Goal: Task Accomplishment & Management: Complete application form

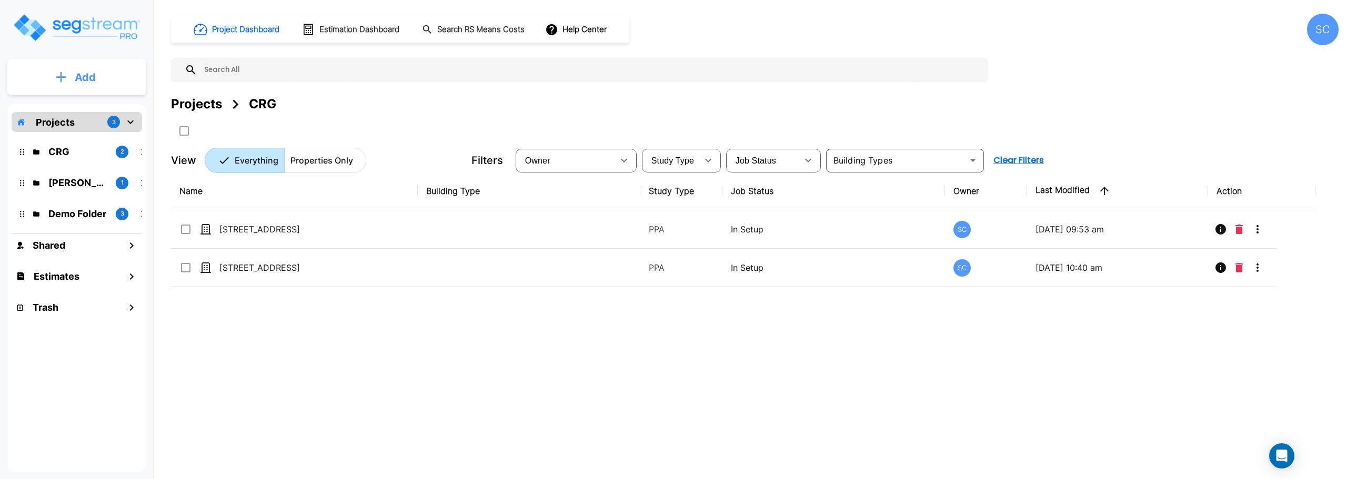
click at [96, 82] on button "Add" at bounding box center [76, 77] width 139 height 31
click at [85, 106] on p "Add Folder" at bounding box center [83, 106] width 43 height 13
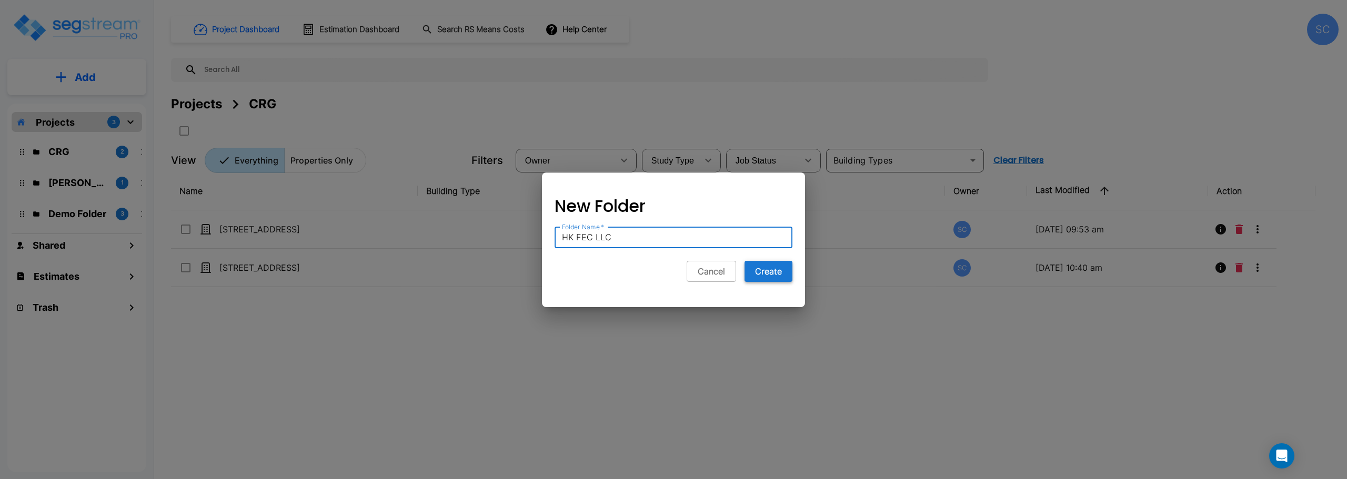
type input "HK FEC LLC"
click at [770, 271] on button "Create" at bounding box center [769, 271] width 48 height 21
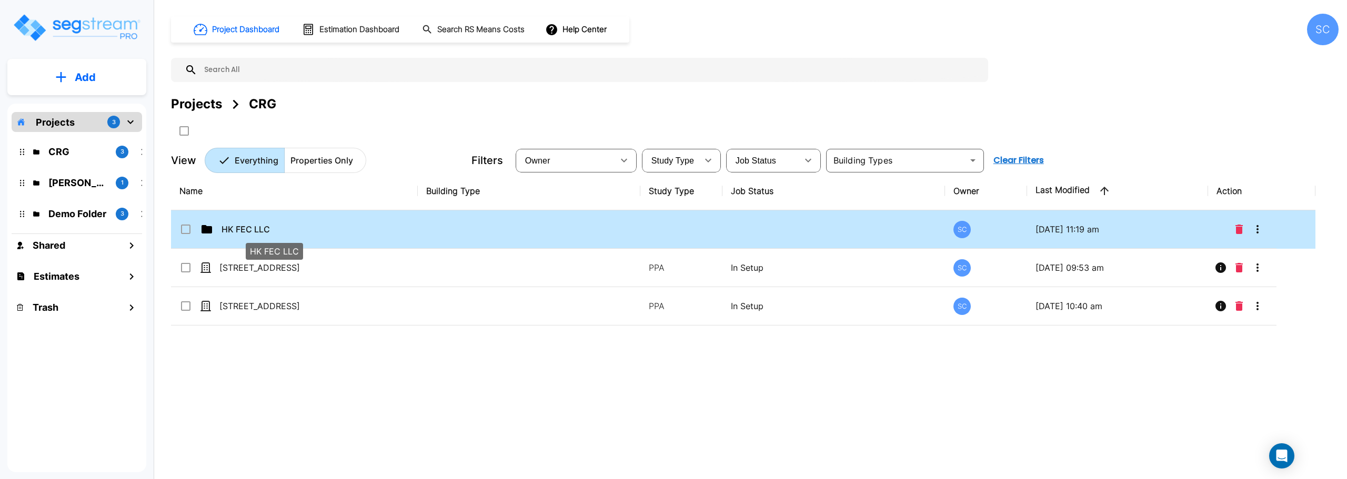
click at [227, 233] on p "HK FEC LLC" at bounding box center [274, 229] width 105 height 13
checkbox input "false"
click at [227, 233] on p "HK FEC LLC" at bounding box center [274, 229] width 105 height 13
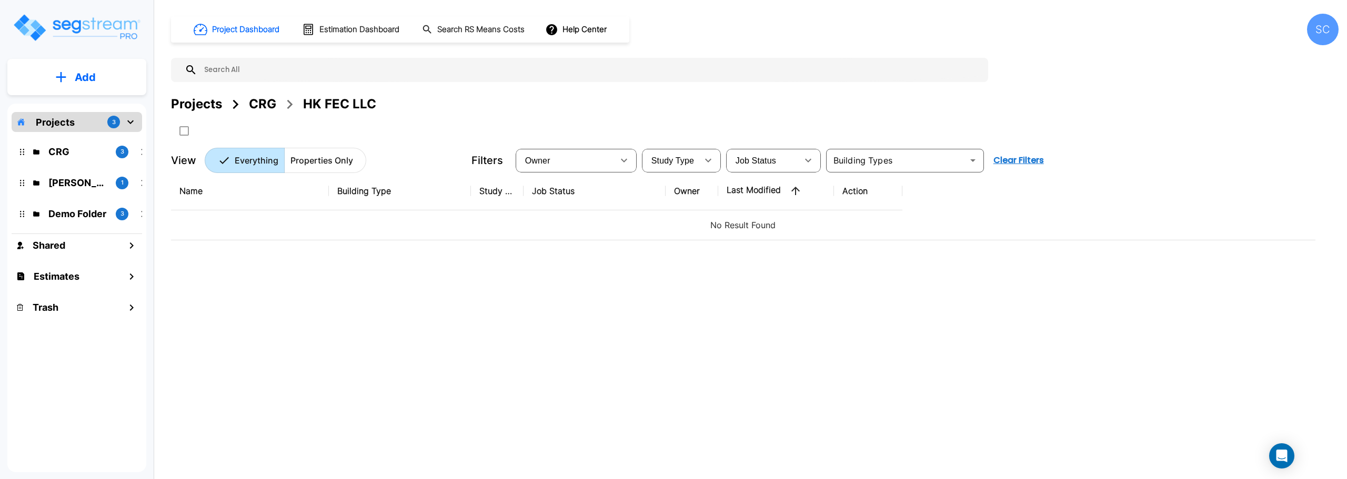
click at [136, 119] on icon "mailbox folders" at bounding box center [130, 122] width 13 height 13
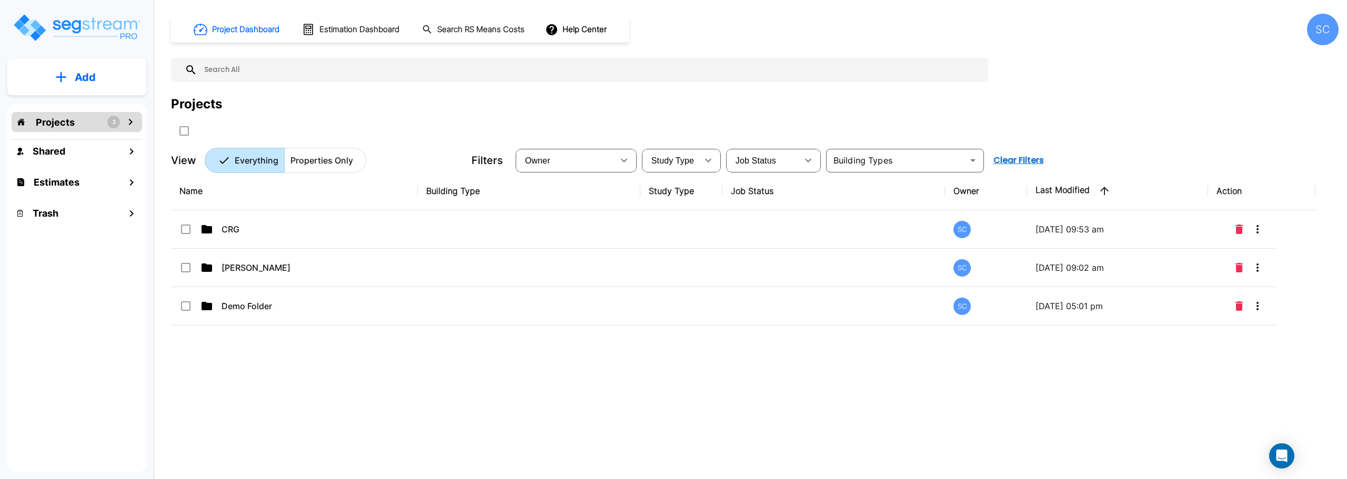
click at [104, 77] on button "Add" at bounding box center [76, 77] width 139 height 31
click at [96, 110] on p "Add Folder" at bounding box center [83, 106] width 43 height 13
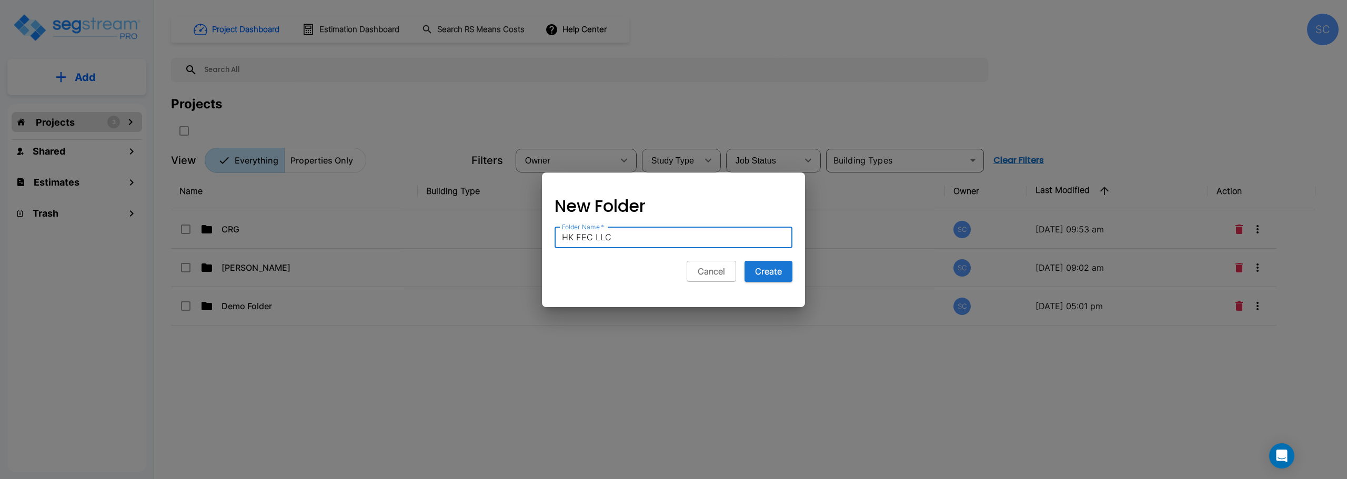
type input "HK FEC LLC"
click at [745, 261] on button "Create" at bounding box center [769, 271] width 48 height 21
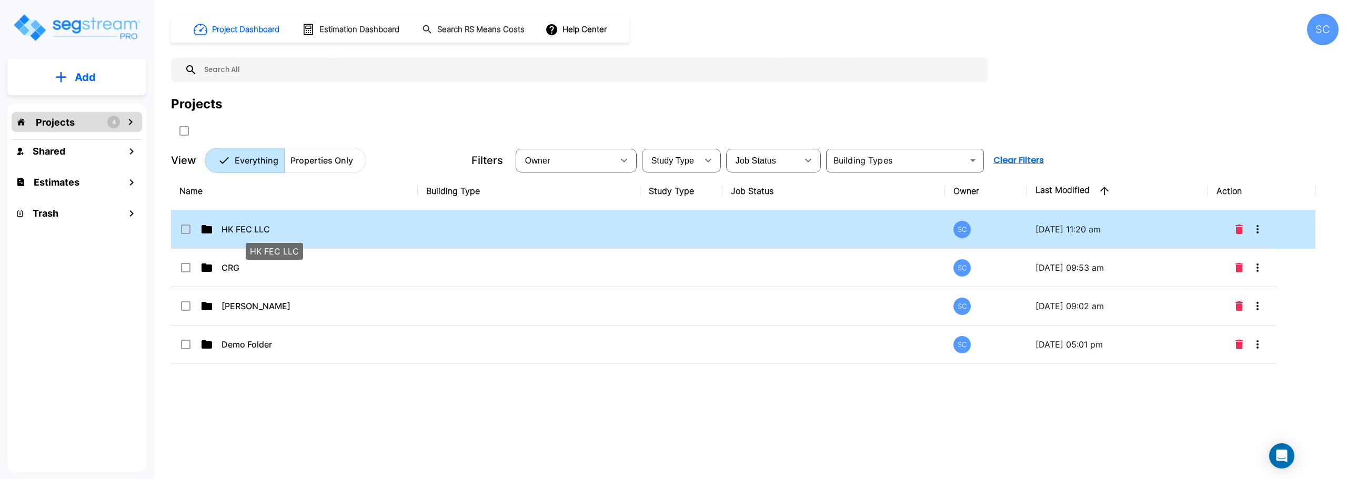
click at [326, 225] on p "HK FEC LLC" at bounding box center [274, 229] width 105 height 13
checkbox input "true"
click at [326, 225] on p "HK FEC LLC" at bounding box center [274, 229] width 105 height 13
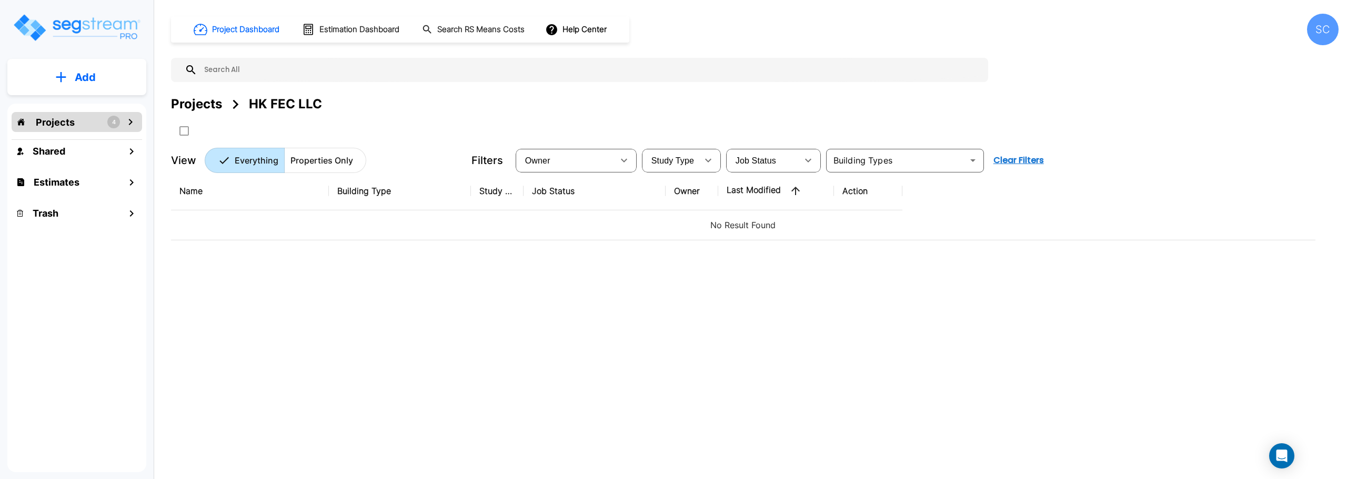
click at [311, 224] on p "No Result Found" at bounding box center [743, 225] width 1128 height 13
click at [115, 75] on button "Add" at bounding box center [76, 77] width 139 height 31
click at [110, 129] on link "Add Property" at bounding box center [77, 136] width 78 height 21
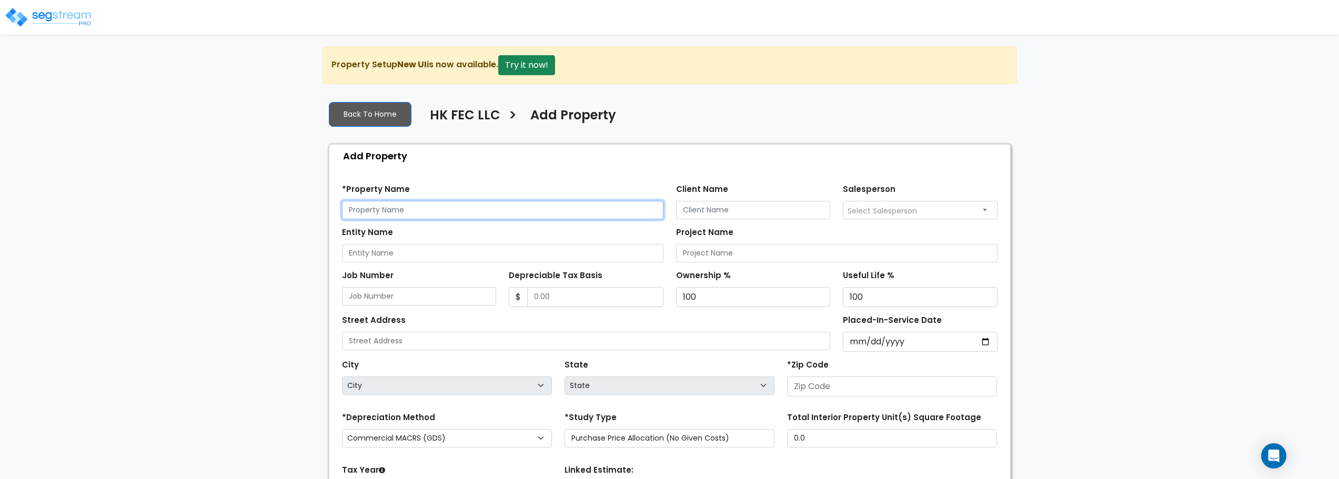
click at [434, 213] on input "text" at bounding box center [502, 210] width 321 height 18
type input "[STREET_ADDRESS]"
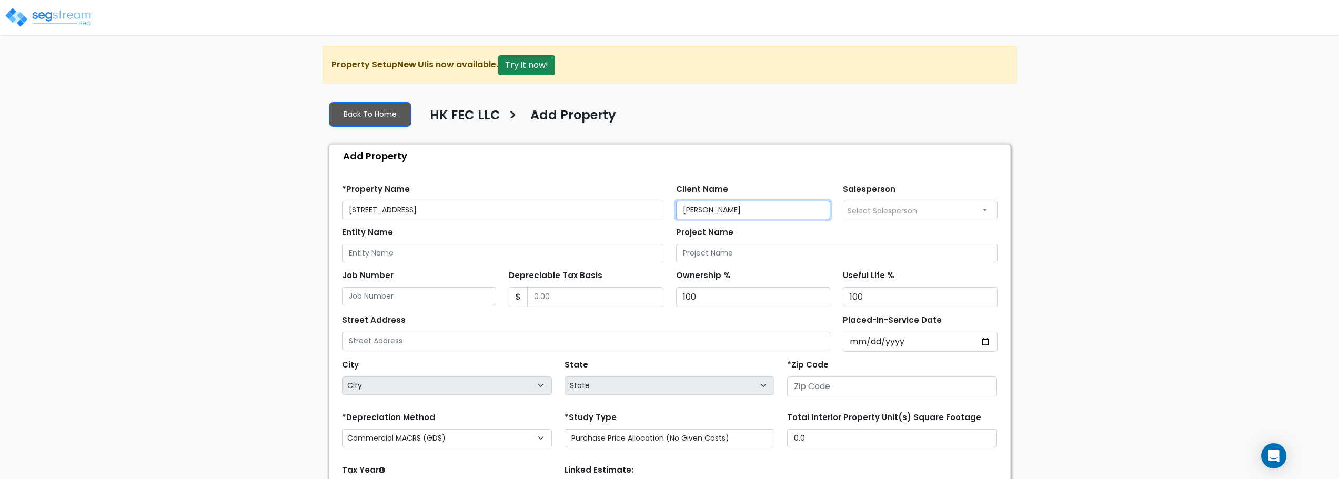
type input "Kelsey Melugin"
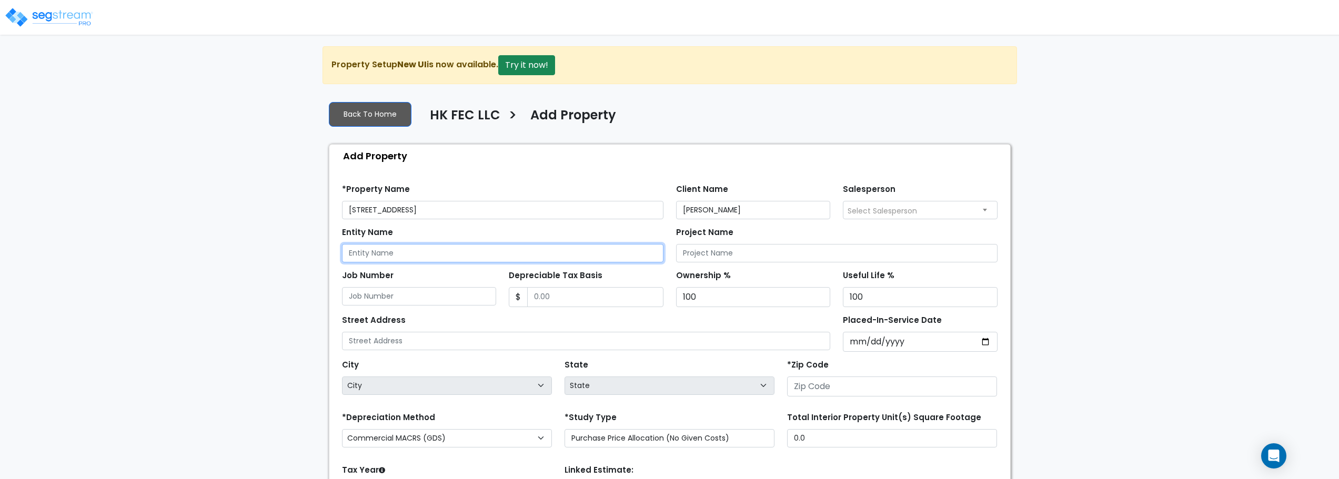
click at [624, 254] on input "Entity Name" at bounding box center [502, 253] width 321 height 18
type input "HK FEC LLC"
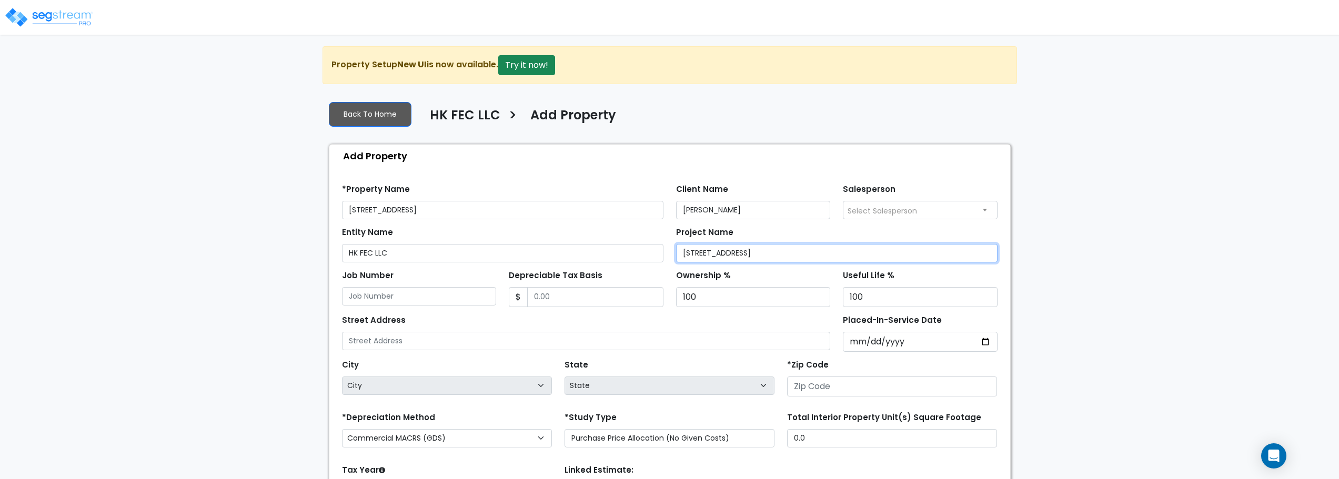
type input "[STREET_ADDRESS]"
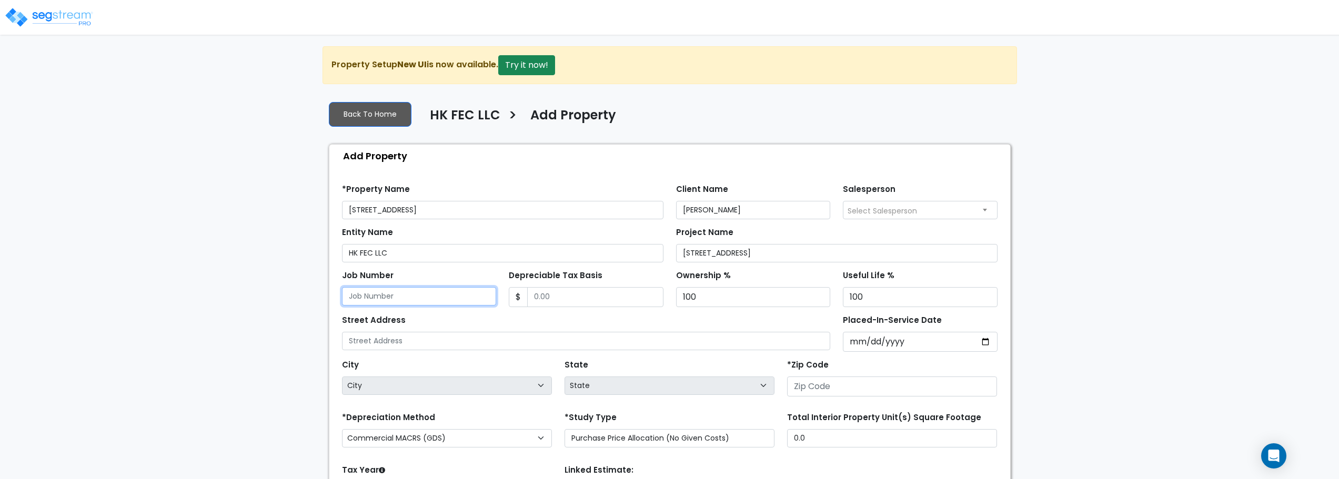
click at [439, 301] on input "Job Number" at bounding box center [419, 296] width 155 height 18
type input "8"
click at [573, 296] on input "Depreciable Tax Basis" at bounding box center [595, 297] width 136 height 20
type input "245,710.27"
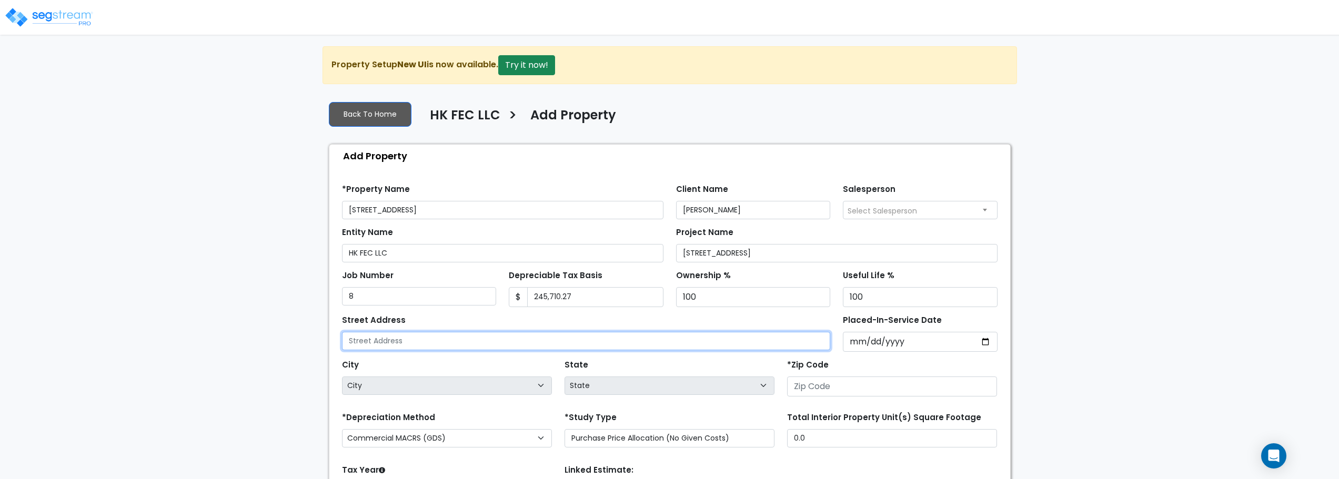
click at [490, 337] on input "text" at bounding box center [586, 341] width 489 height 18
type input "2517 E Pine Grove PL"
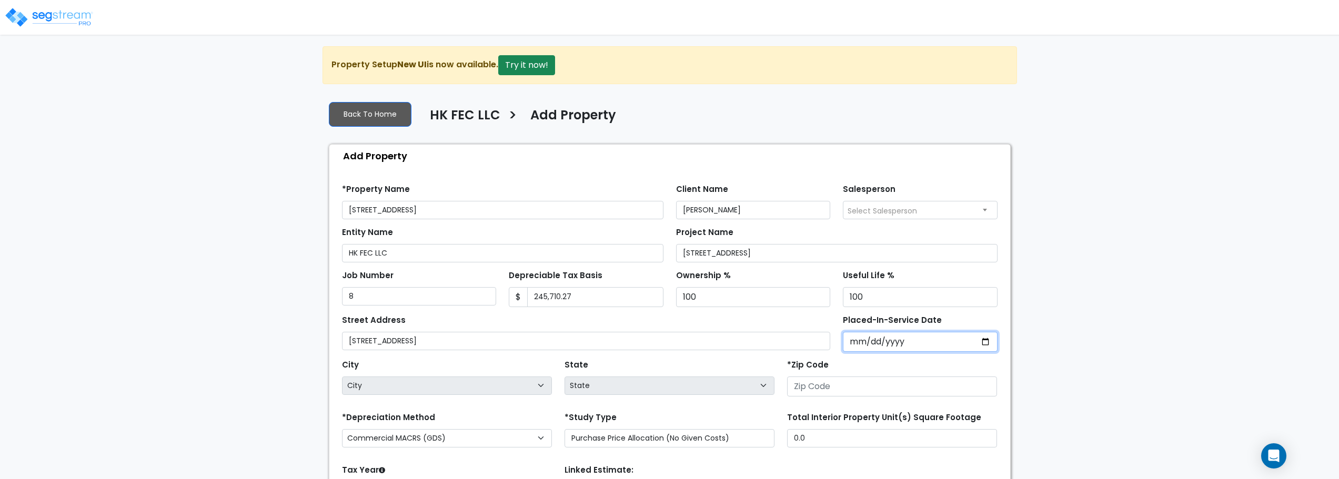
type input "0002-03-16"
select select "2"
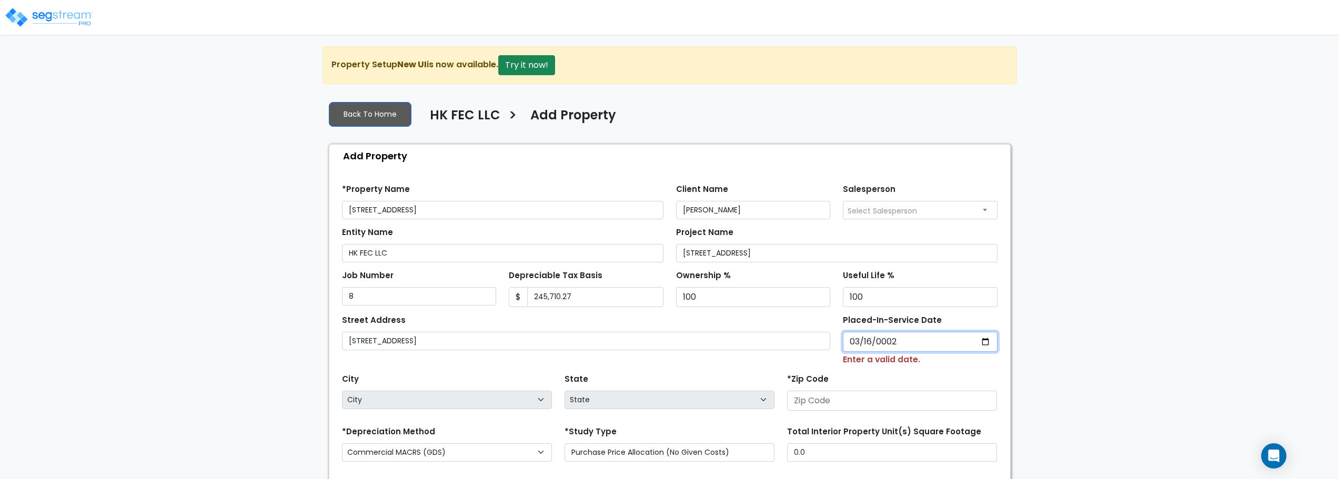
type input "0020-03-16"
select select "20"
type input "0202-03-16"
select select "202"
type input "2025-03-16"
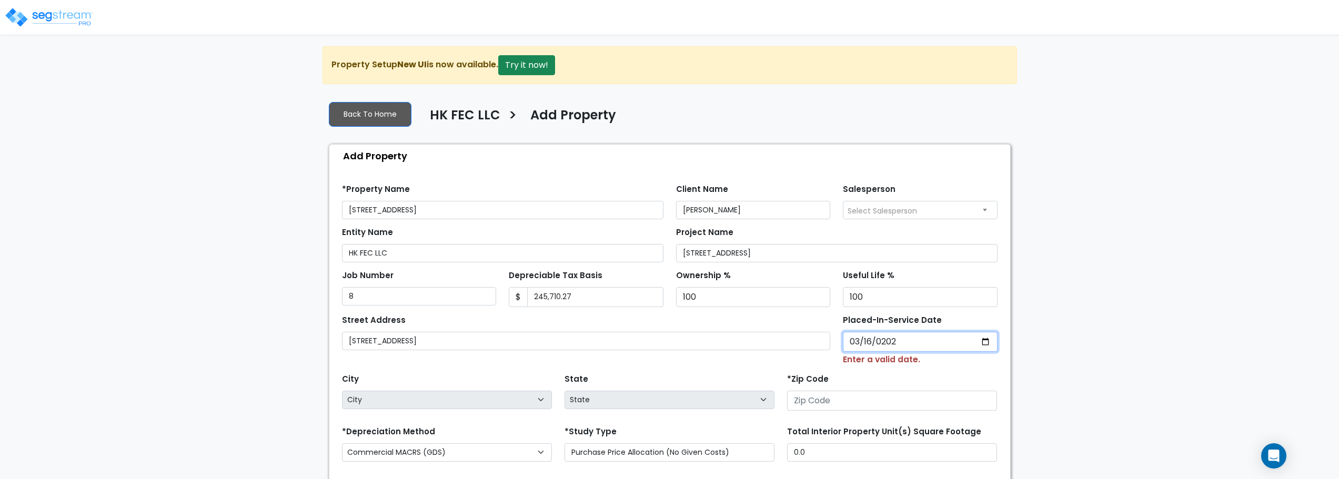
select select "2025"
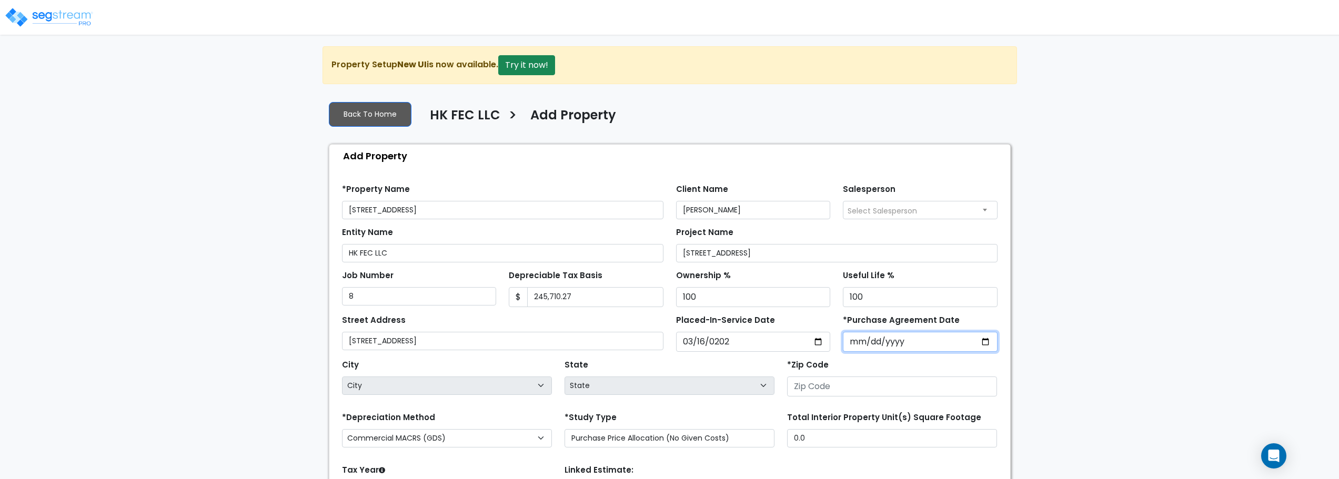
click at [940, 344] on input "*Purchase Agreement Date" at bounding box center [920, 342] width 155 height 20
click at [868, 341] on input "62025-03-31" at bounding box center [920, 342] width 155 height 20
type input "[DATE]"
click at [872, 389] on input "number" at bounding box center [892, 387] width 210 height 20
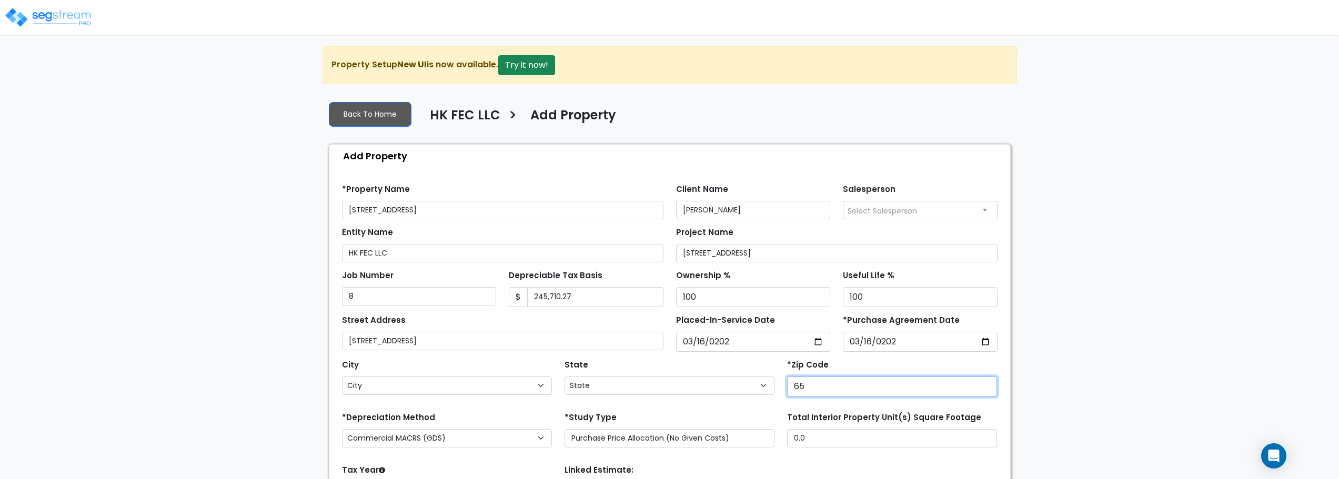
type input "658"
select select "MO"
type input "65806"
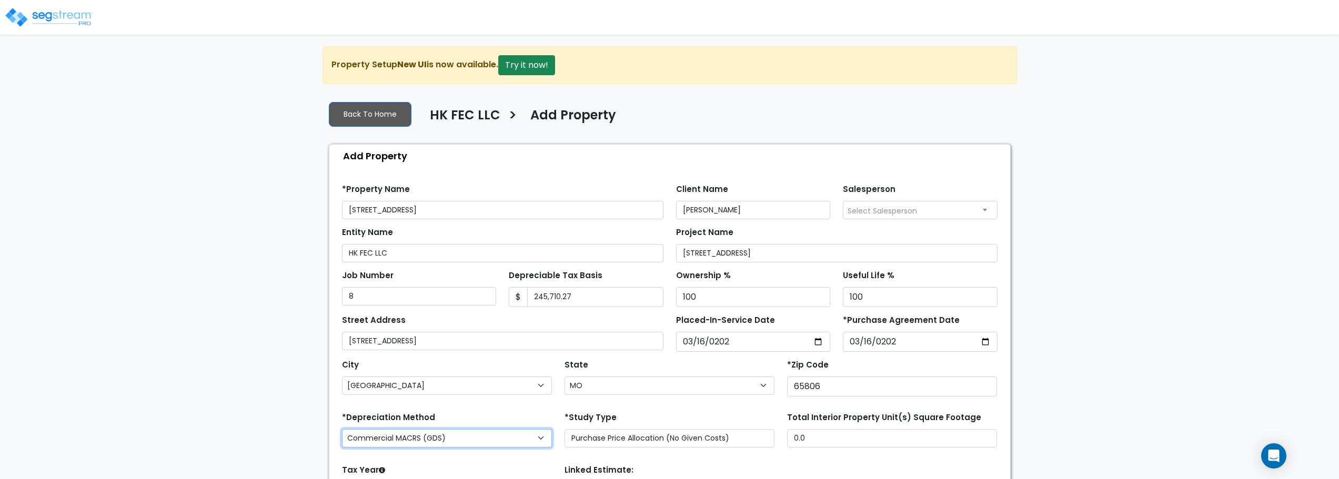
click at [516, 435] on select "Commercial MACRS (GDS) Residential Rental MACRS (GDS) Commercial MACRS (GDS) QIP" at bounding box center [447, 438] width 210 height 18
select select "RRM(_49"
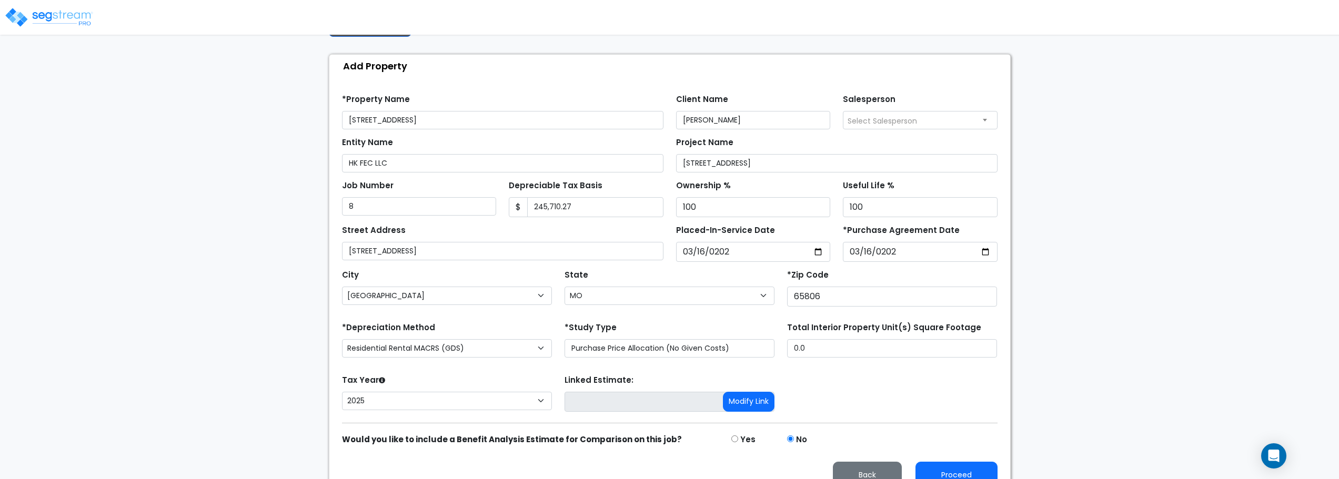
scroll to position [108, 0]
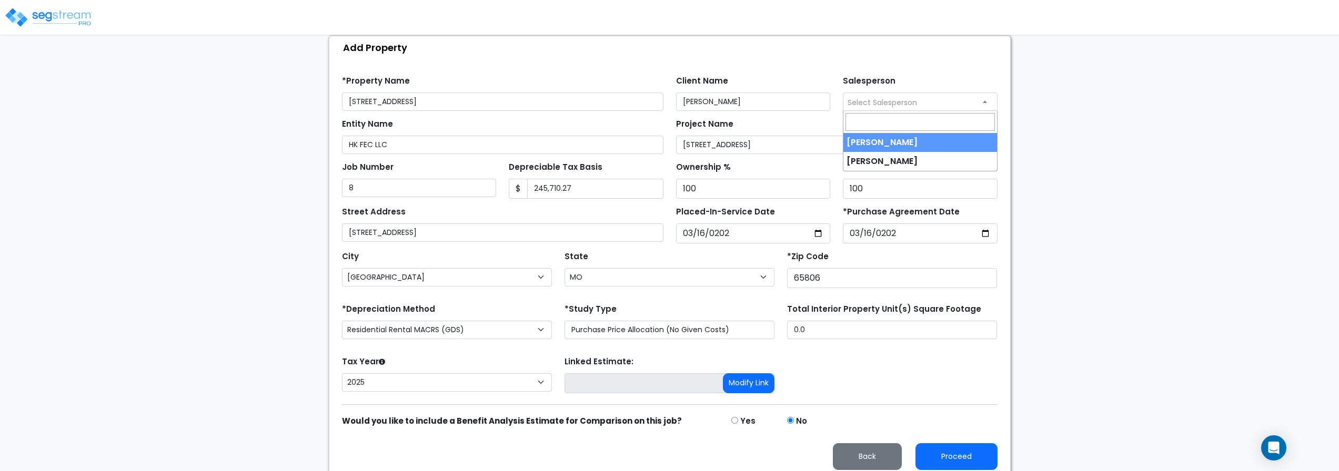
click at [912, 104] on span "Select Salesperson" at bounding box center [882, 102] width 69 height 11
select select "232"
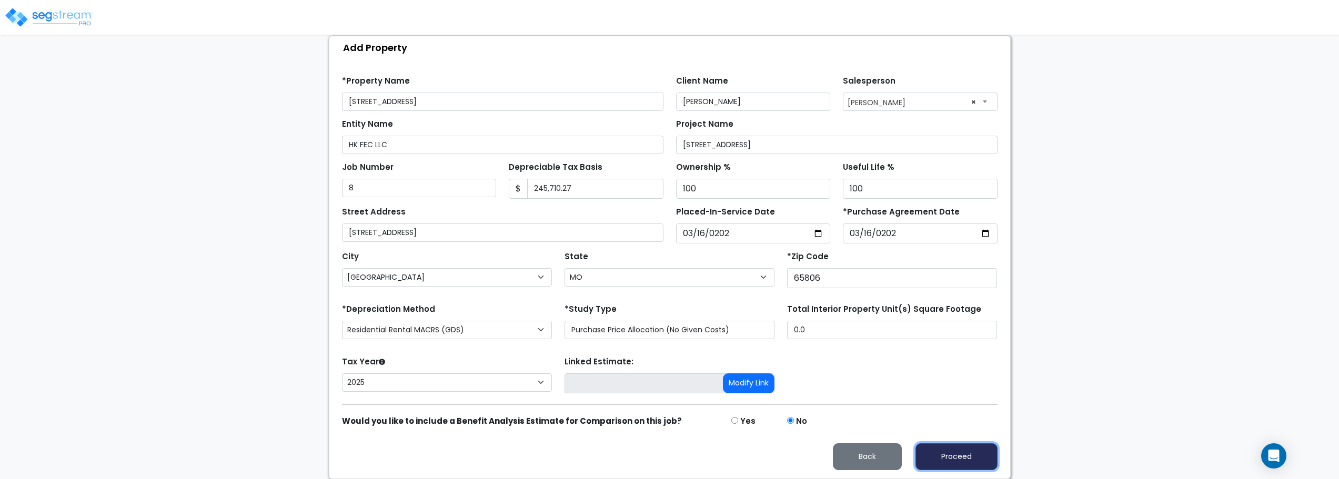
click at [954, 457] on button "Proceed" at bounding box center [957, 457] width 82 height 27
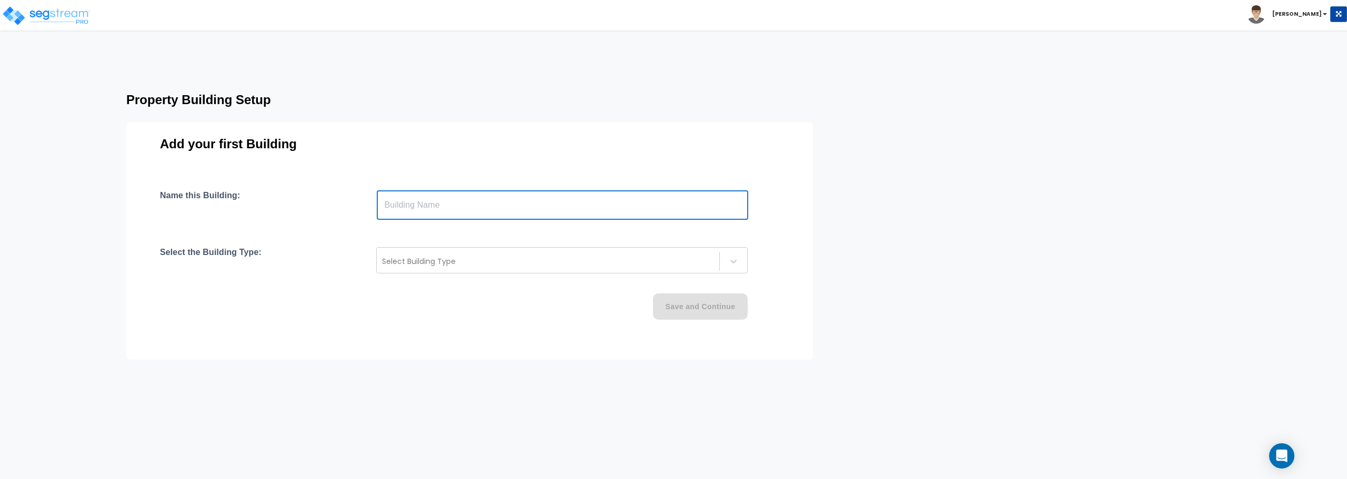
click at [474, 203] on input "text" at bounding box center [562, 204] width 371 height 29
type input "[STREET_ADDRESS]"
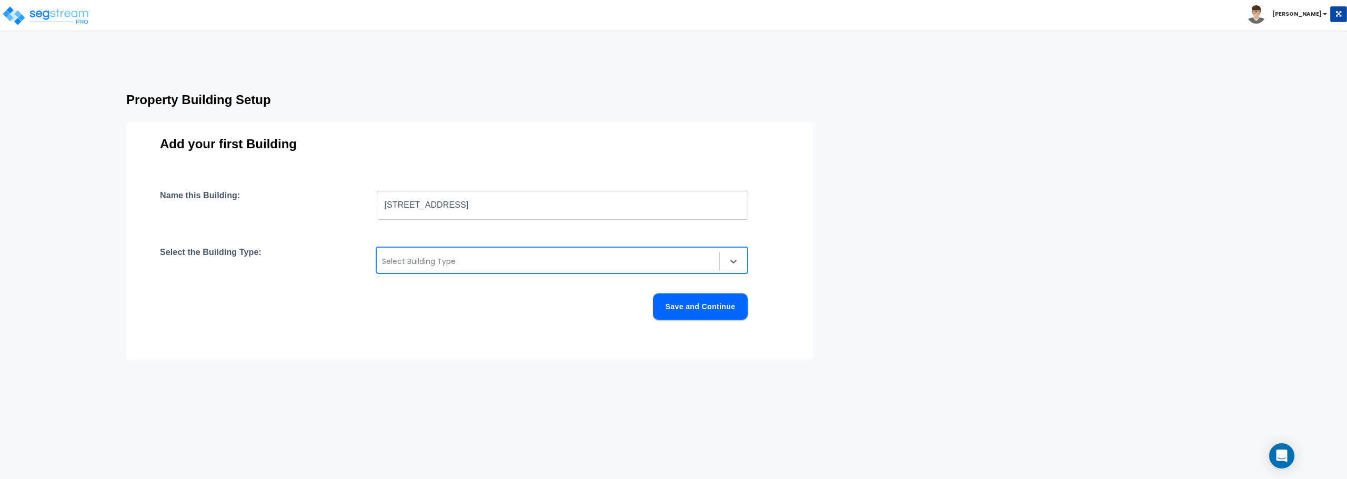
click at [542, 268] on div "Select Building Type" at bounding box center [548, 261] width 343 height 17
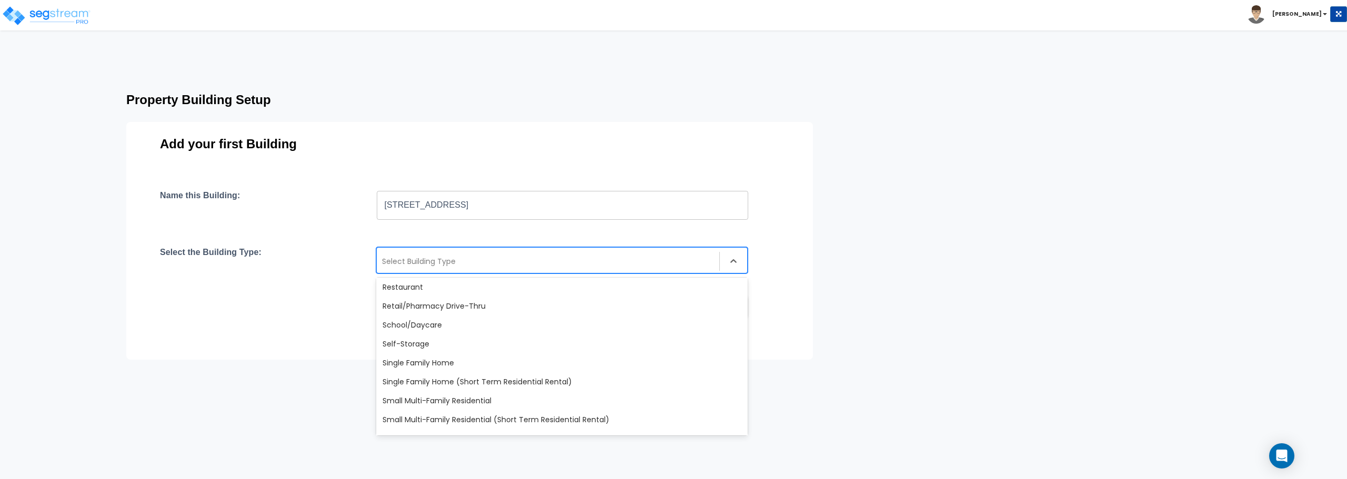
scroll to position [842, 0]
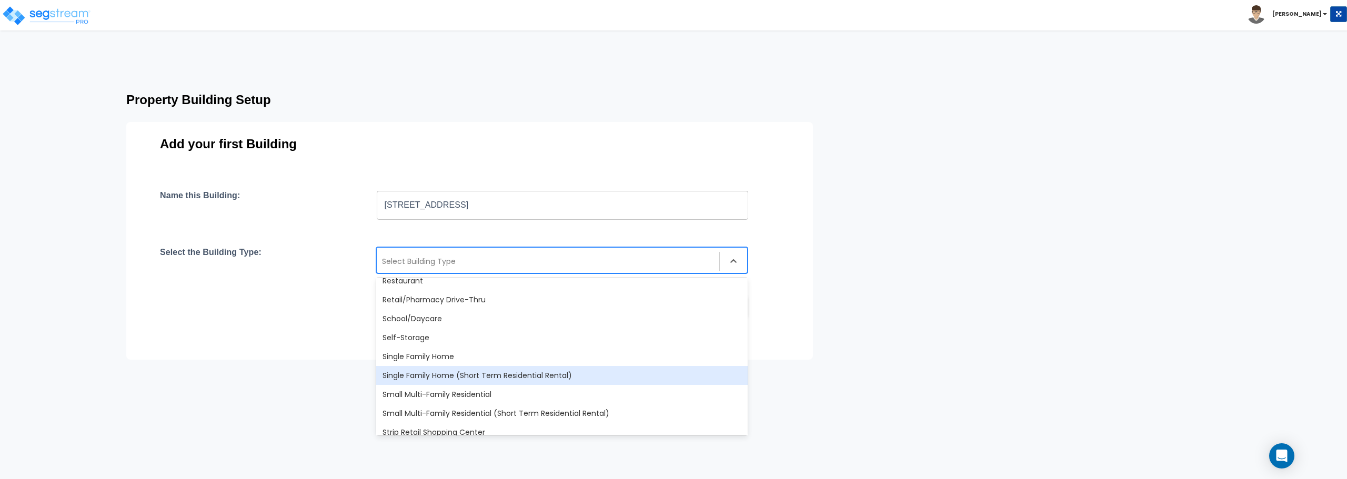
click at [497, 369] on div "Single Family Home (Short Term Residential Rental)" at bounding box center [561, 375] width 371 height 19
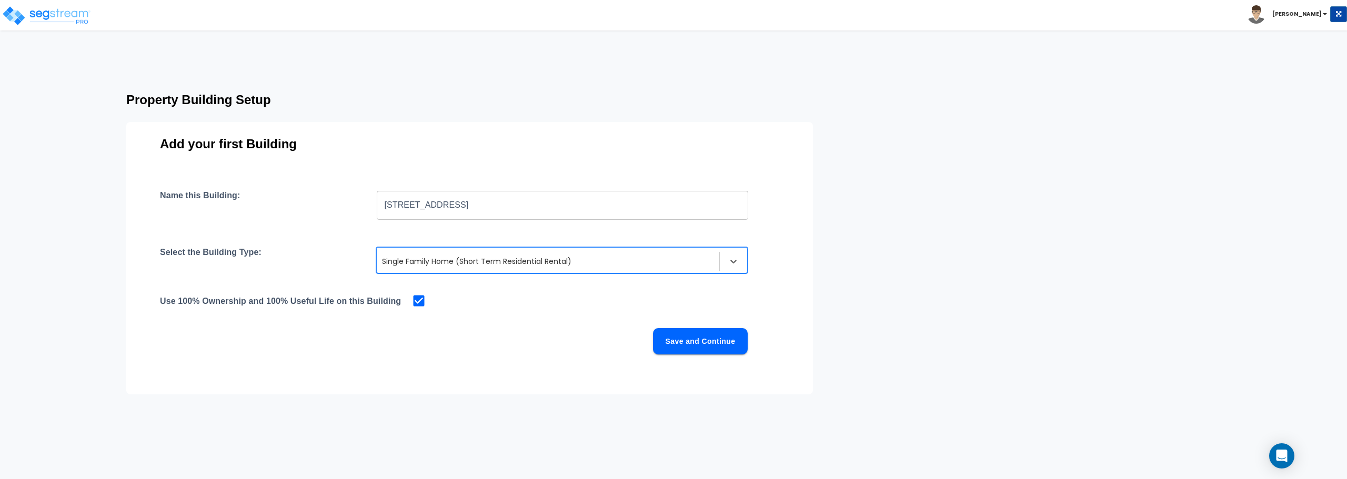
click at [679, 344] on button "Save and Continue" at bounding box center [700, 341] width 95 height 26
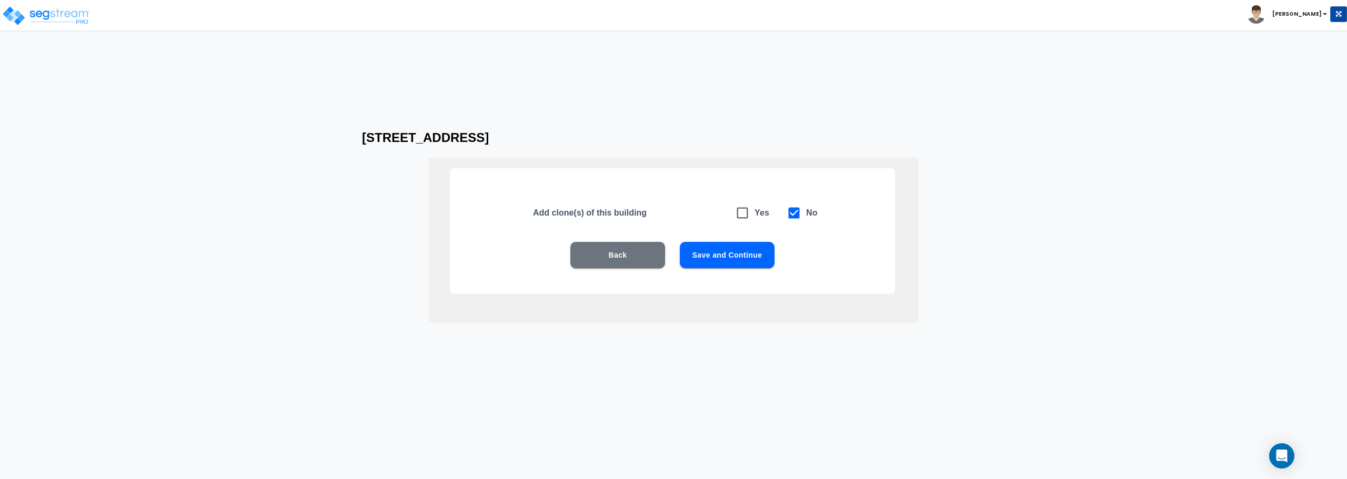
click at [729, 263] on button "Save and Continue" at bounding box center [727, 255] width 95 height 26
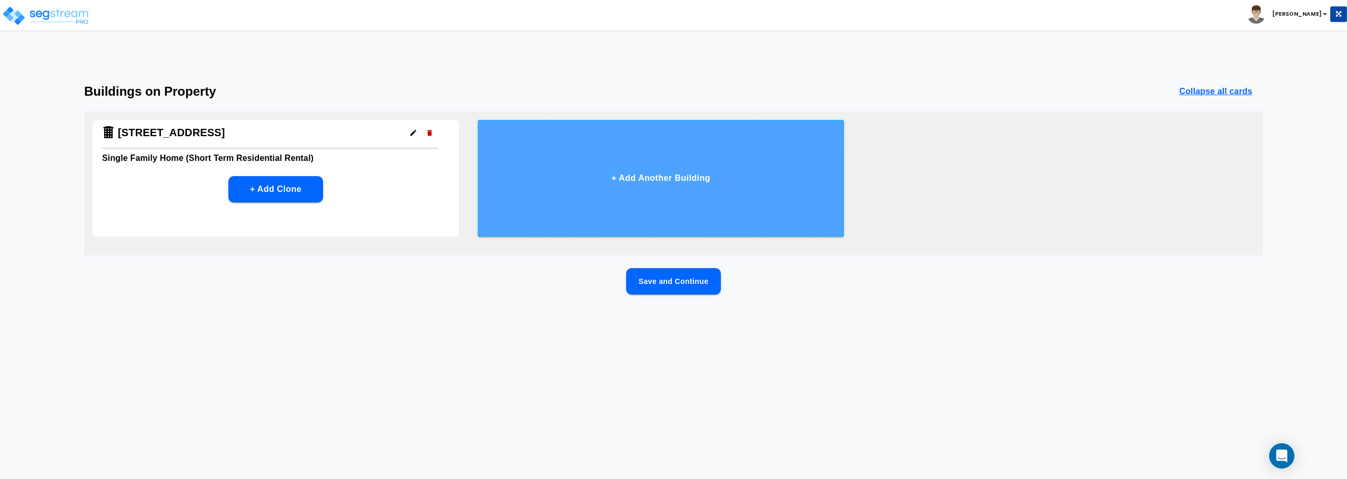
click at [669, 186] on button "+ Add Another Building" at bounding box center [661, 178] width 366 height 117
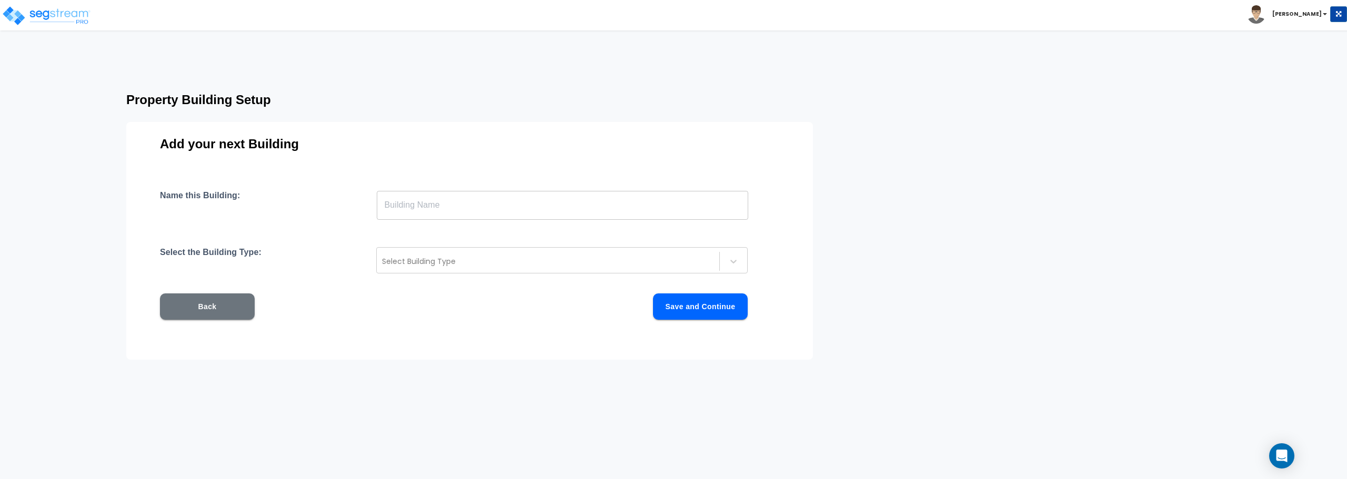
click at [529, 204] on input "text" at bounding box center [562, 204] width 371 height 29
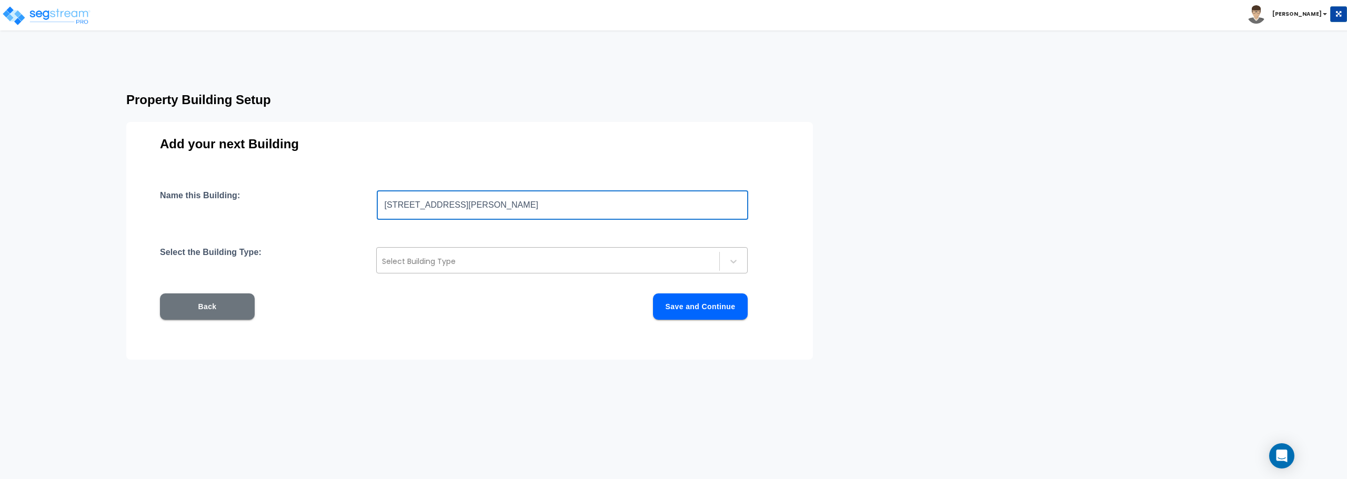
type input "[STREET_ADDRESS][PERSON_NAME]"
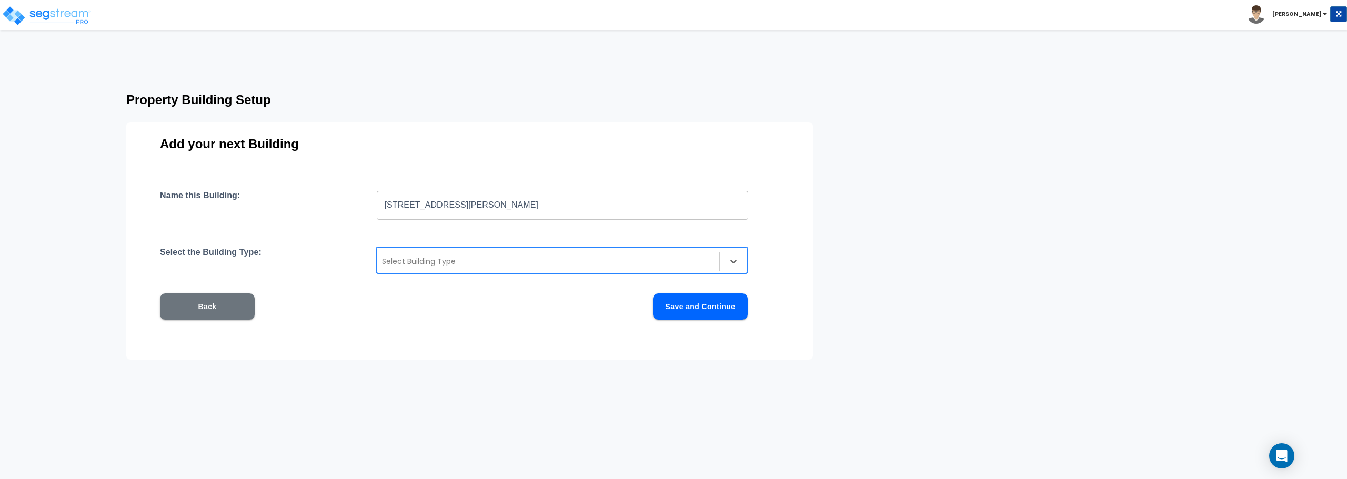
click at [527, 266] on div at bounding box center [548, 261] width 332 height 13
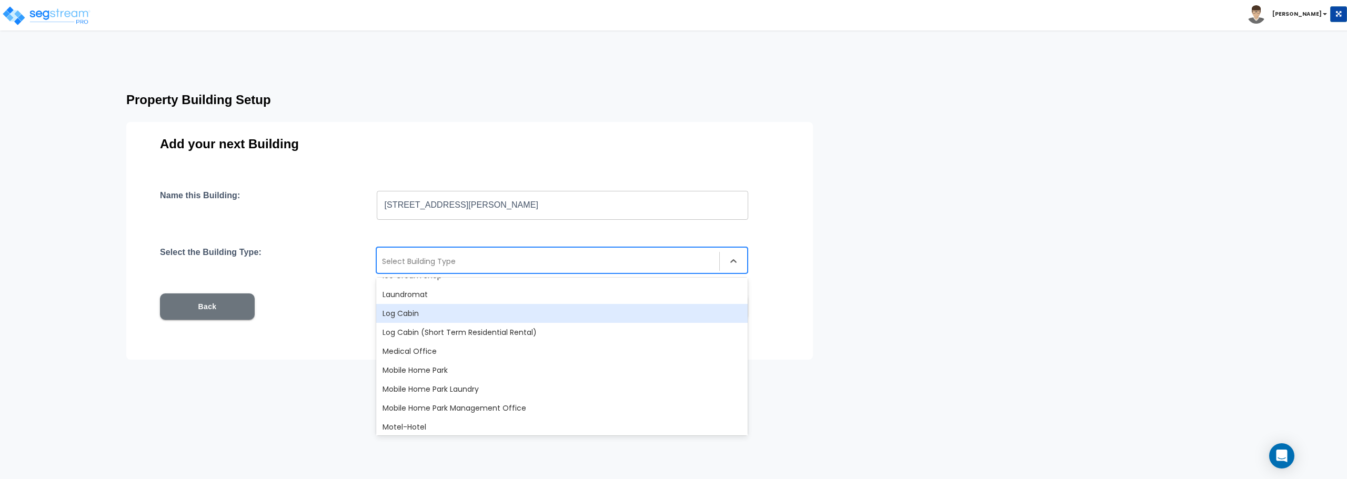
scroll to position [526, 0]
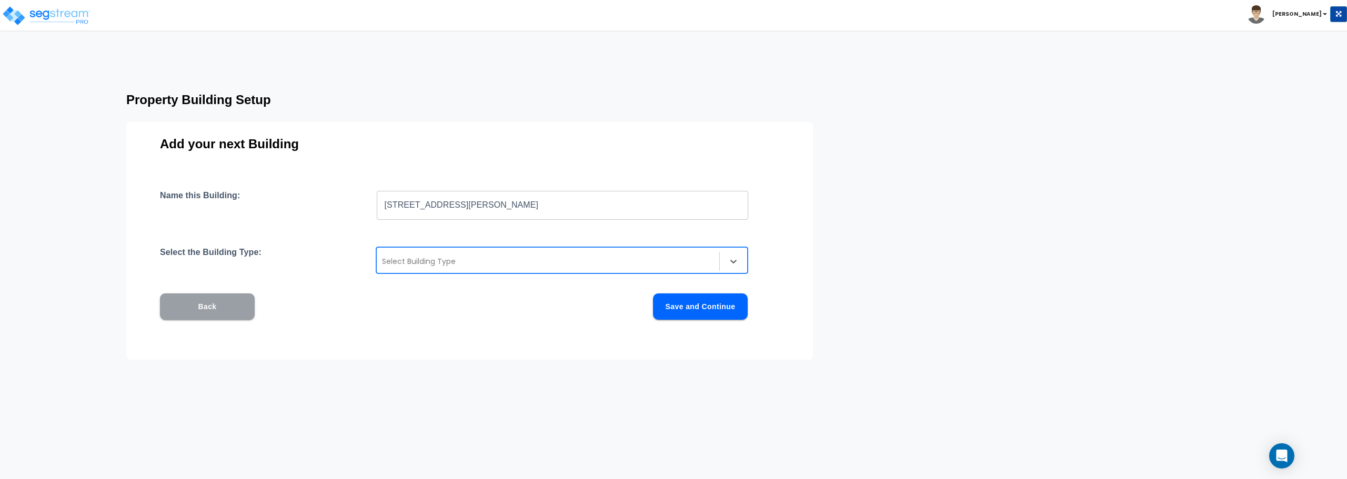
click at [186, 300] on button "Back" at bounding box center [207, 307] width 95 height 26
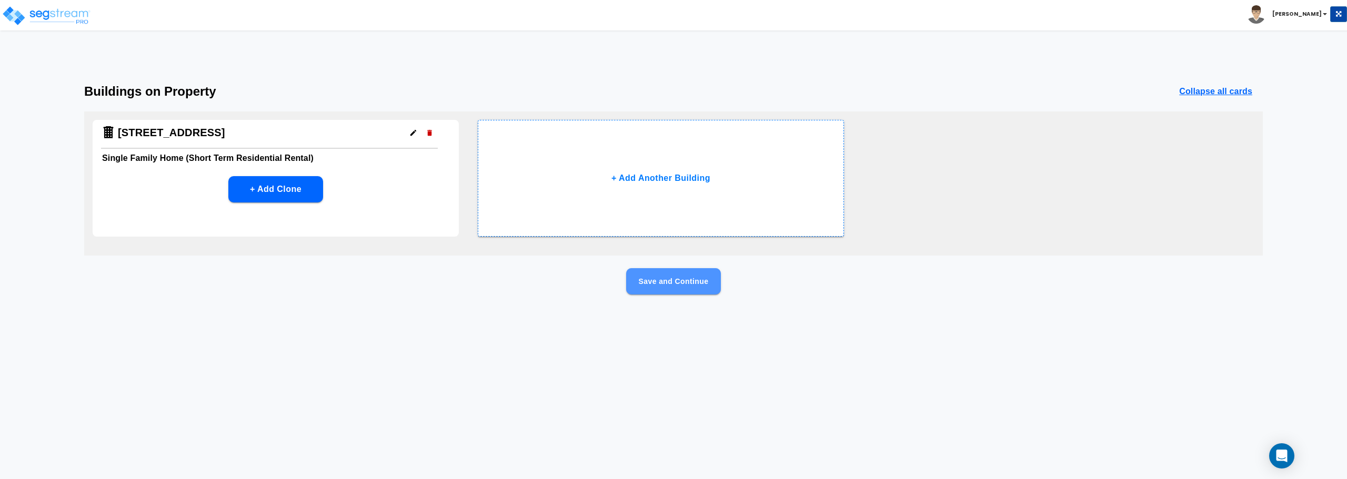
click at [664, 277] on button "Save and Continue" at bounding box center [673, 281] width 95 height 26
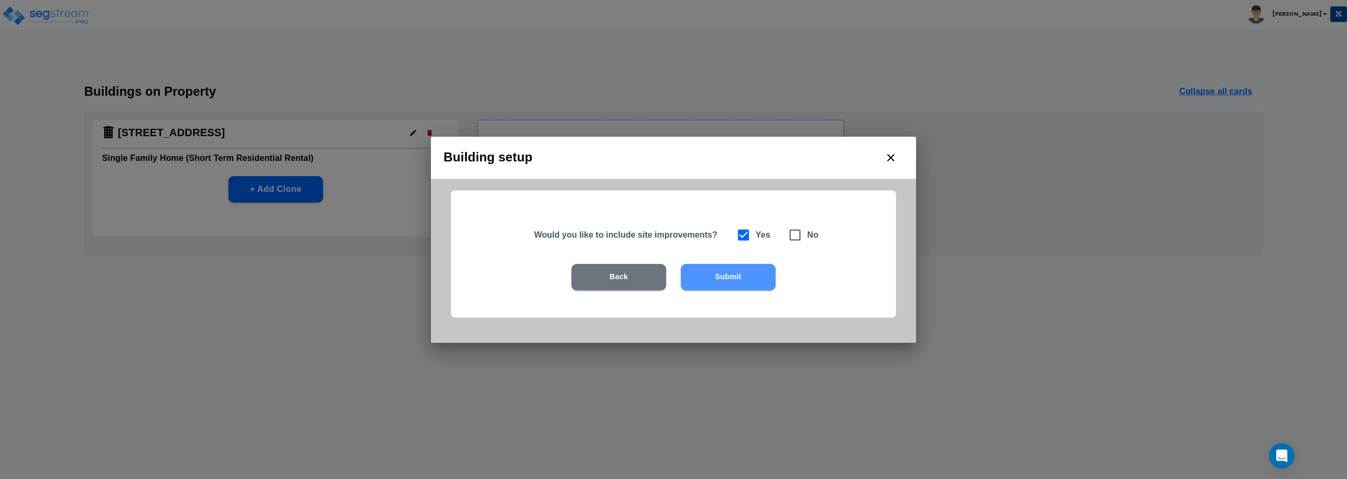
click at [736, 276] on button "Submit" at bounding box center [728, 277] width 95 height 26
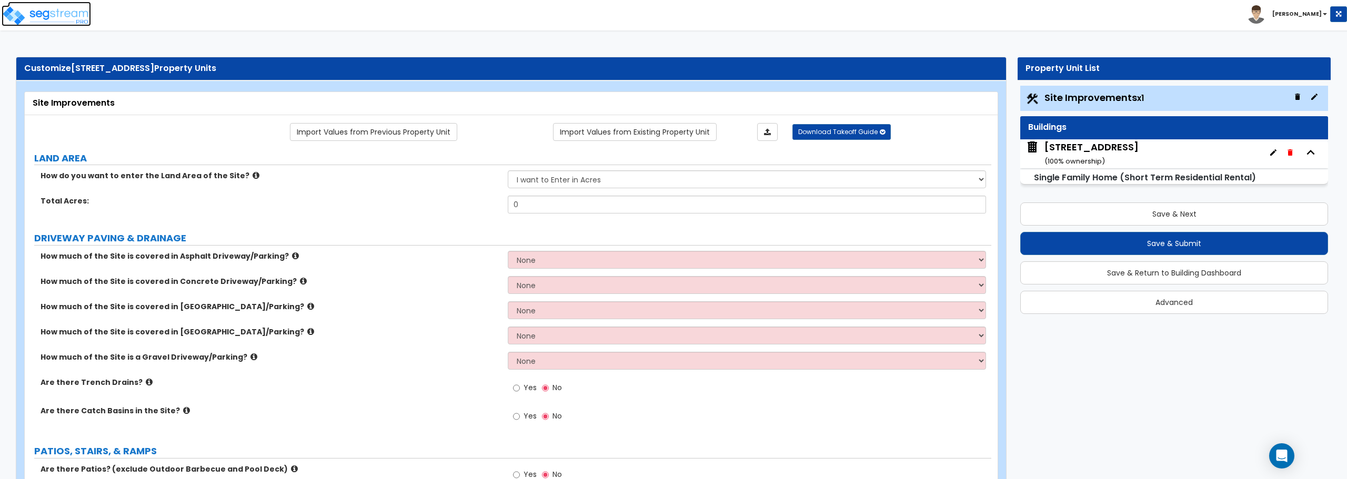
click at [66, 16] on img at bounding box center [46, 15] width 89 height 21
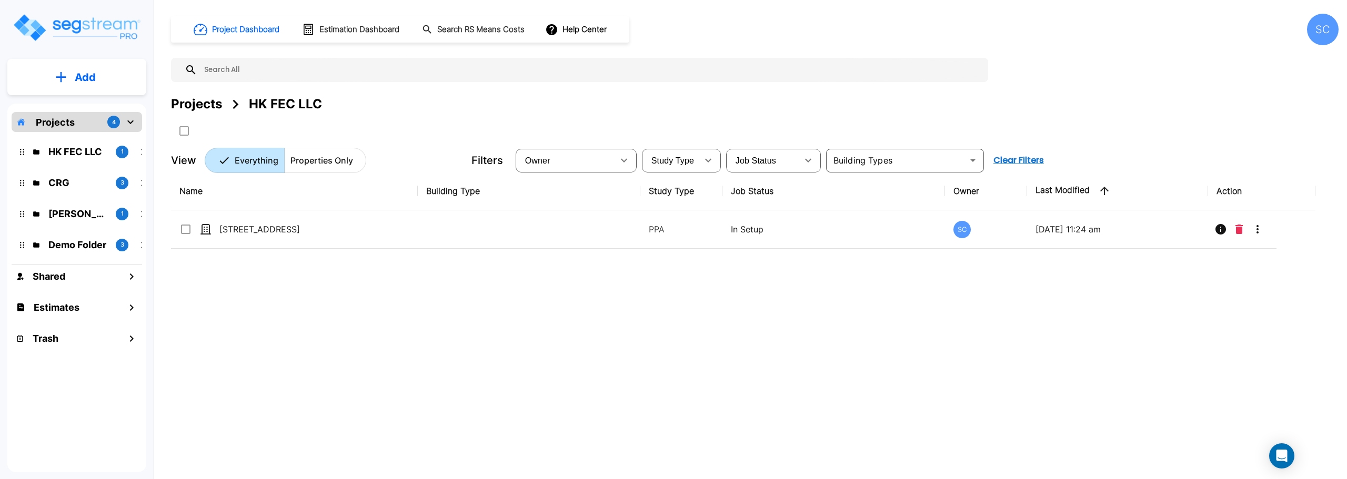
click at [189, 104] on div "Projects" at bounding box center [196, 104] width 51 height 19
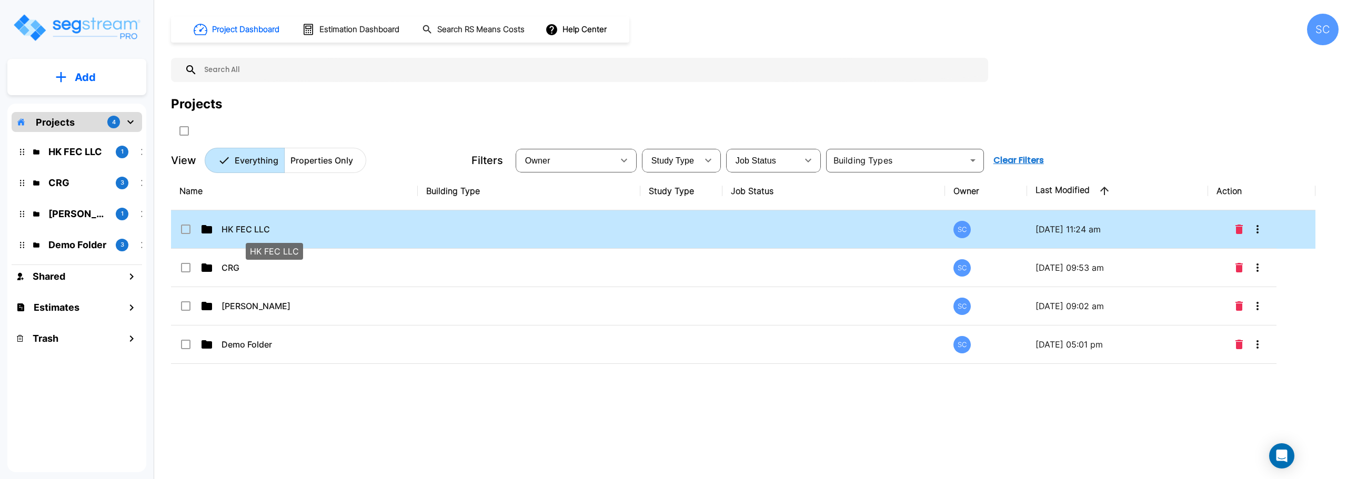
click at [244, 228] on p "HK FEC LLC" at bounding box center [274, 229] width 105 height 13
checkbox input "true"
click at [244, 228] on p "HK FEC LLC" at bounding box center [274, 229] width 105 height 13
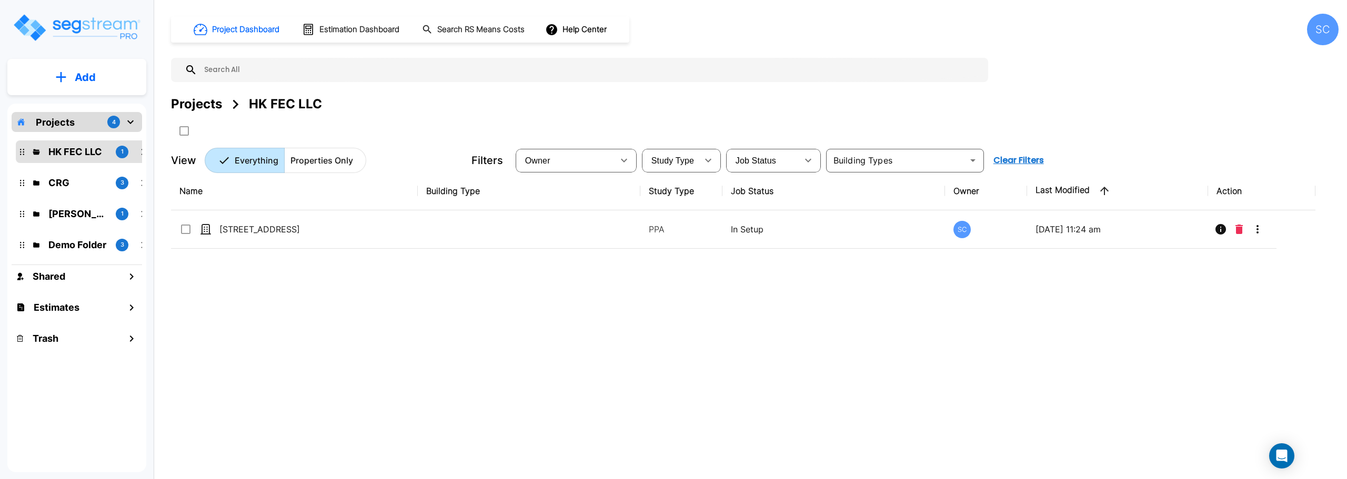
click at [119, 84] on button "Add" at bounding box center [76, 77] width 139 height 31
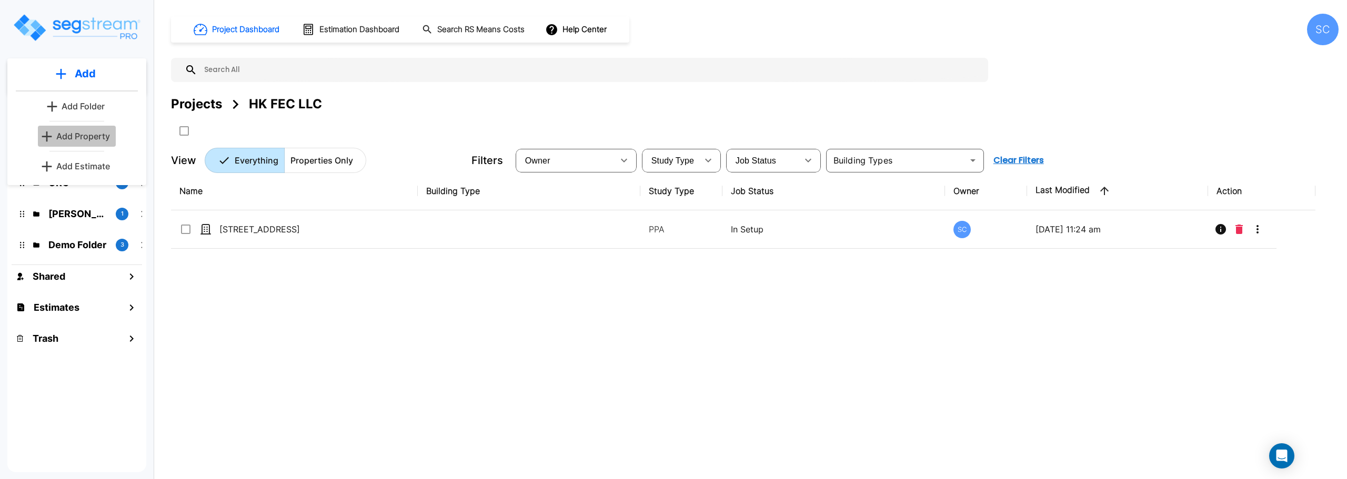
click at [101, 135] on p "Add Property" at bounding box center [83, 136] width 54 height 13
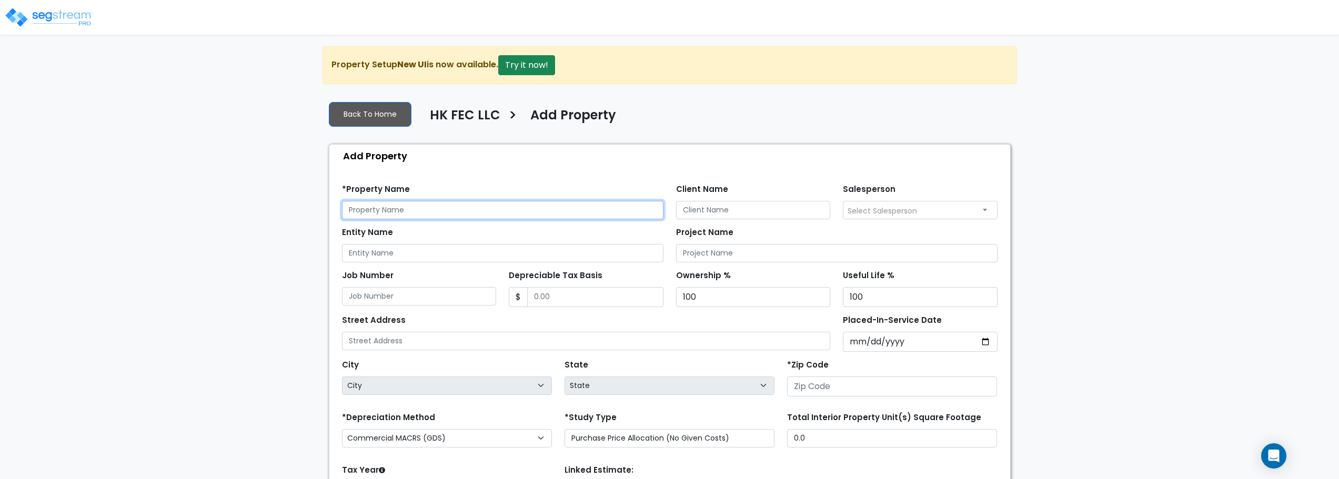
click at [464, 210] on input "text" at bounding box center [502, 210] width 321 height 18
type input "[STREET_ADDRESS][PERSON_NAME]"
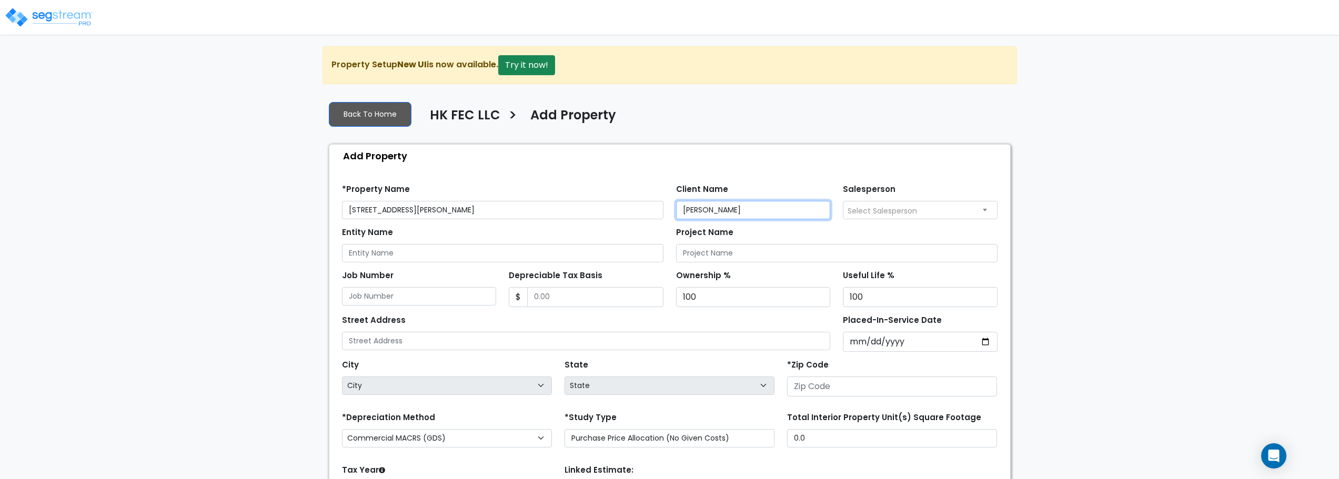
type input "[PERSON_NAME]"
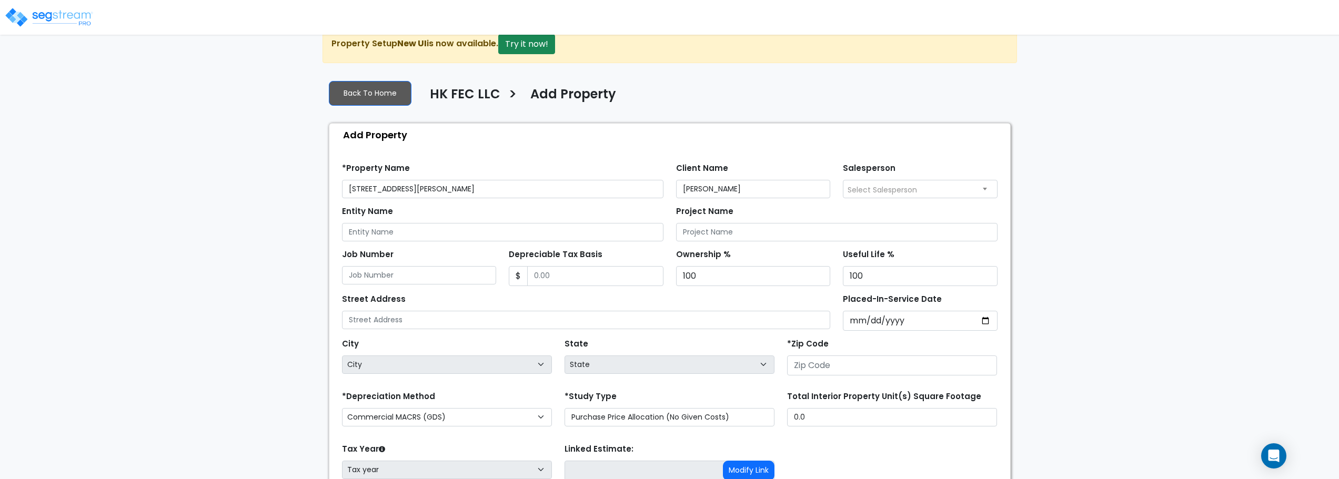
click at [989, 188] on span "Select Salesperson" at bounding box center [920, 188] width 154 height 17
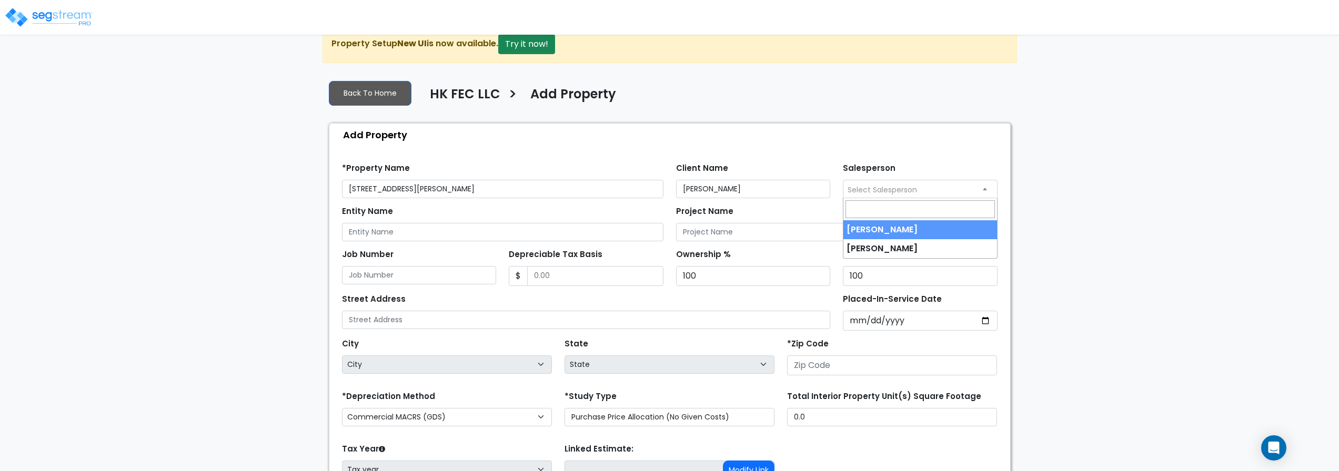
select select "232"
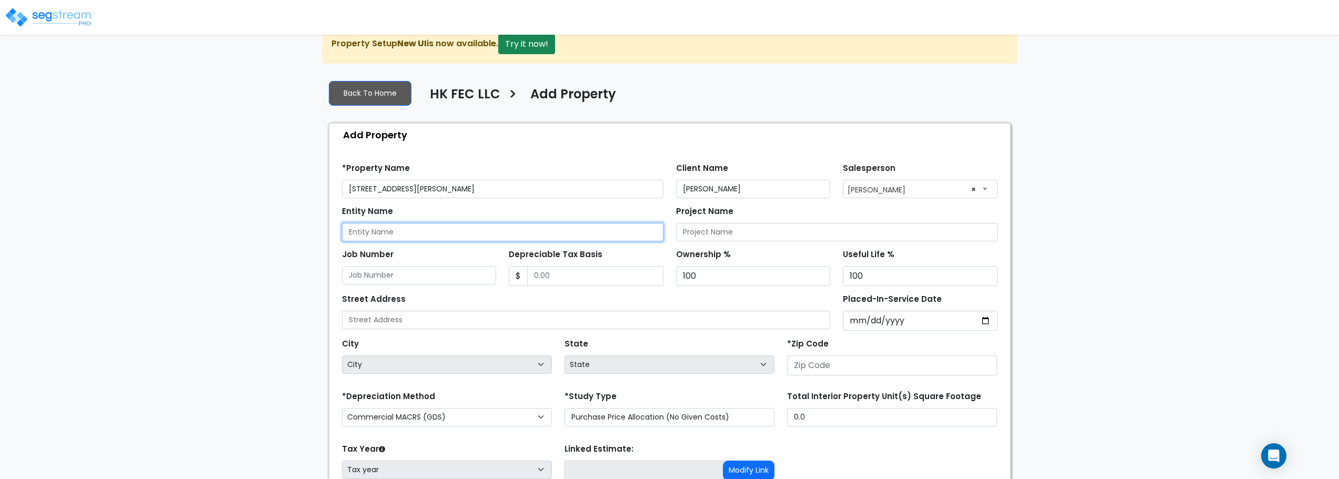
click at [415, 232] on input "Entity Name" at bounding box center [502, 232] width 321 height 18
type input "K"
type input "H"
type input "HK FEC LLC"
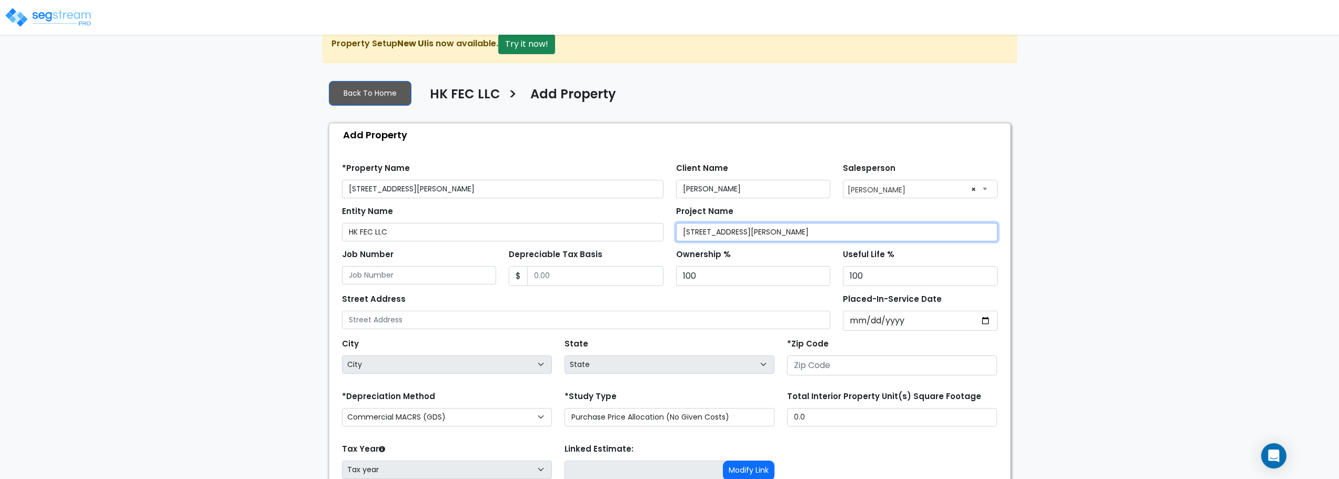
type input "[STREET_ADDRESS][PERSON_NAME]"
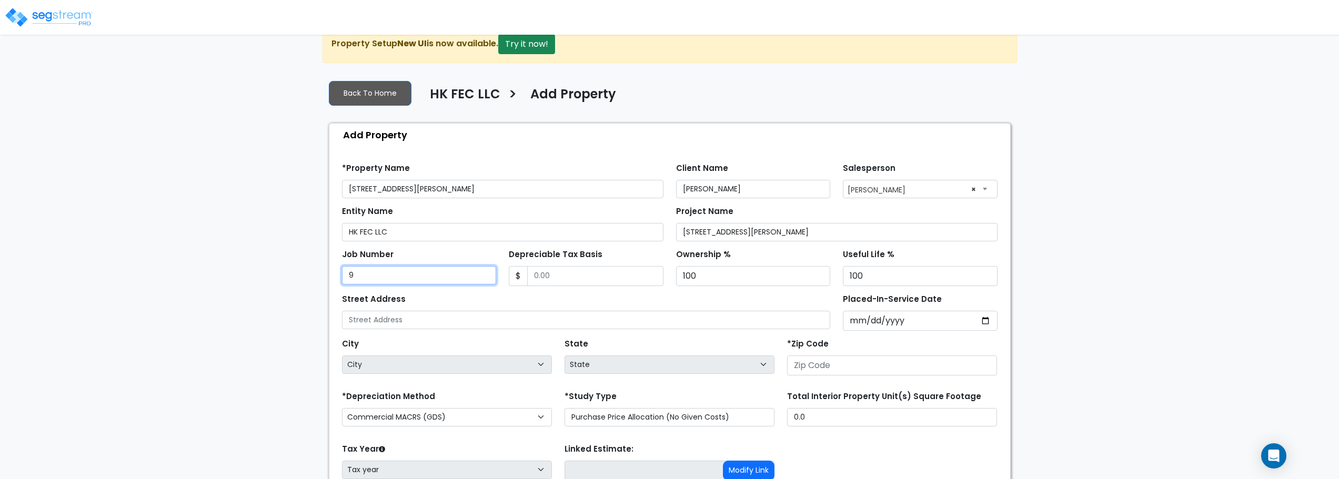
type input "9"
type input "245,710.27"
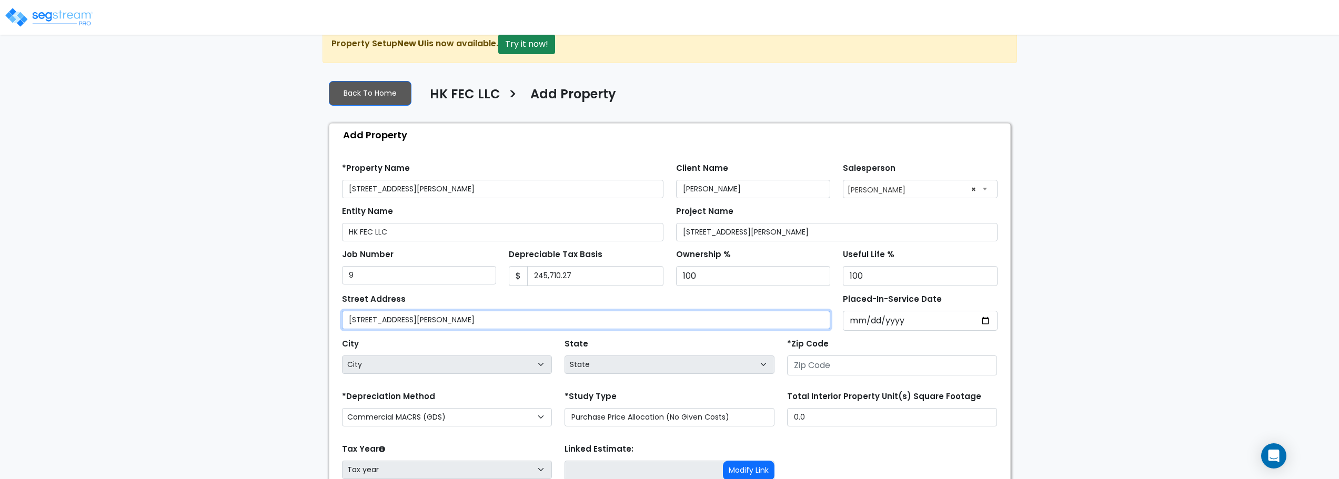
type input "[STREET_ADDRESS][PERSON_NAME]"
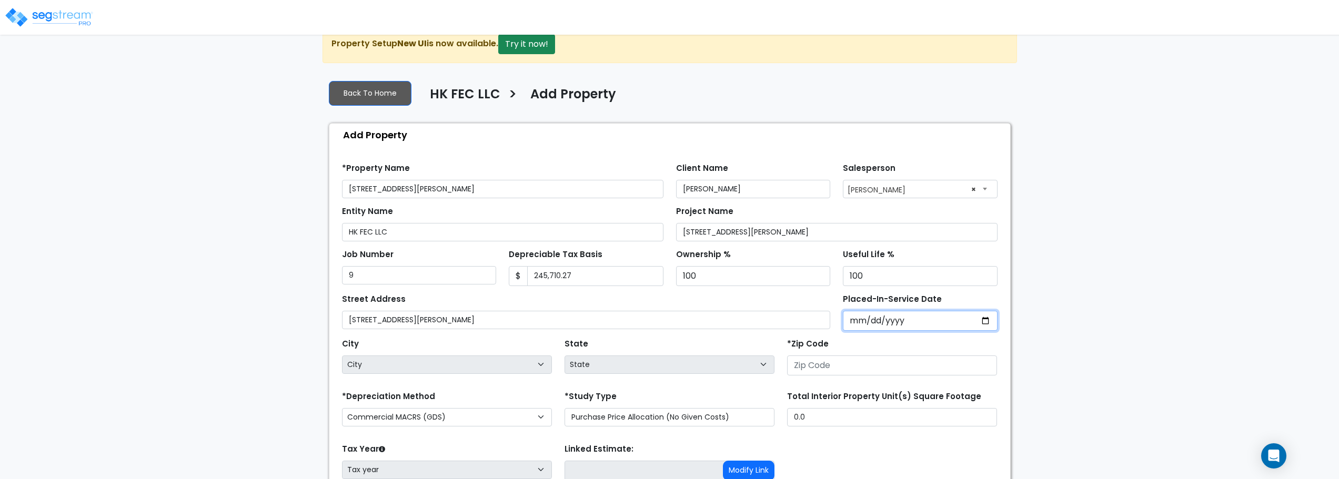
type input "0002-03-16"
select select "2"
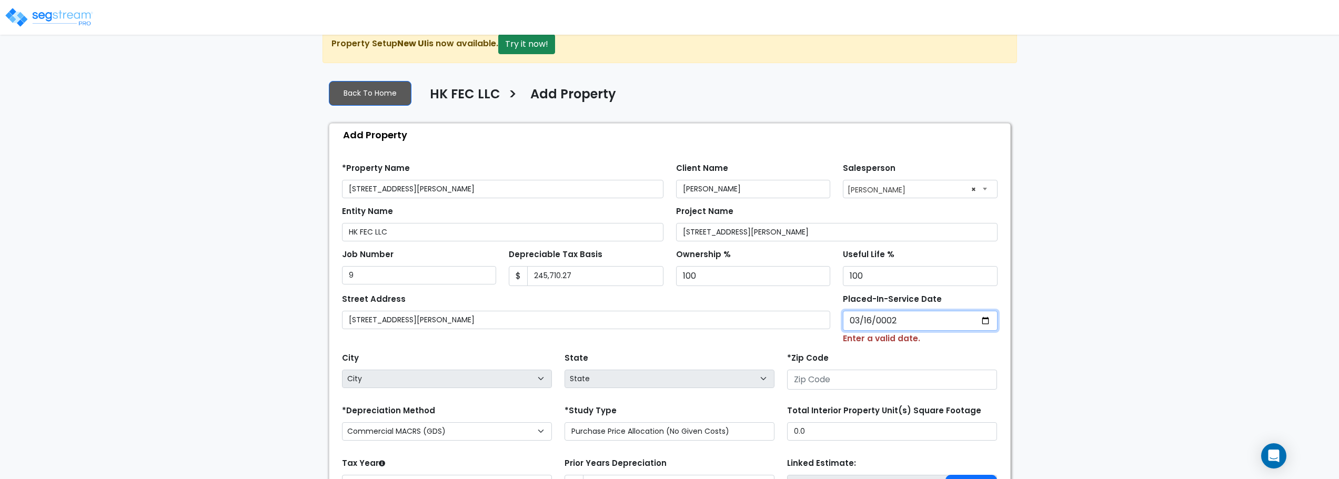
type input "0020-03-16"
select select "20"
type input "0202-03-16"
select select "202"
type input "2025-03-16"
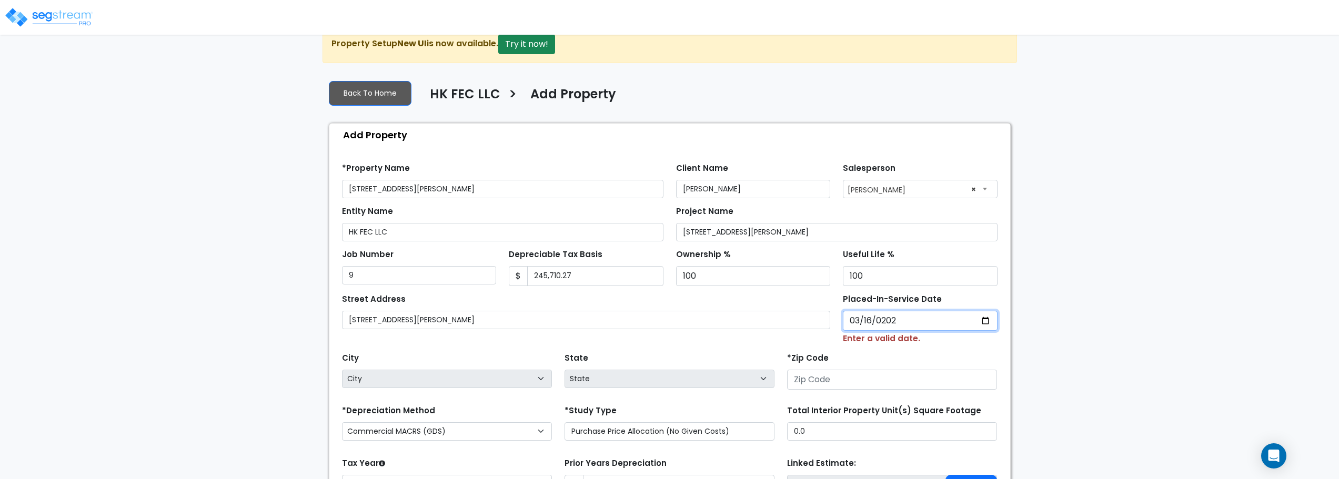
select select "2025"
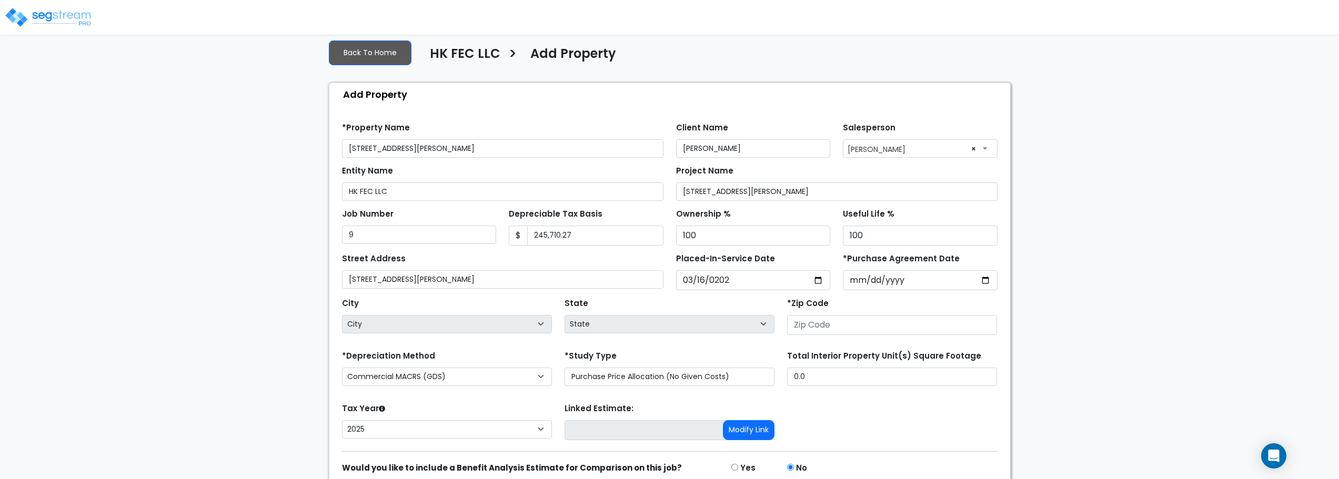
scroll to position [74, 0]
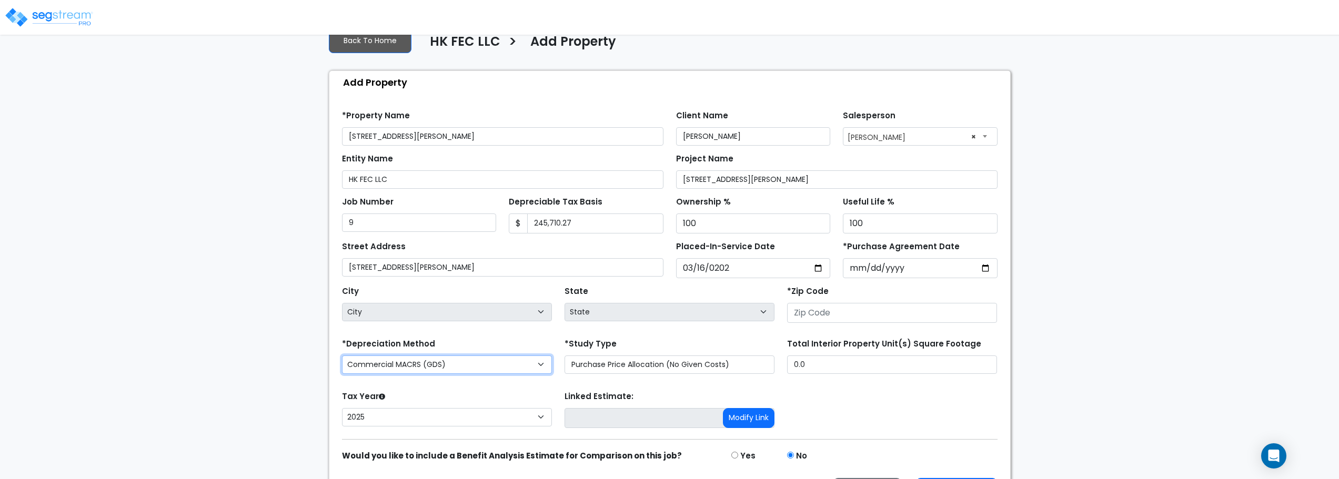
click at [478, 363] on select "Commercial MACRS (GDS) Residential Rental MACRS (GDS) Commercial MACRS (GDS) QIP" at bounding box center [447, 365] width 210 height 18
select select "RRM(_49"
drag, startPoint x: 931, startPoint y: 263, endPoint x: 778, endPoint y: 267, distance: 153.2
click at [778, 267] on div "Street Address 623 West Harrison's Street Placed-In-Service Date 2025-03-16 *Pu…" at bounding box center [670, 256] width 668 height 45
type input "2025-03-16"
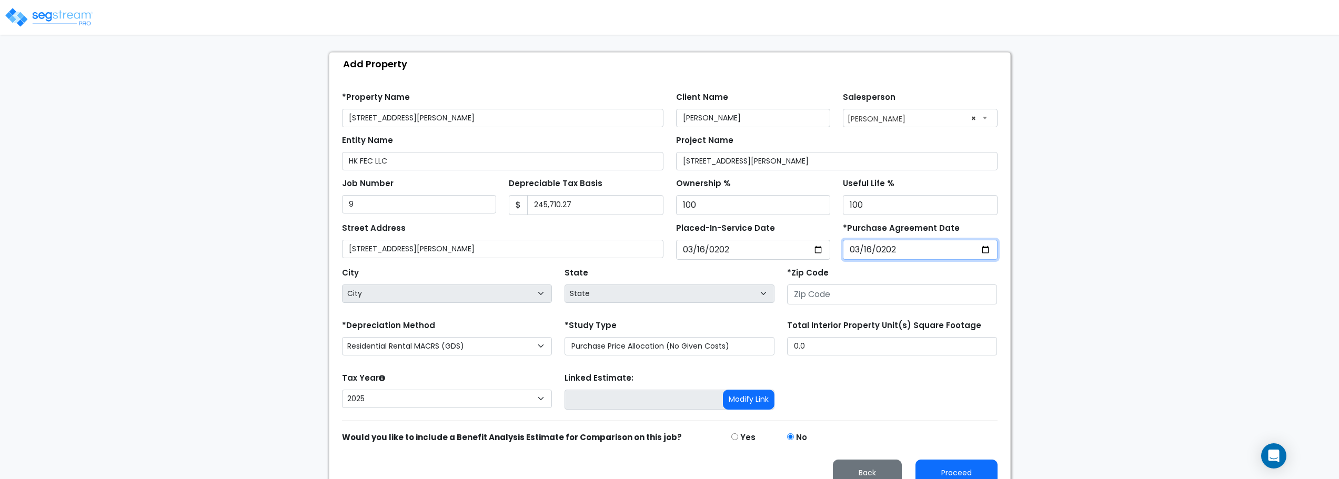
scroll to position [108, 0]
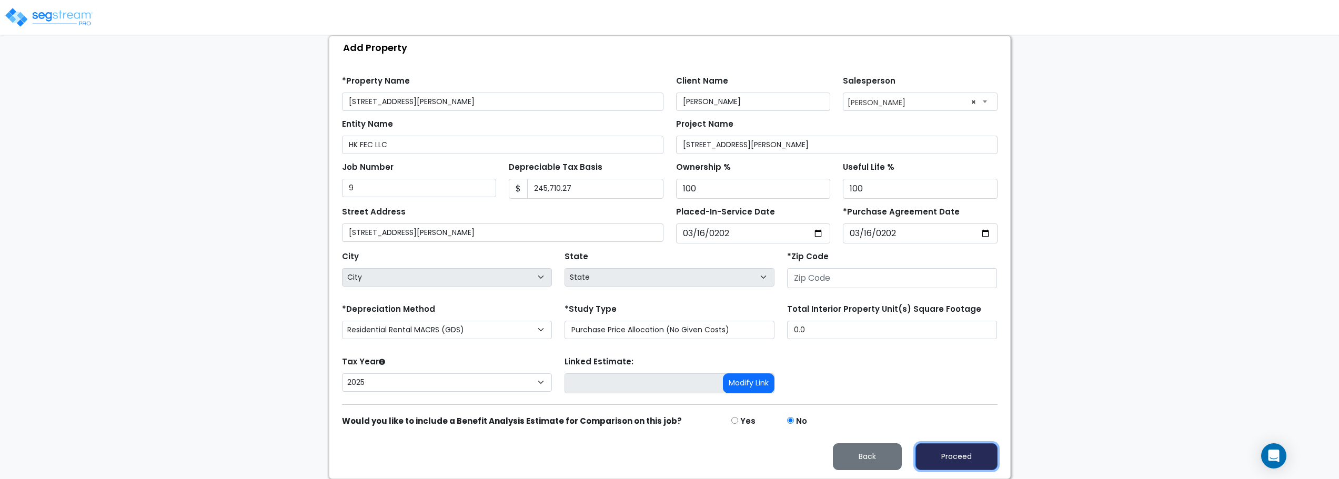
click at [953, 453] on button "Proceed" at bounding box center [957, 457] width 82 height 27
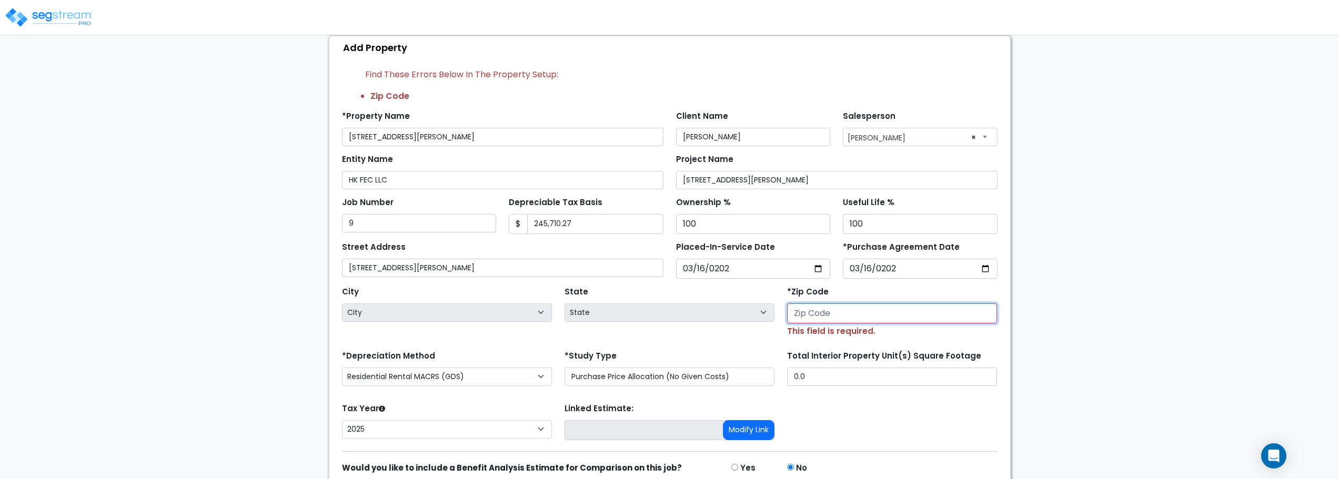
click at [880, 314] on input "number" at bounding box center [892, 314] width 210 height 20
type input "65"
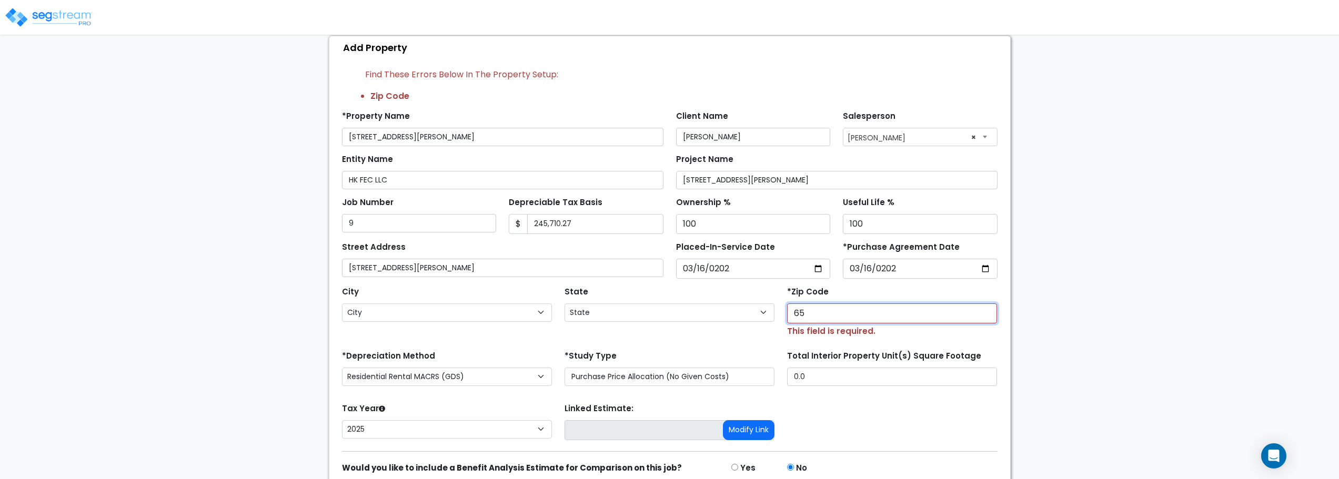
select select "MO"
type input "65806"
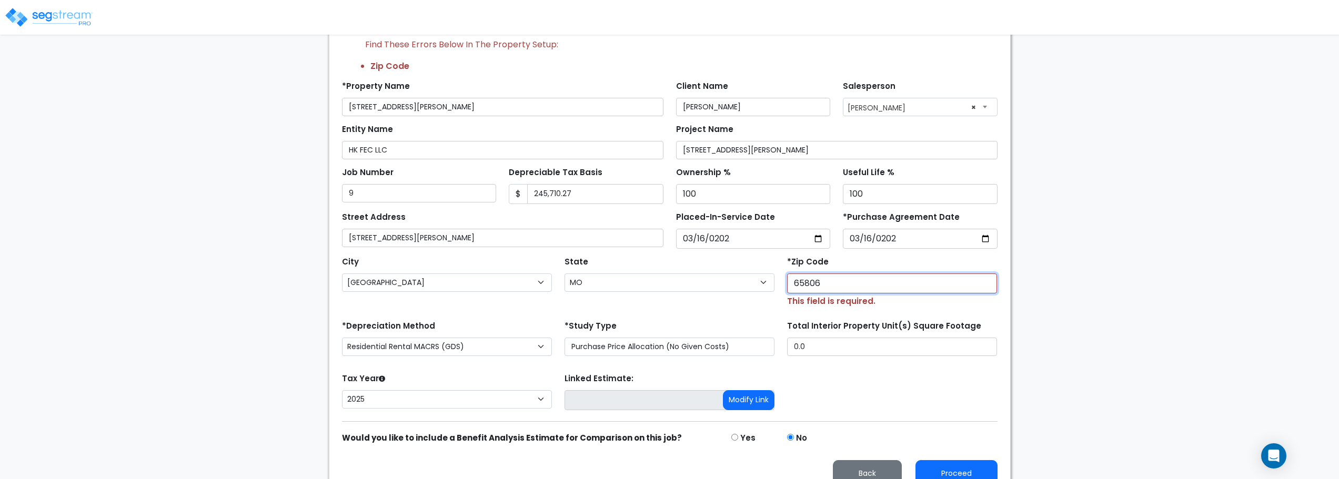
scroll to position [155, 0]
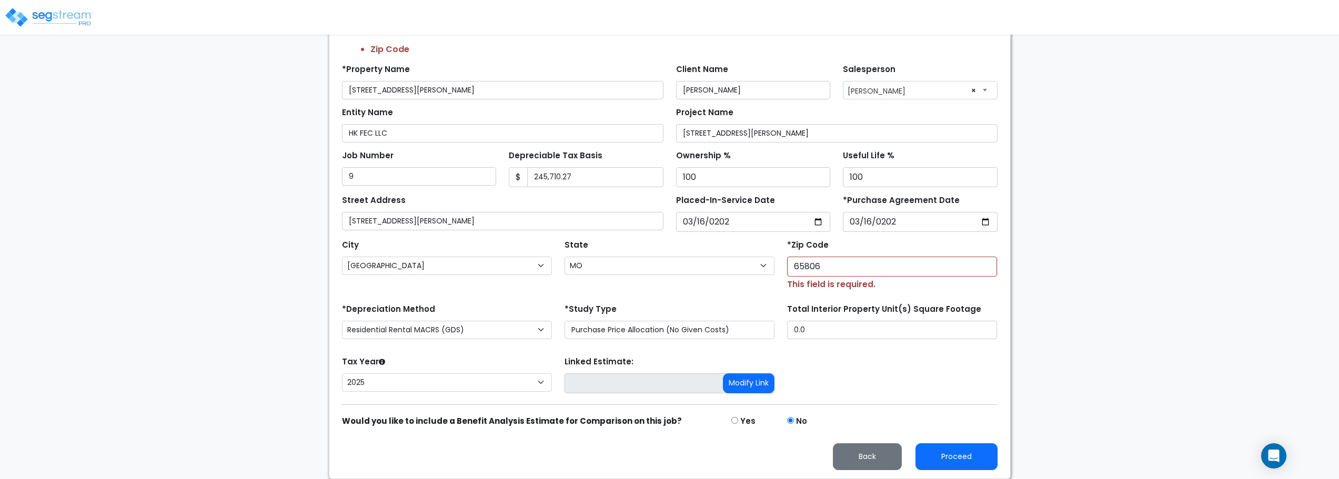
click at [870, 393] on div "Tax Year Please Enter The Placed In Service Date First. 2026 2025 Prior Years D…" at bounding box center [670, 375] width 668 height 42
click at [953, 458] on button "Proceed" at bounding box center [957, 457] width 82 height 27
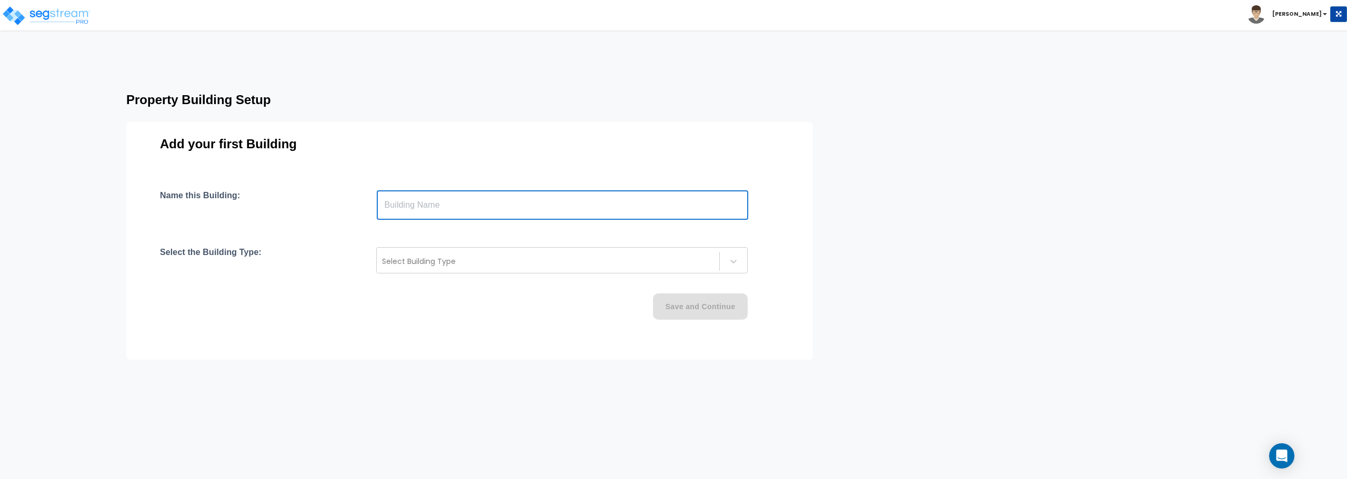
click at [507, 219] on input "text" at bounding box center [562, 204] width 371 height 29
type input "[STREET_ADDRESS][PERSON_NAME]"
click at [468, 269] on div "Select Building Type" at bounding box center [548, 261] width 343 height 17
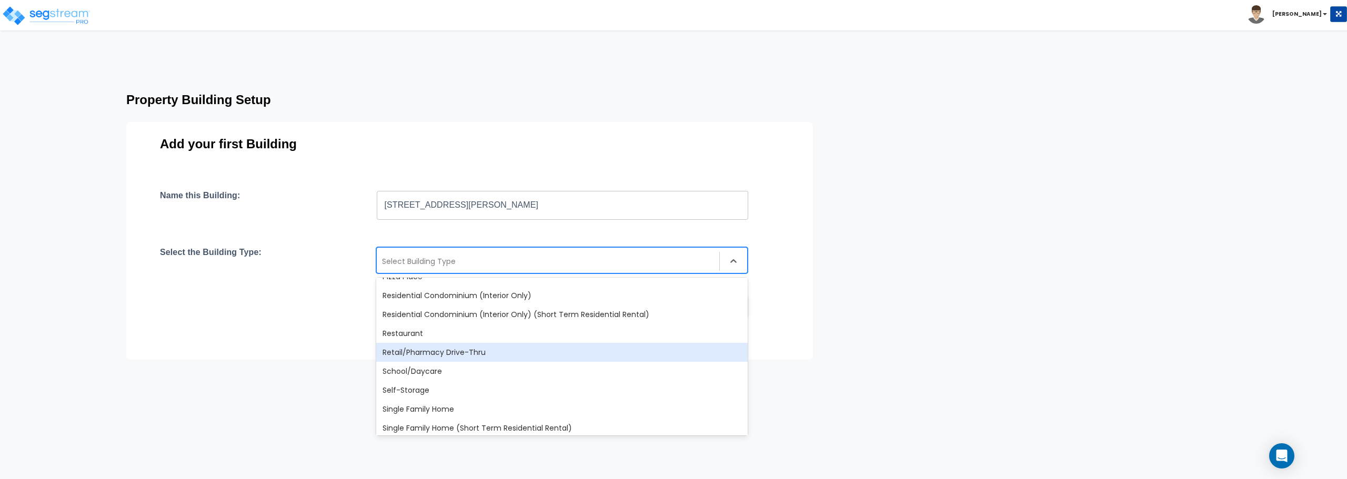
scroll to position [842, 0]
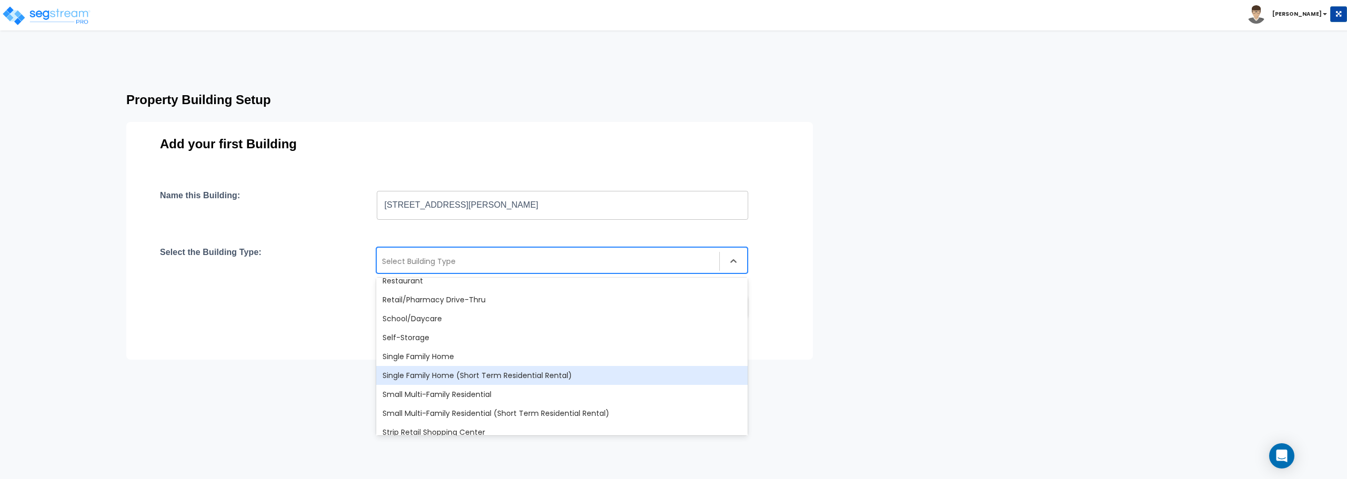
click at [472, 381] on div "Single Family Home (Short Term Residential Rental)" at bounding box center [561, 375] width 371 height 19
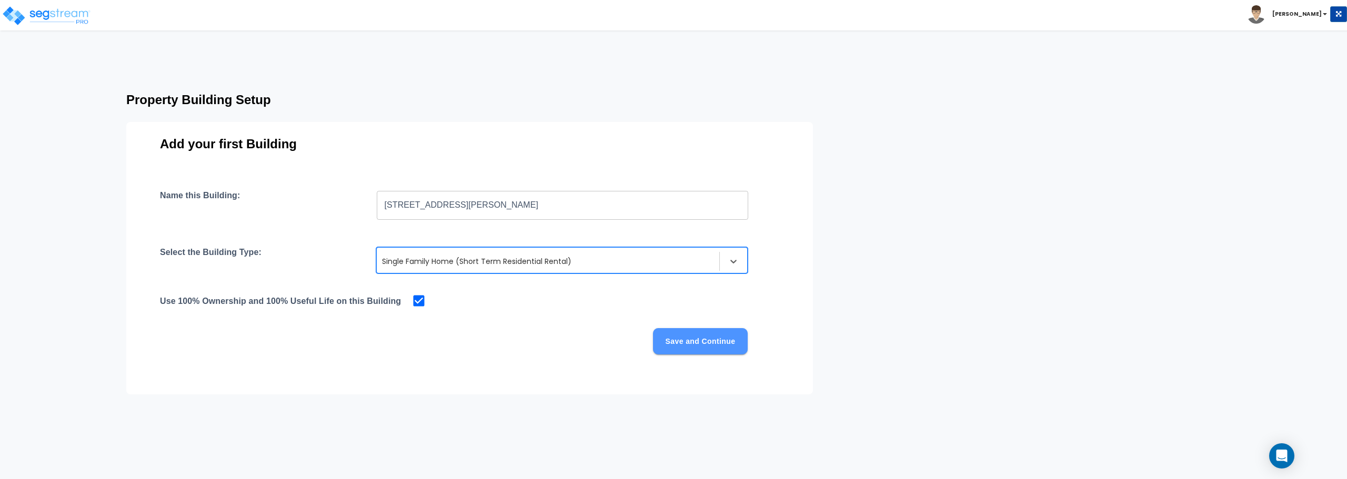
click at [695, 345] on button "Save and Continue" at bounding box center [700, 341] width 95 height 26
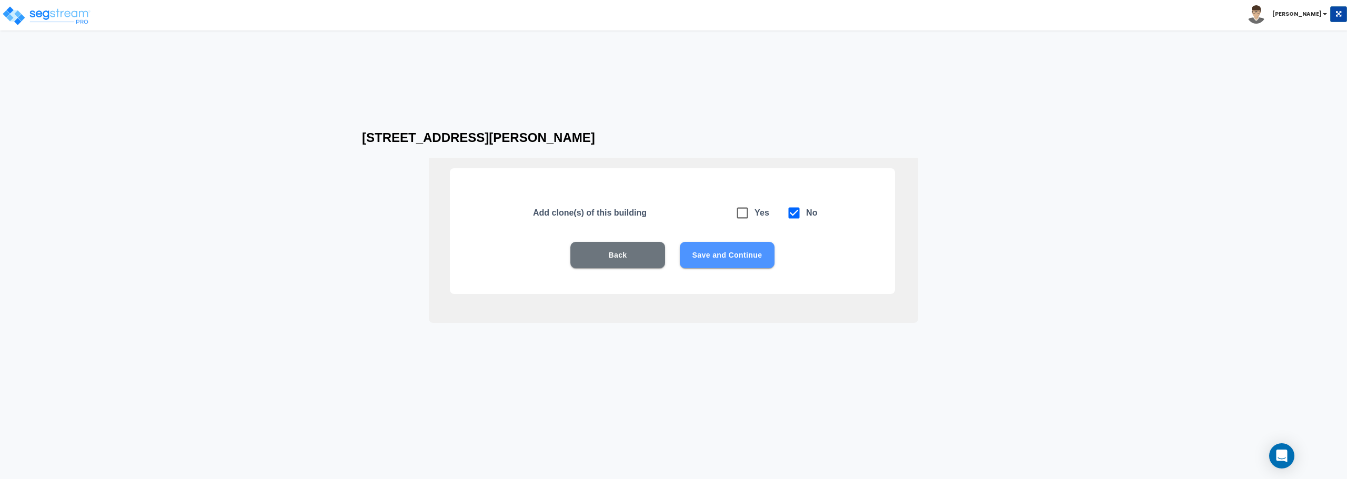
click at [720, 258] on button "Save and Continue" at bounding box center [727, 255] width 95 height 26
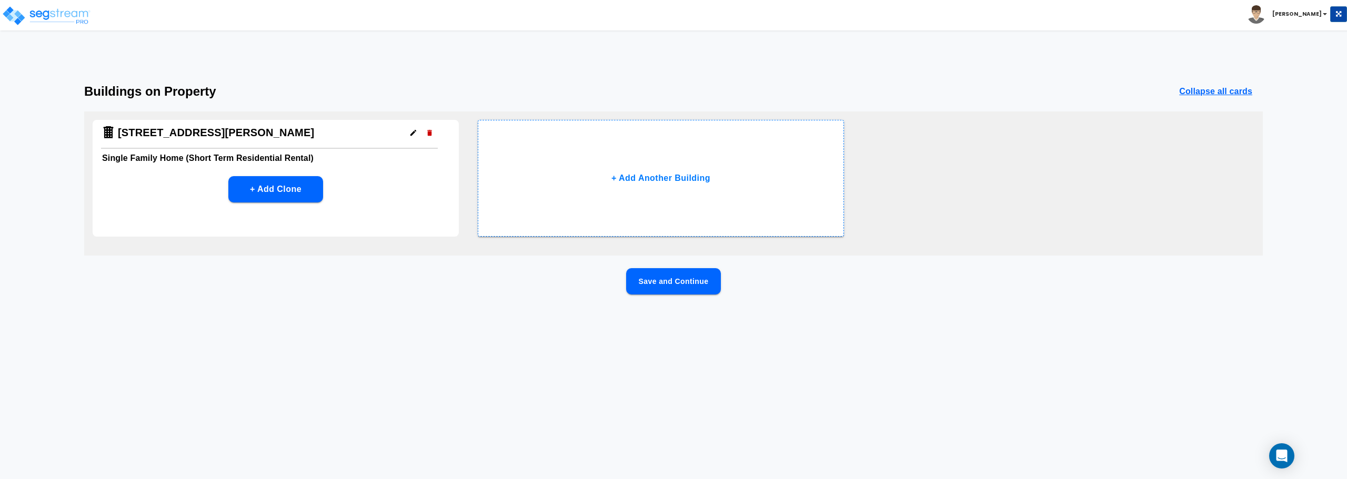
click at [680, 282] on button "Save and Continue" at bounding box center [673, 281] width 95 height 26
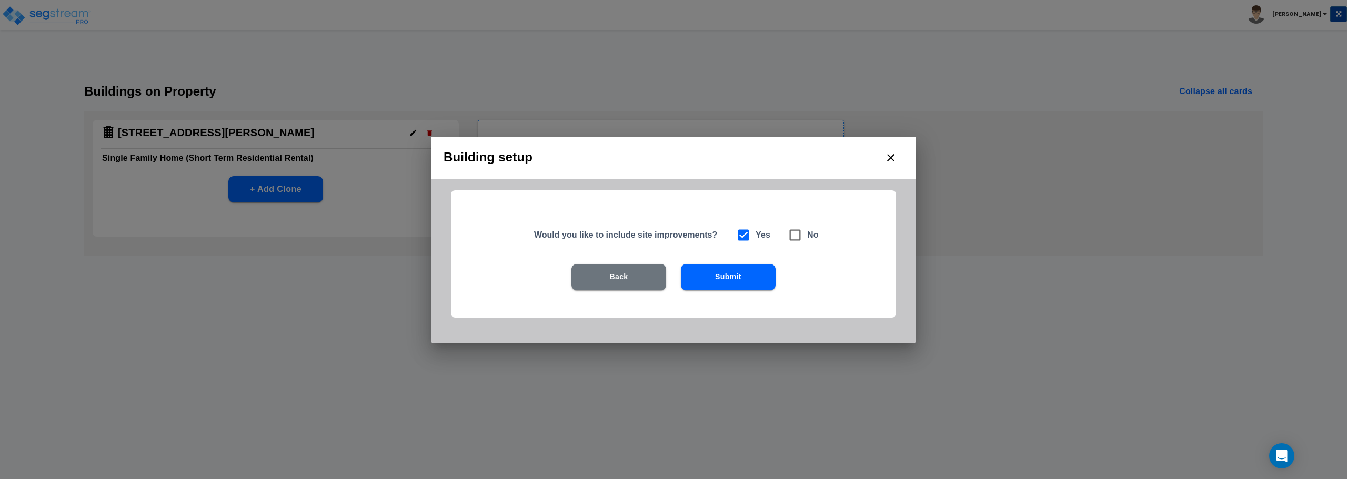
click at [715, 281] on button "Submit" at bounding box center [728, 277] width 95 height 26
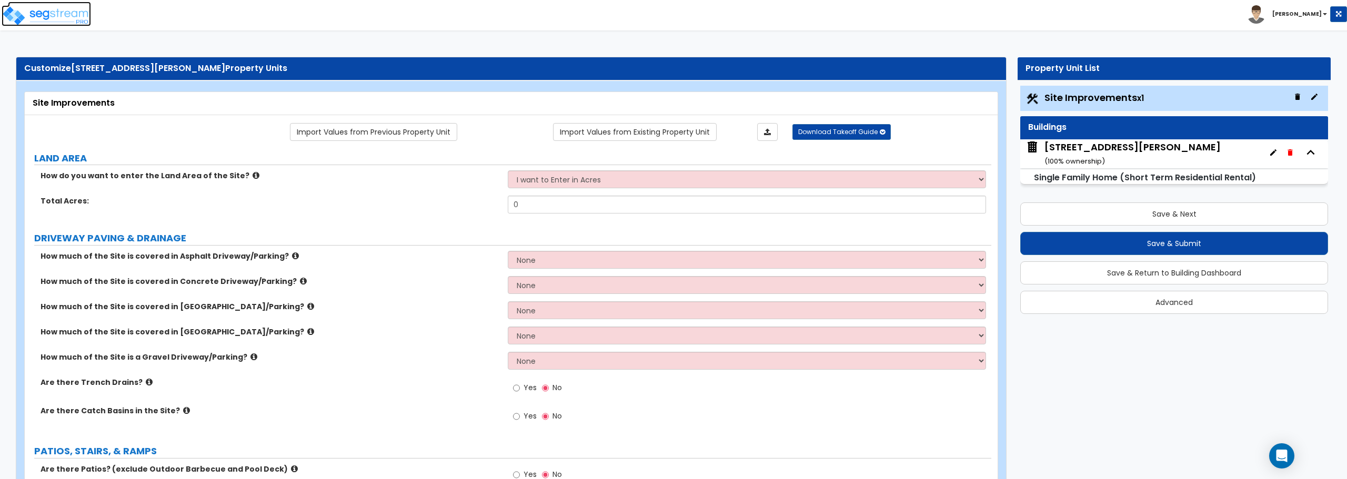
click at [60, 15] on img at bounding box center [46, 15] width 89 height 21
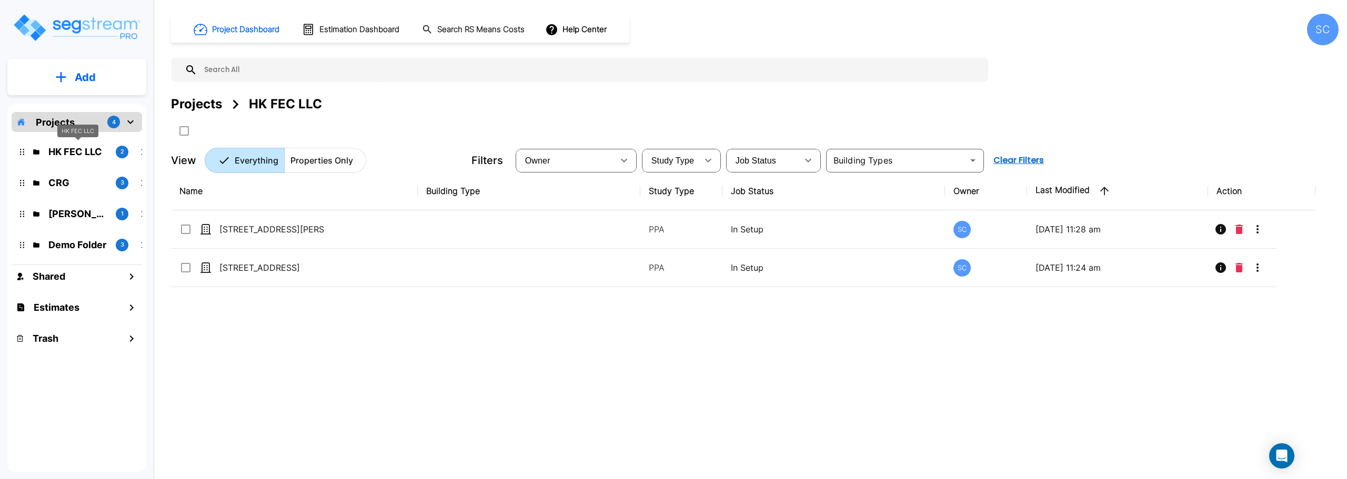
click at [89, 154] on p "HK FEC LLC" at bounding box center [77, 152] width 59 height 14
click at [71, 65] on button "Add" at bounding box center [76, 77] width 139 height 31
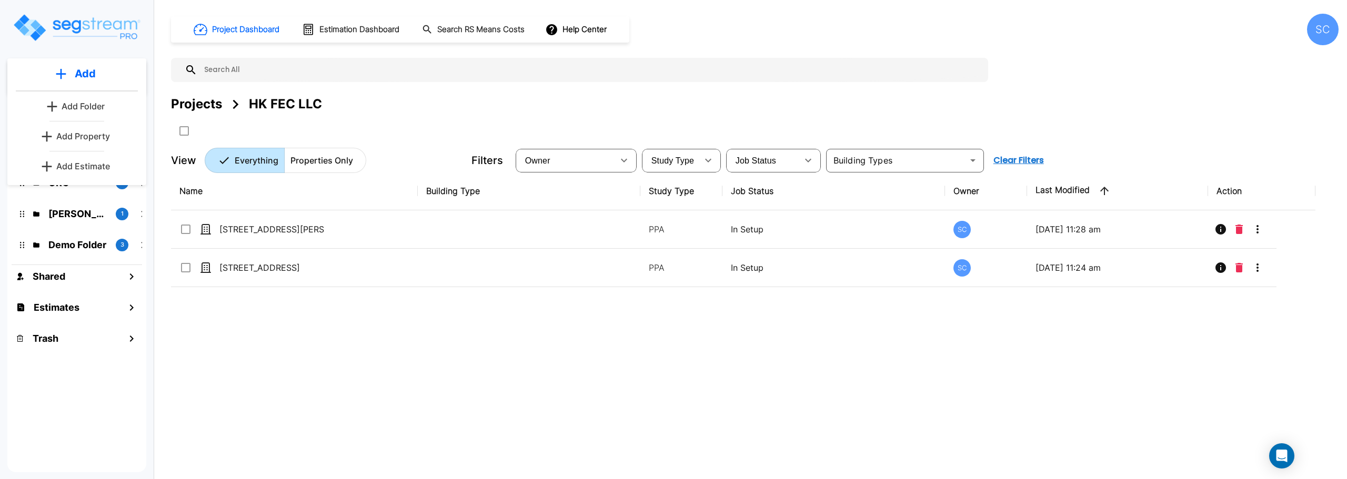
click at [78, 108] on p "Add Folder" at bounding box center [83, 106] width 43 height 13
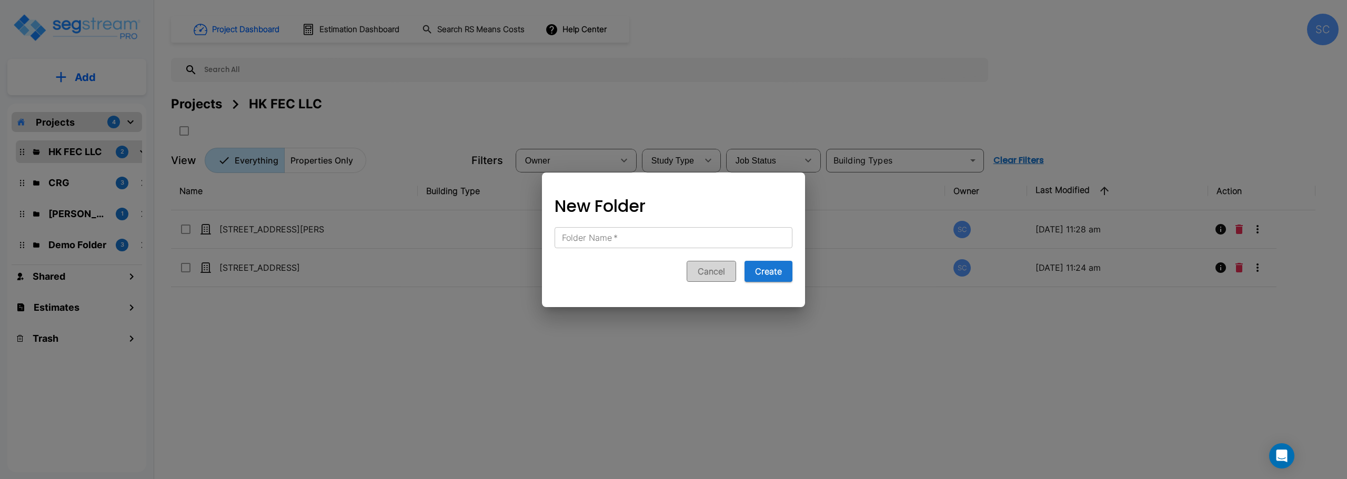
click at [704, 273] on button "Cancel" at bounding box center [711, 271] width 49 height 21
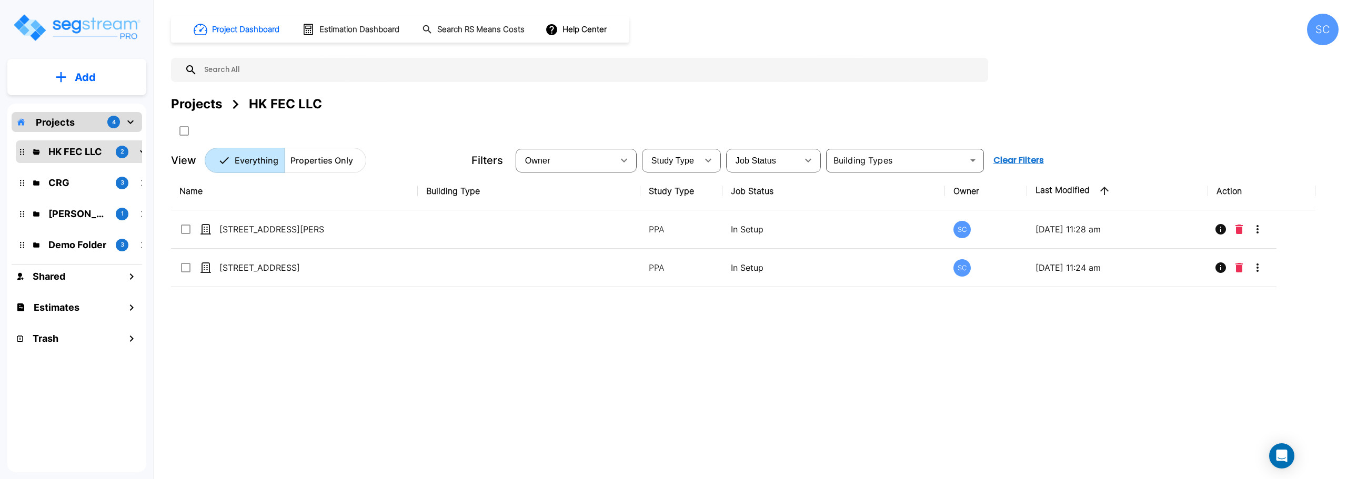
click at [49, 76] on button "Add" at bounding box center [76, 77] width 139 height 31
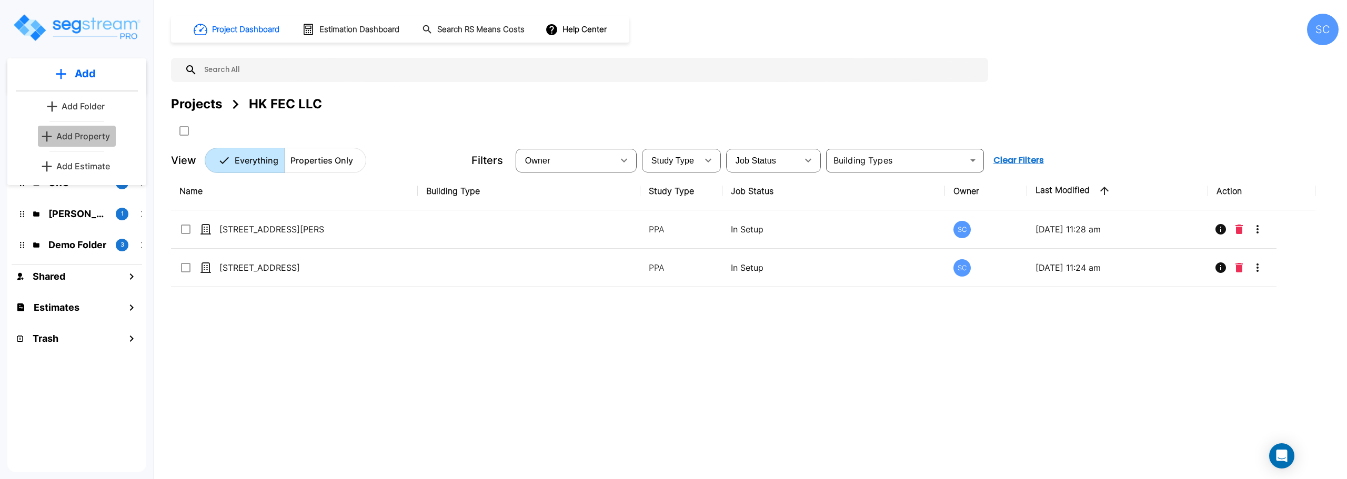
click at [68, 135] on p "Add Property" at bounding box center [83, 136] width 54 height 13
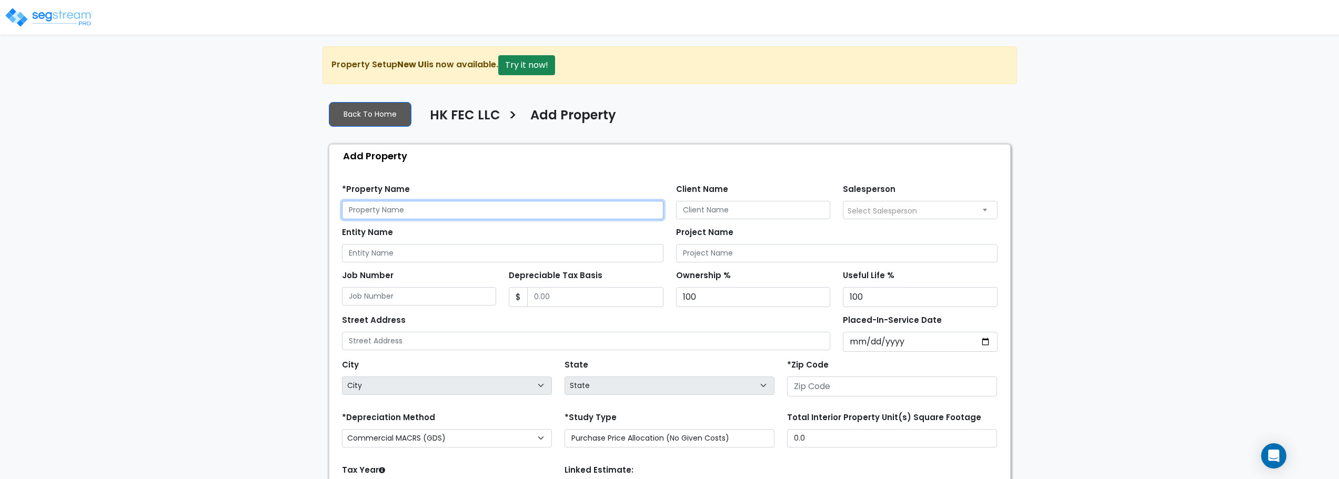
click at [420, 209] on input "text" at bounding box center [502, 210] width 321 height 18
click at [424, 208] on input "text" at bounding box center [502, 210] width 321 height 18
type input "[STREET_ADDRESS]"
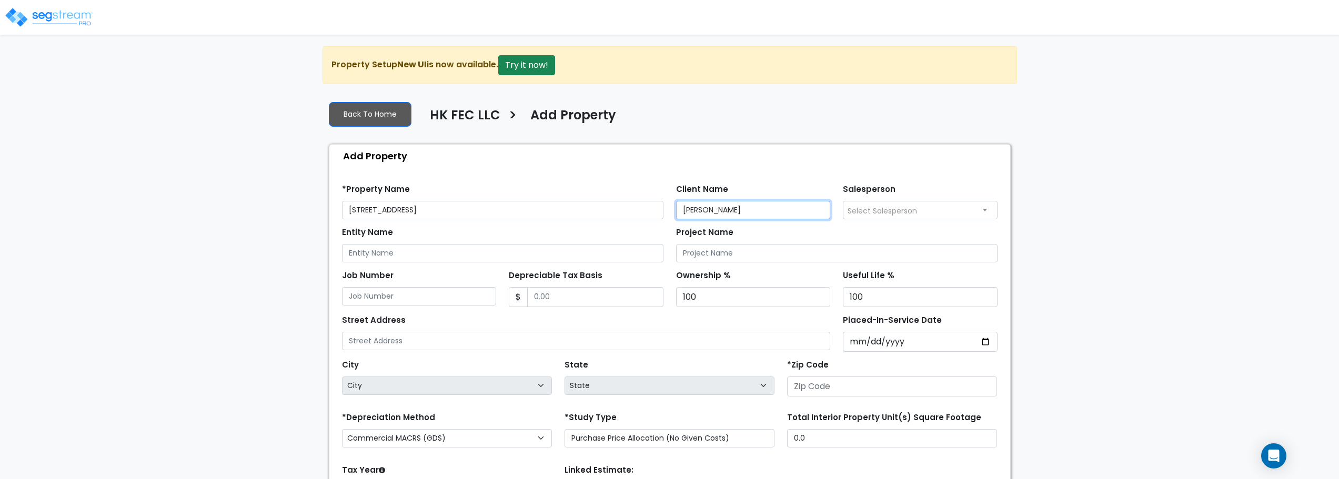
type input "[PERSON_NAME]"
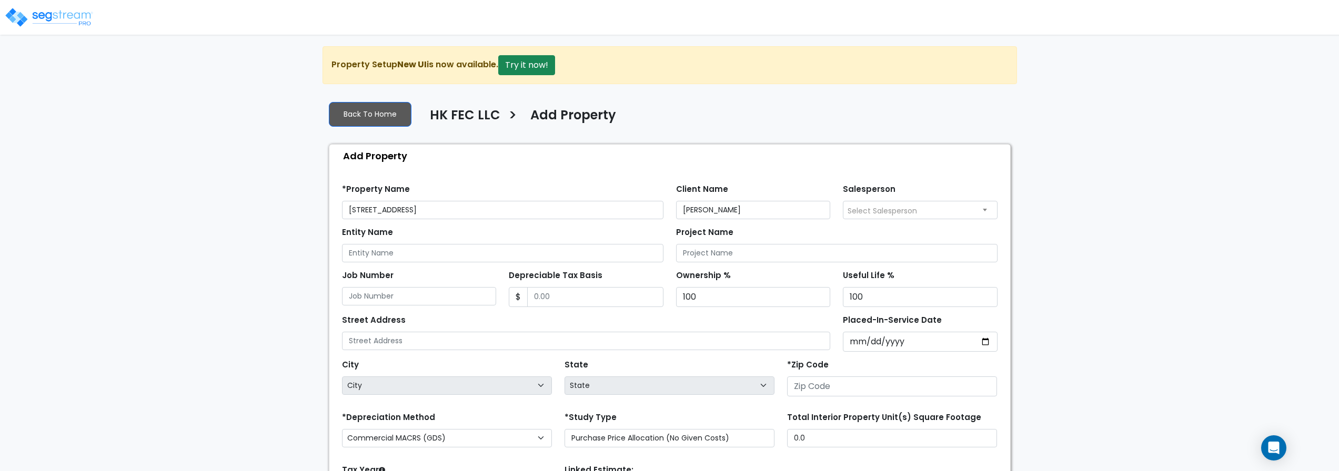
click at [984, 214] on span "Select Salesperson" at bounding box center [920, 210] width 154 height 17
select select "232"
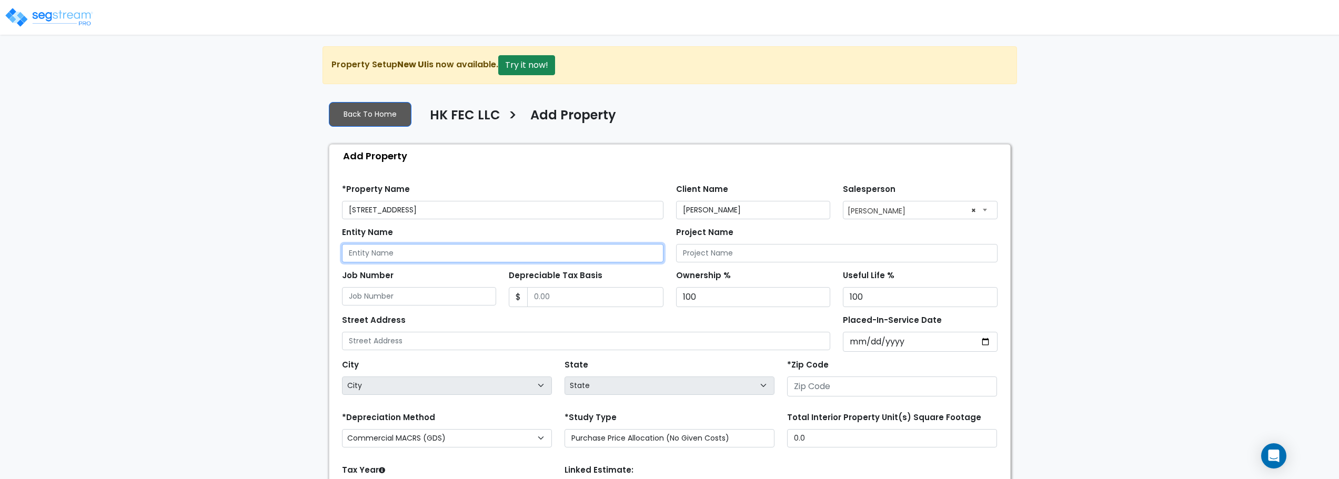
click at [544, 253] on input "Entity Name" at bounding box center [502, 253] width 321 height 18
type input "HK FEC LLC"
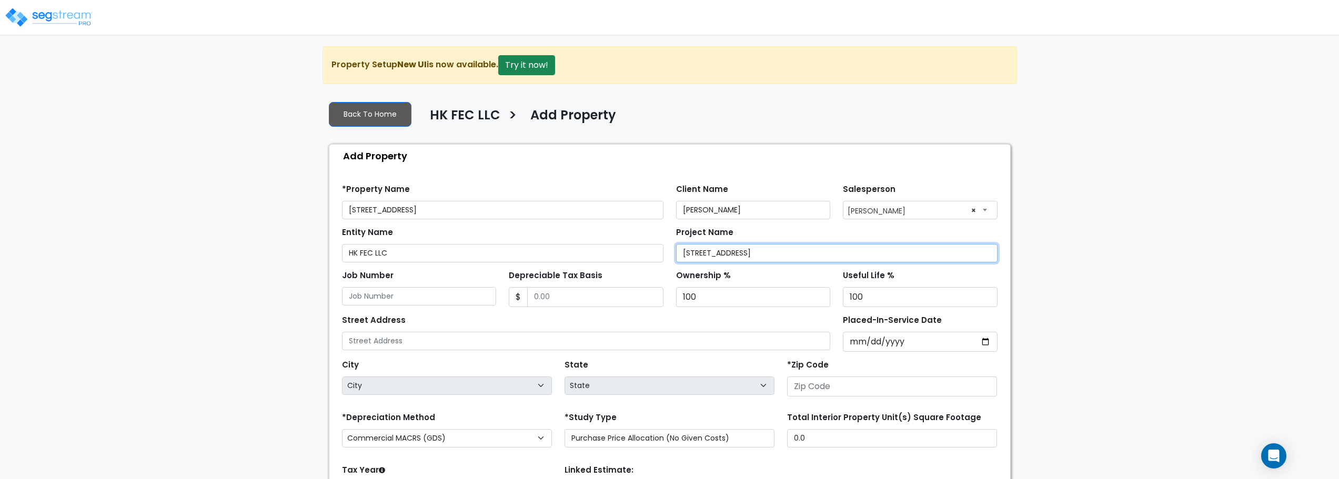
type input "[STREET_ADDRESS]"
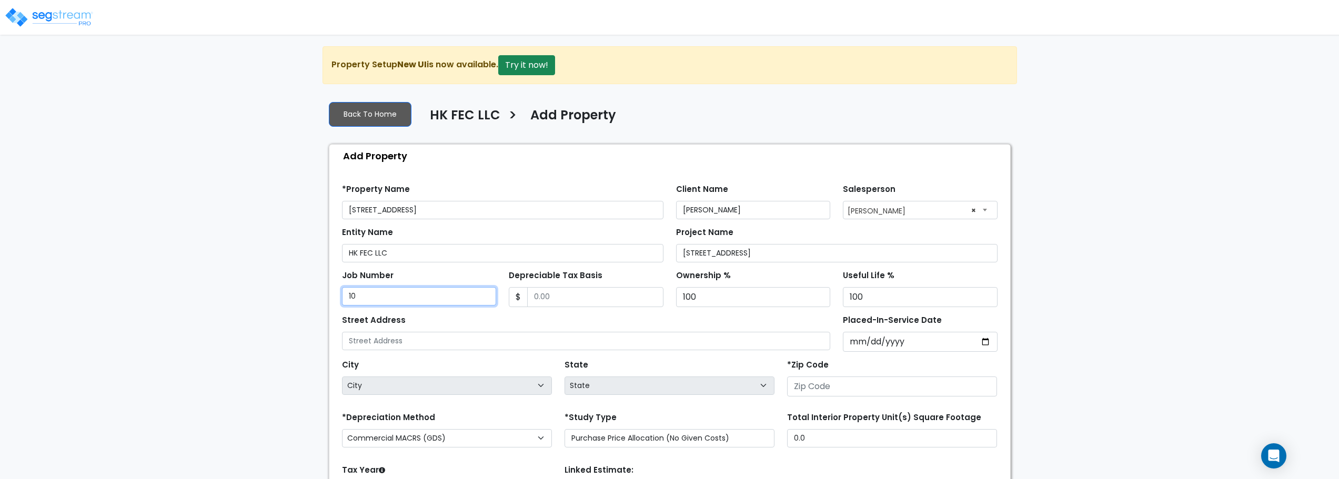
type input "10"
type input "245,560.27"
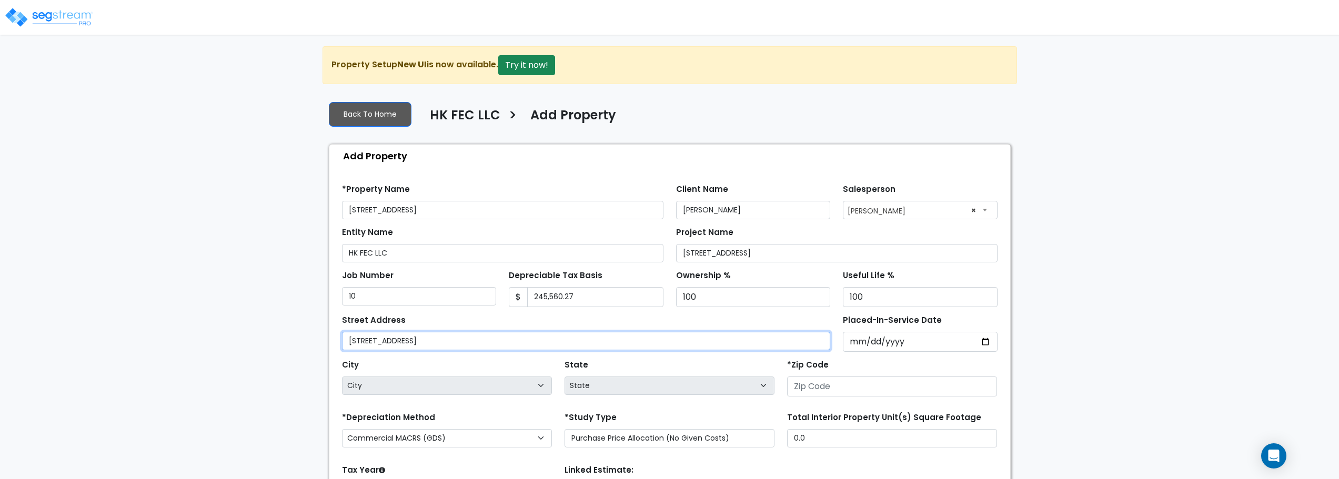
type input "1710 South Ave"
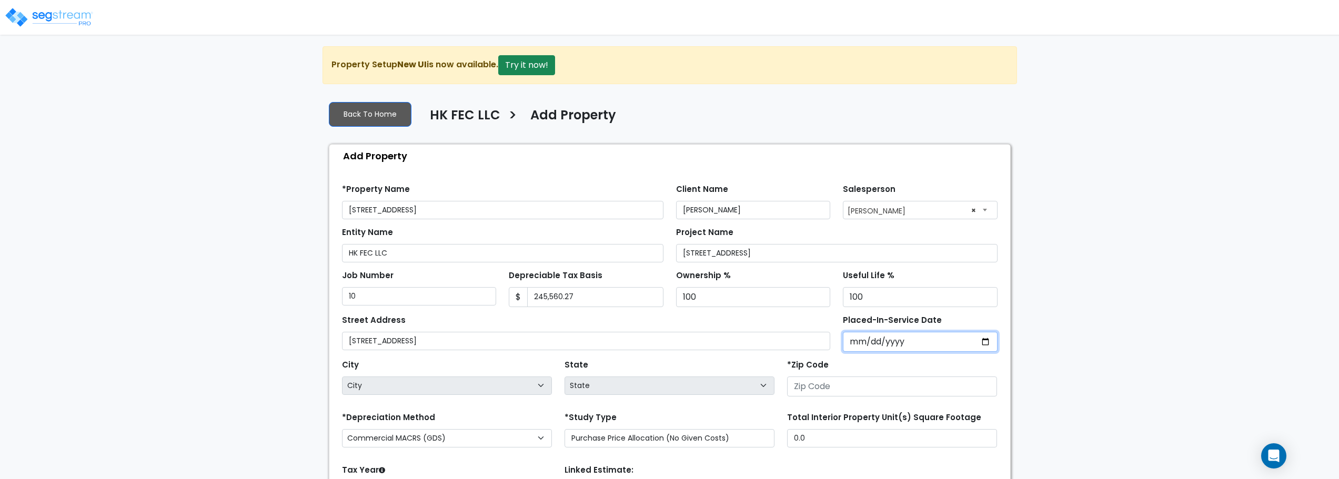
type input "0002-03-19"
select select "2"
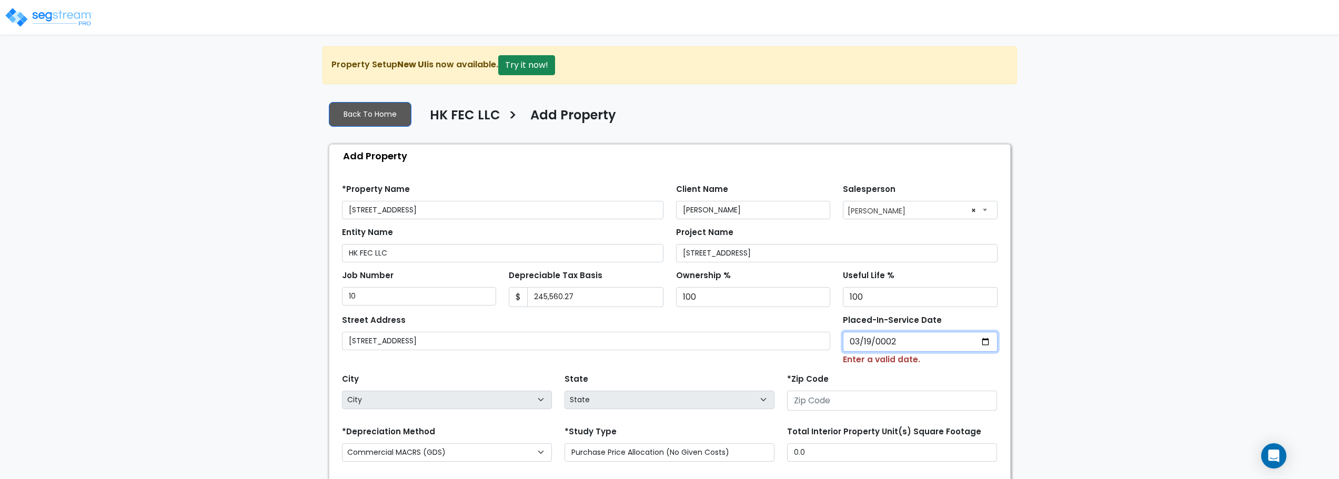
type input "0020-03-19"
select select "20"
type input "0202-03-19"
select select "202"
type input "2024-03-19"
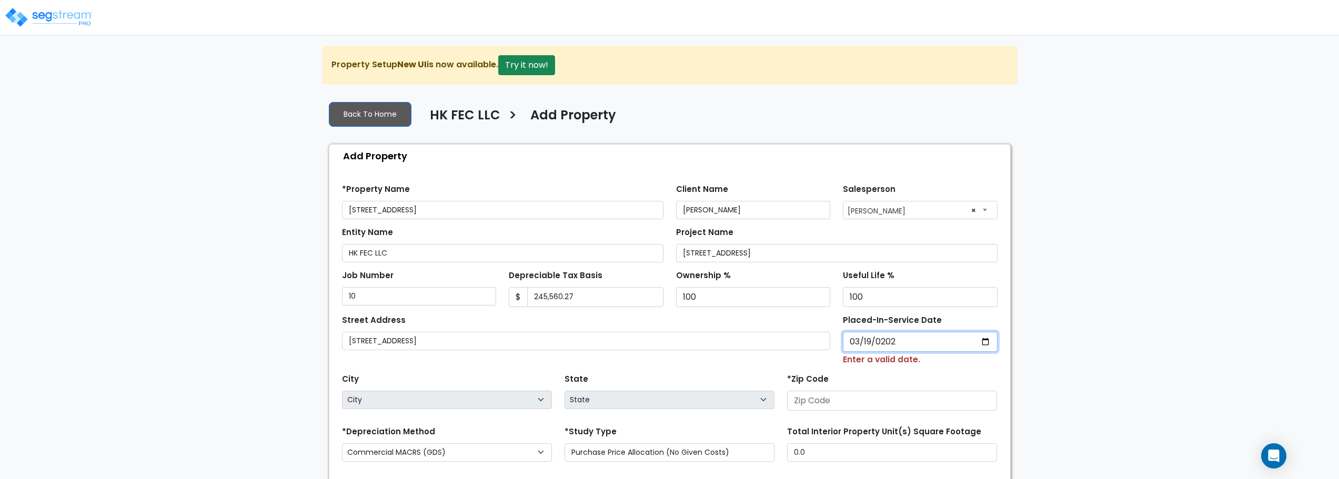
select select "2024"
click at [858, 342] on input "Placed-In-Service Date" at bounding box center [920, 342] width 155 height 20
type input "0002-03-19"
select select "2"
type input "0020-03-19"
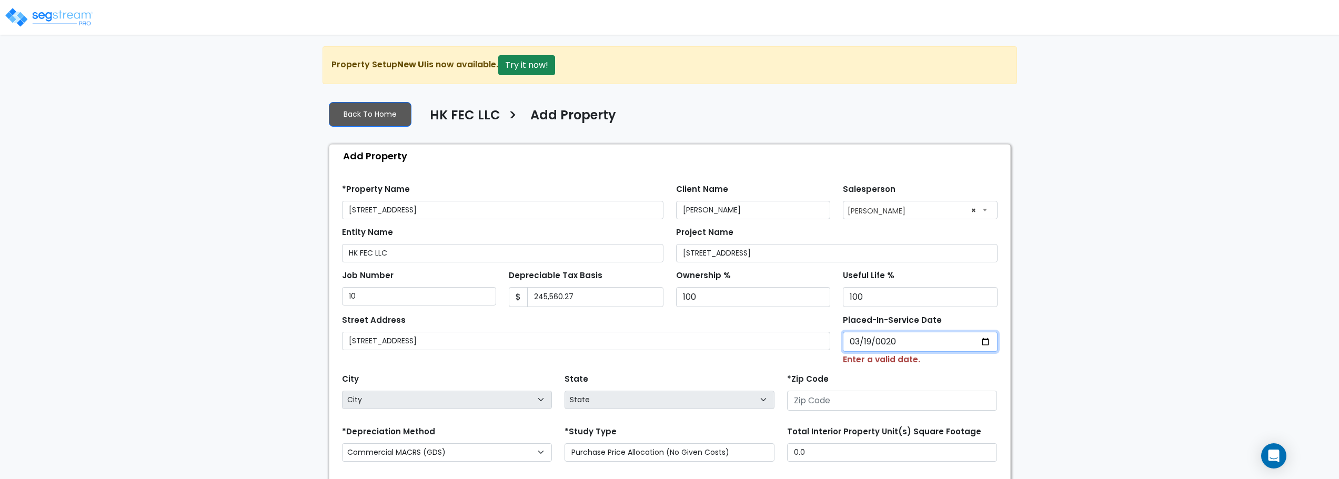
select select "20"
type input "0202-03-19"
select select "202"
type input "2025-03-19"
select select "2025"
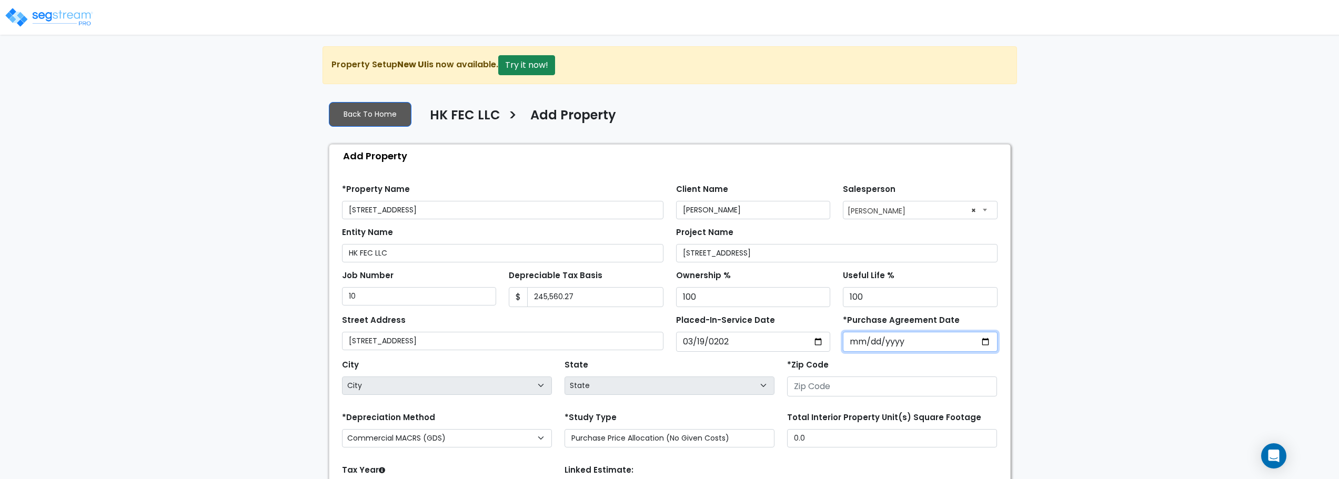
click at [862, 340] on input "*Purchase Agreement Date" at bounding box center [920, 342] width 155 height 20
type input "2025-03-19"
click at [878, 391] on input "number" at bounding box center [892, 387] width 210 height 20
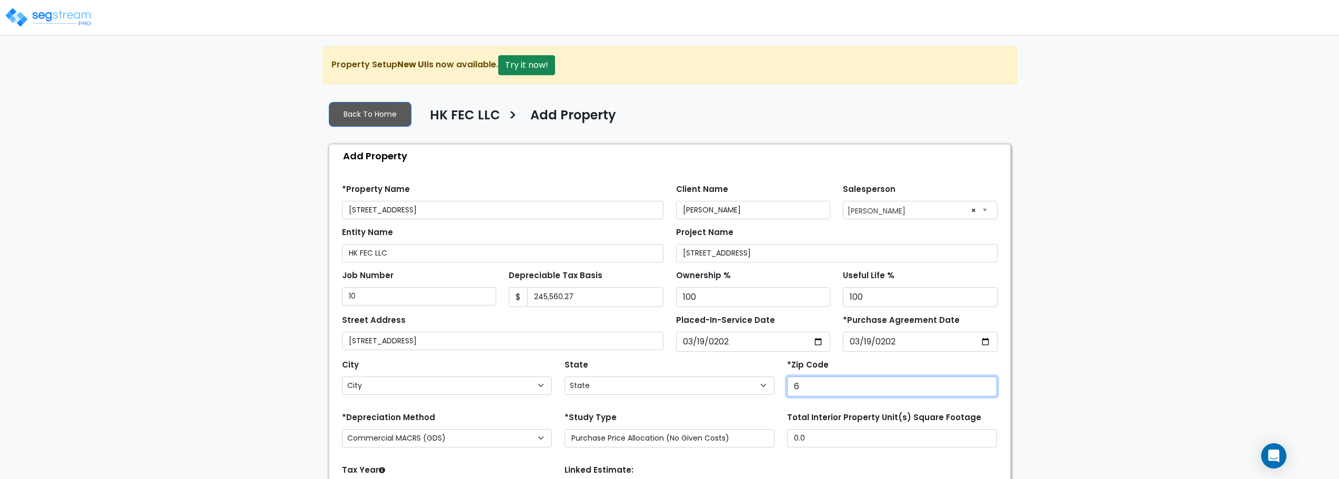
type input "65"
select select "IL"
type input "658"
select select "MO"
type input "65807"
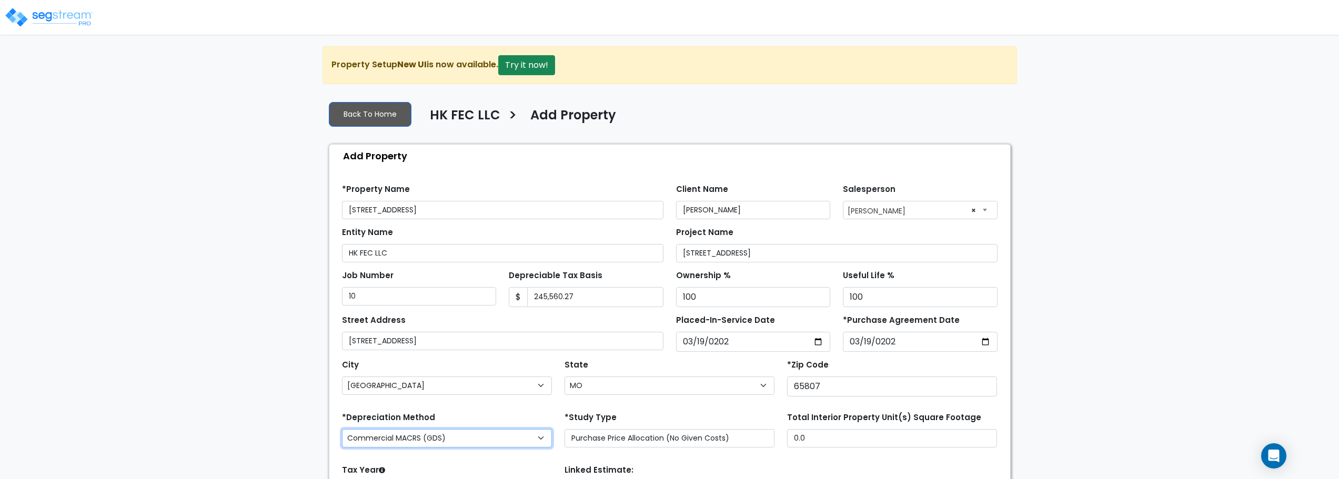
click at [531, 441] on select "Commercial MACRS (GDS) Residential Rental MACRS (GDS) Commercial MACRS (GDS) QIP" at bounding box center [447, 438] width 210 height 18
select select "RRM(_49"
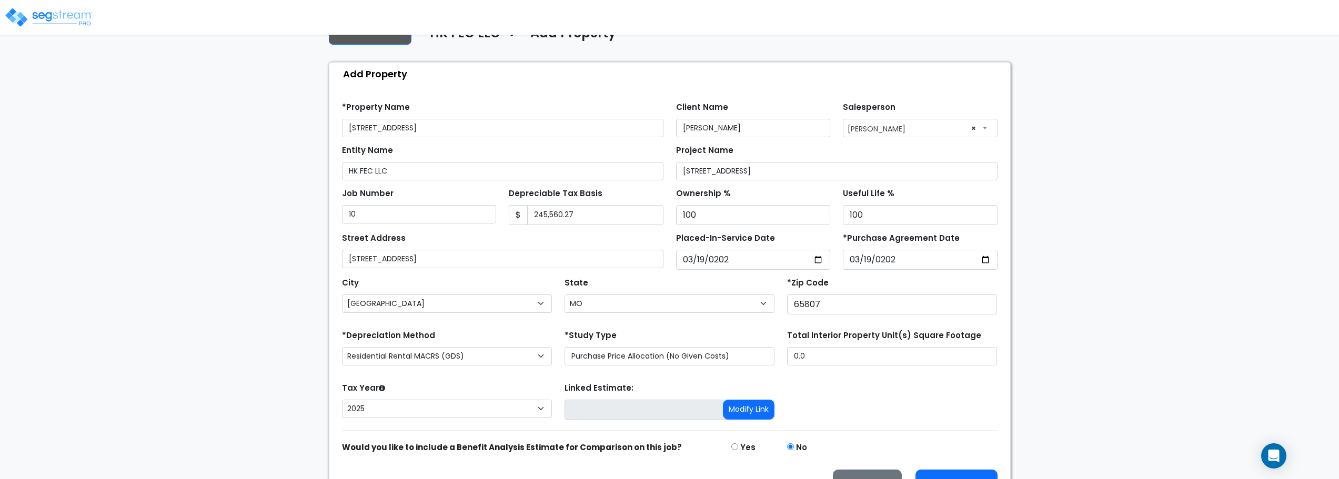
scroll to position [108, 0]
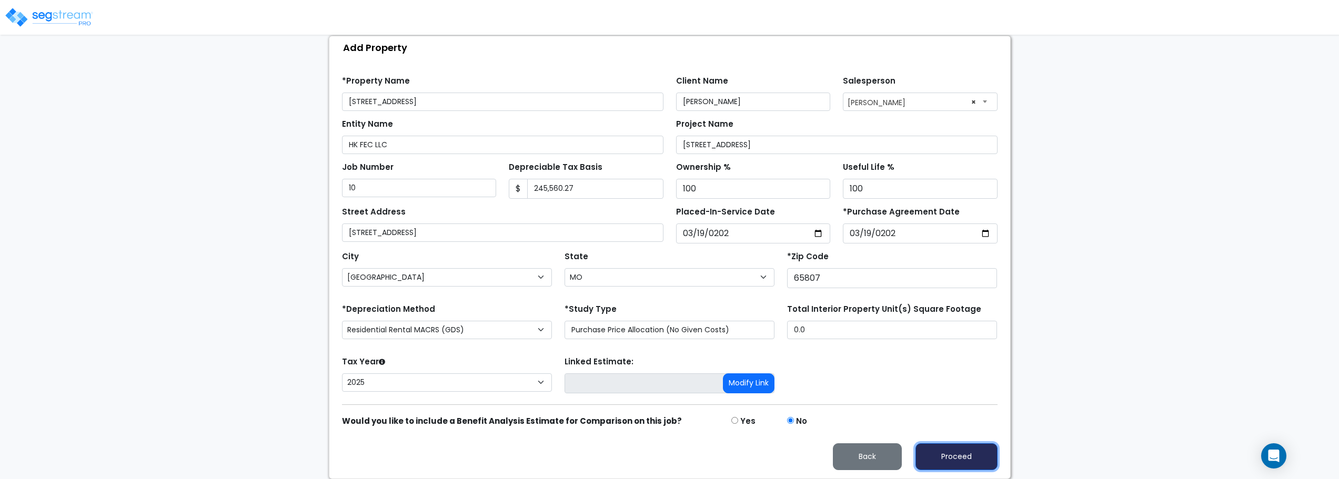
click at [951, 461] on button "Proceed" at bounding box center [957, 457] width 82 height 27
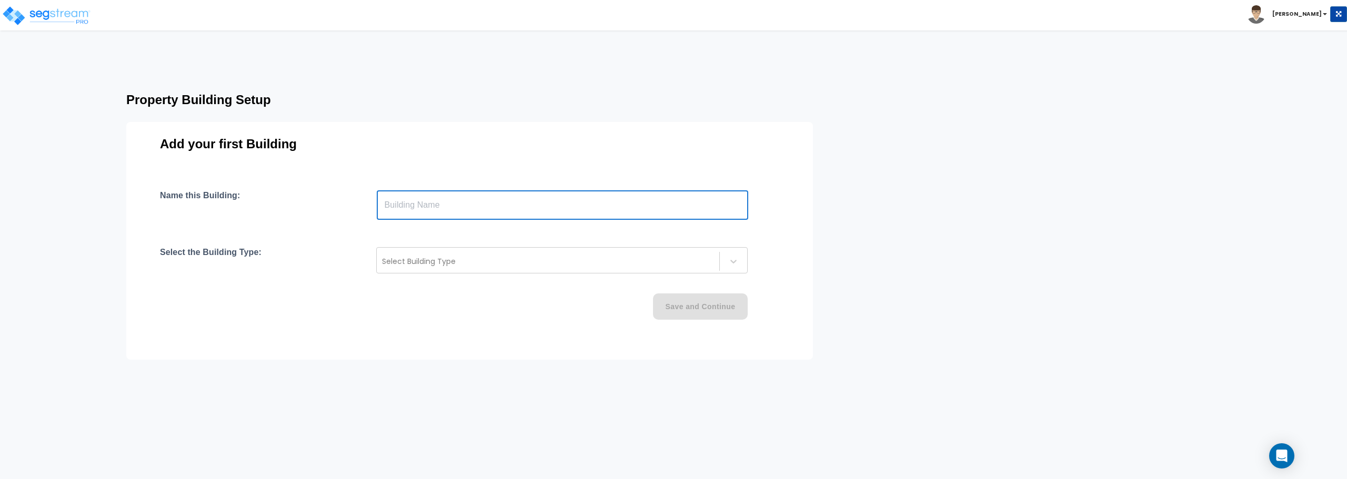
click at [448, 203] on input "text" at bounding box center [562, 204] width 371 height 29
type input "[STREET_ADDRESS]"
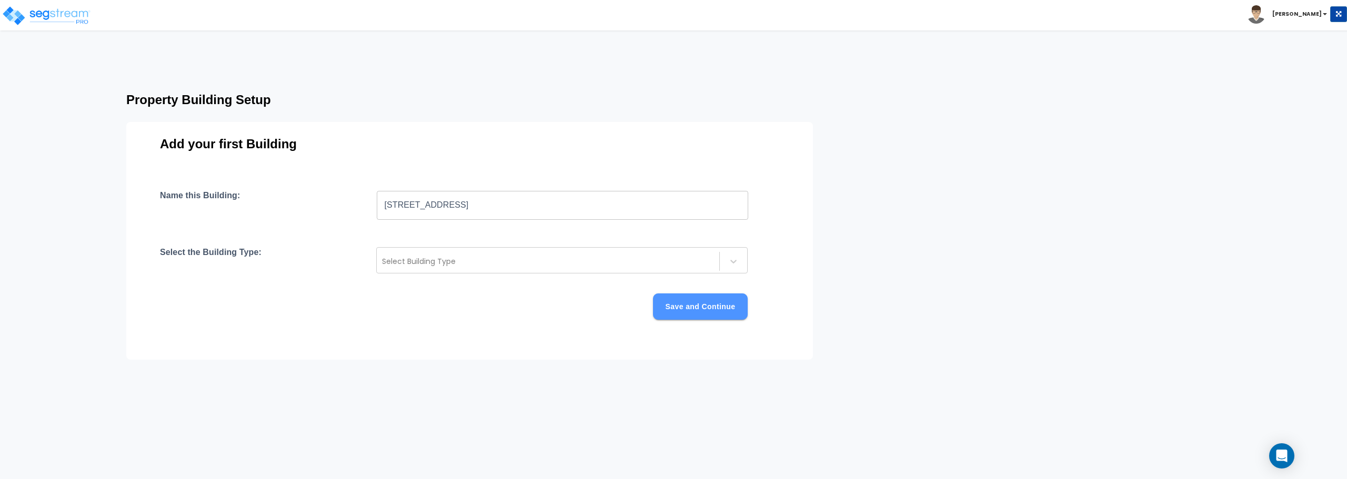
click at [689, 303] on button "Save and Continue" at bounding box center [700, 307] width 95 height 26
click at [511, 256] on div at bounding box center [548, 262] width 331 height 13
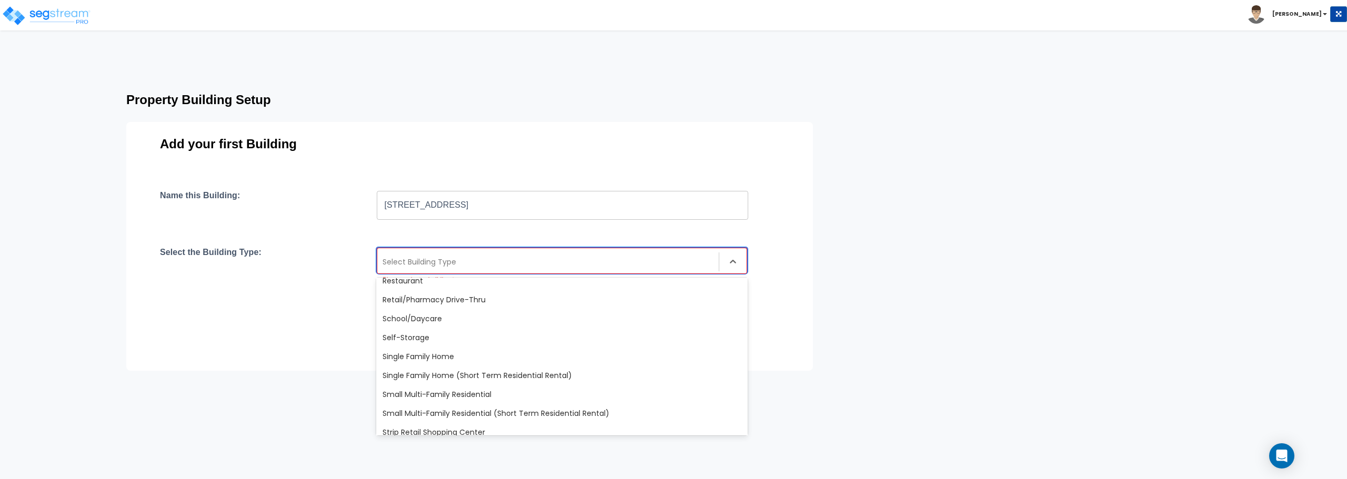
scroll to position [895, 0]
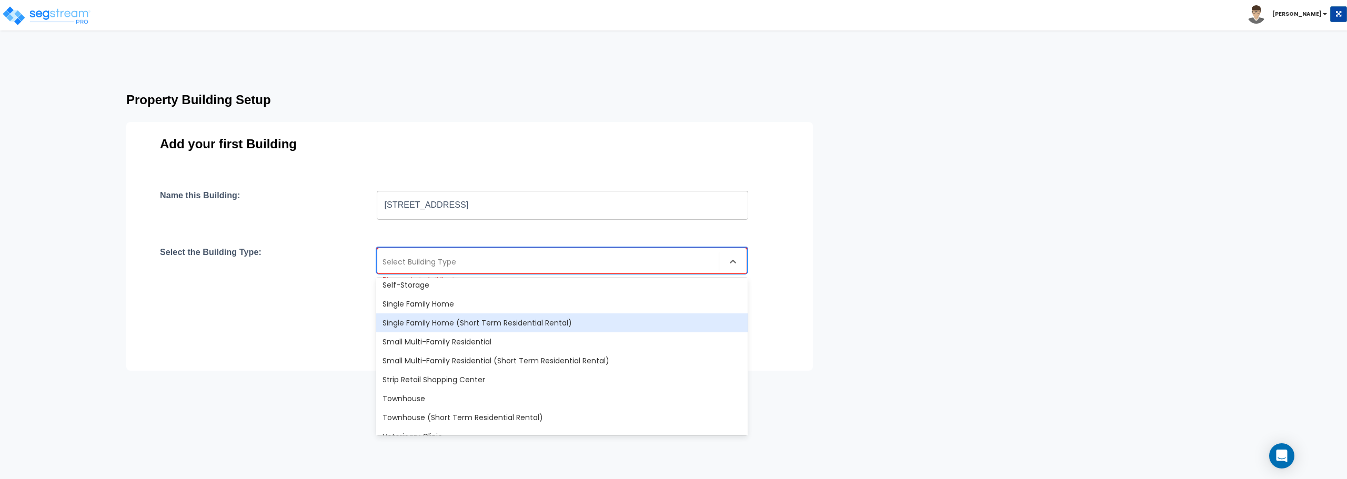
click at [506, 329] on div "Single Family Home (Short Term Residential Rental)" at bounding box center [561, 323] width 371 height 19
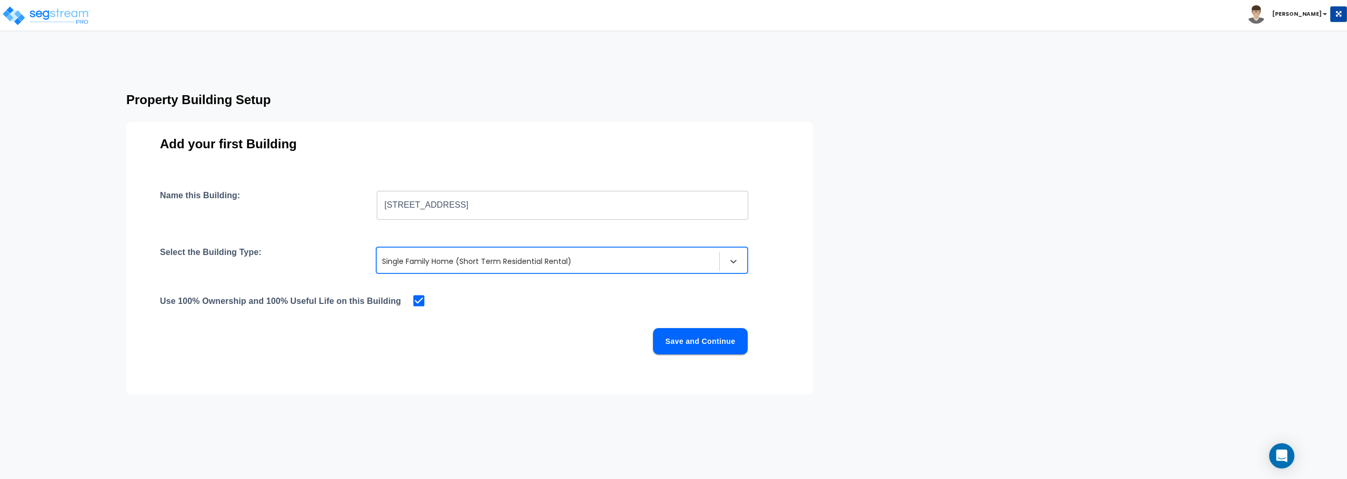
click at [698, 344] on button "Save and Continue" at bounding box center [700, 341] width 95 height 26
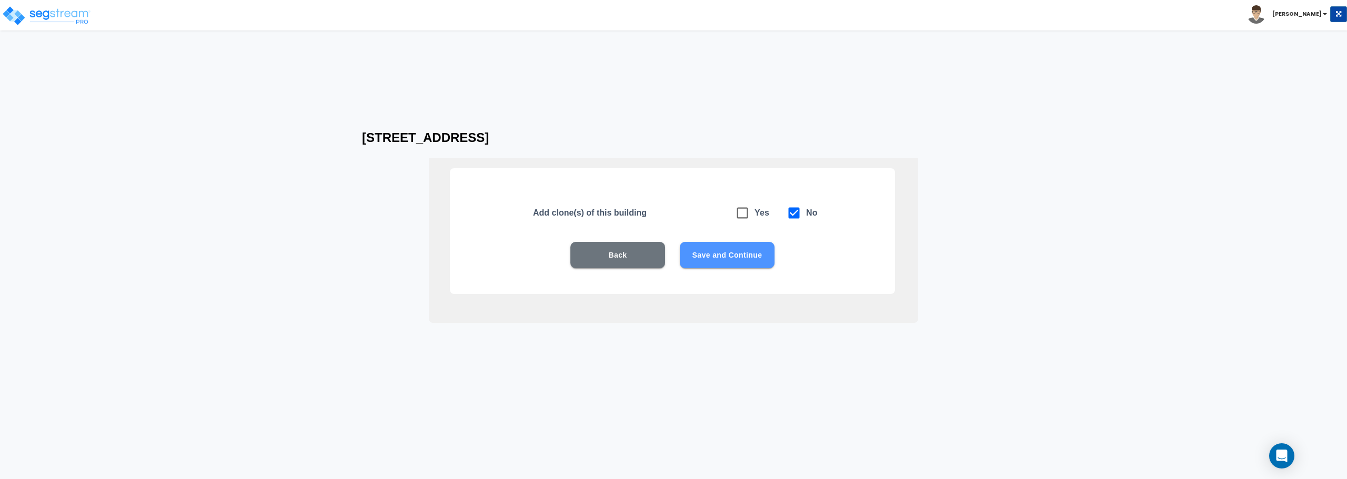
click at [702, 253] on button "Save and Continue" at bounding box center [727, 255] width 95 height 26
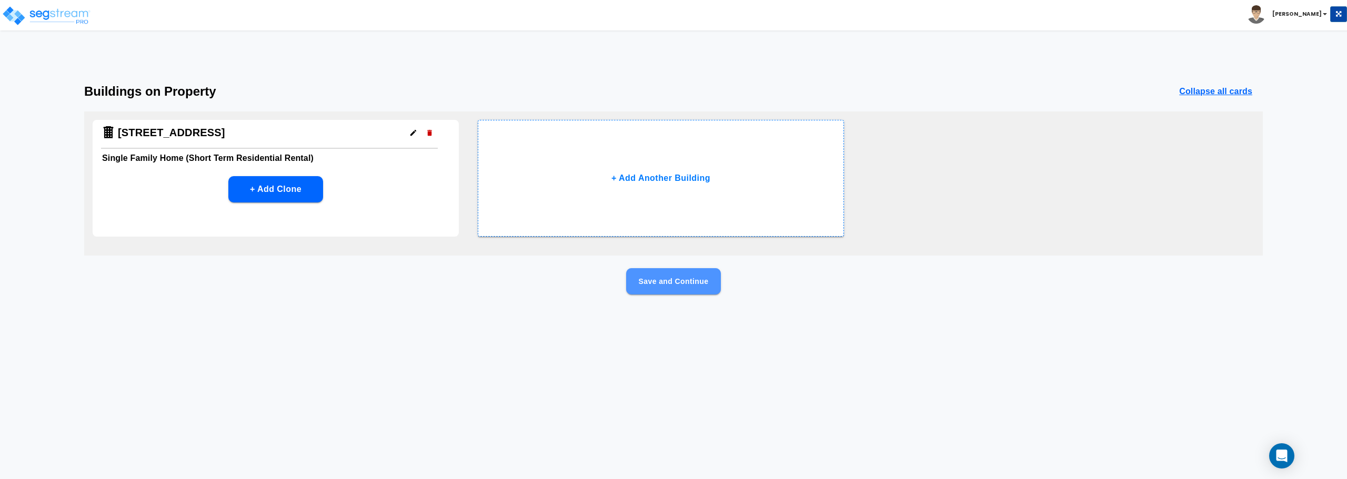
click at [695, 283] on button "Save and Continue" at bounding box center [673, 281] width 95 height 26
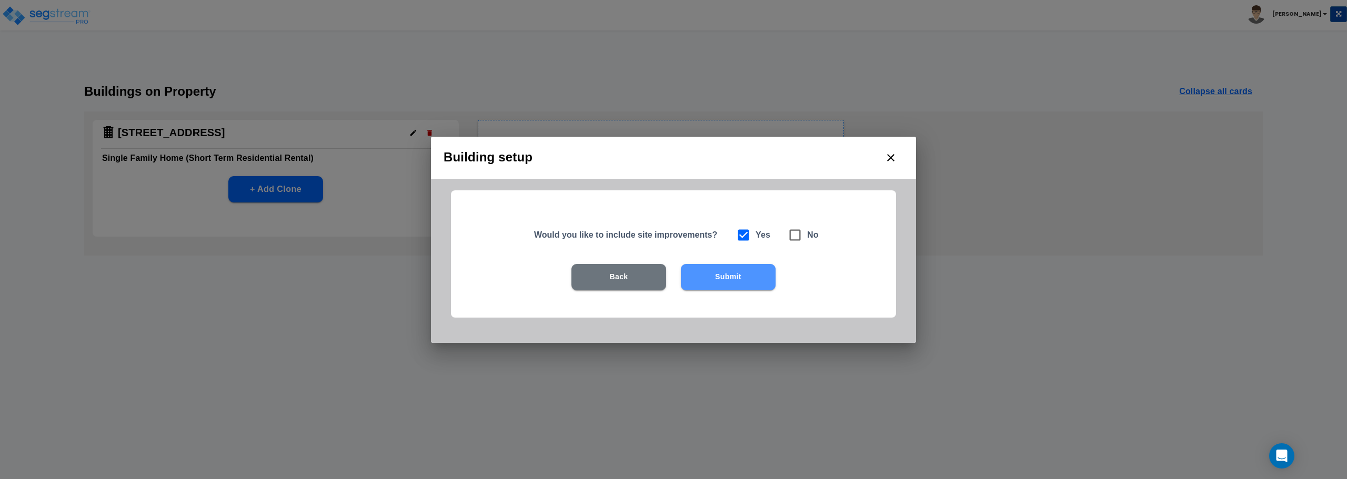
click at [731, 281] on button "Submit" at bounding box center [728, 277] width 95 height 26
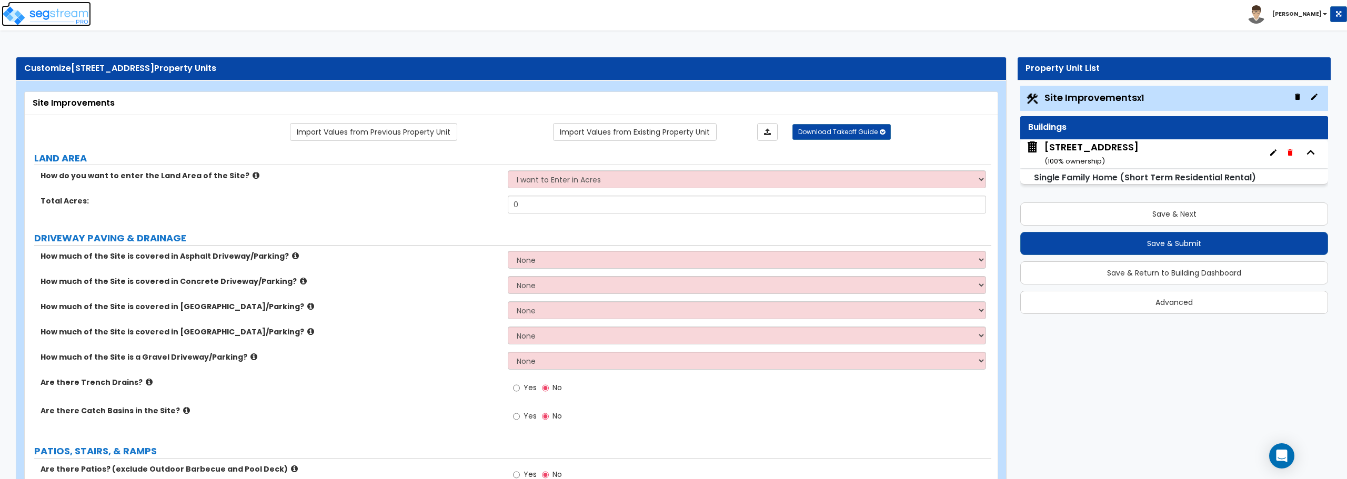
click at [69, 16] on img at bounding box center [46, 15] width 89 height 21
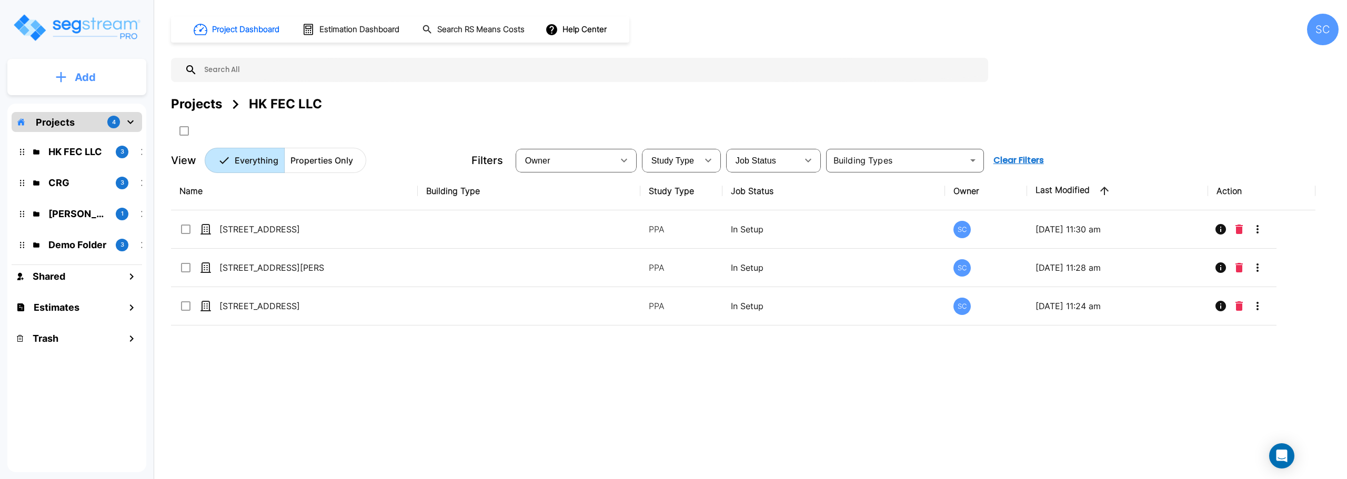
click at [53, 76] on button "Add" at bounding box center [76, 77] width 139 height 31
click at [87, 139] on p "Add Property" at bounding box center [83, 136] width 54 height 13
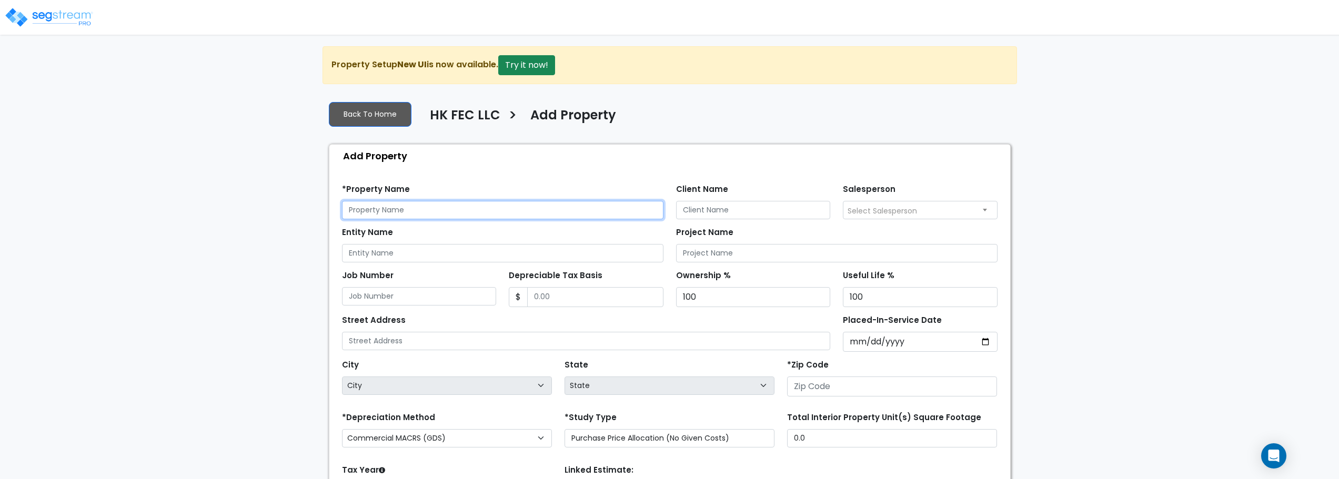
click at [420, 207] on input "text" at bounding box center [502, 210] width 321 height 18
type input "[STREET_ADDRESS][PERSON_NAME]"
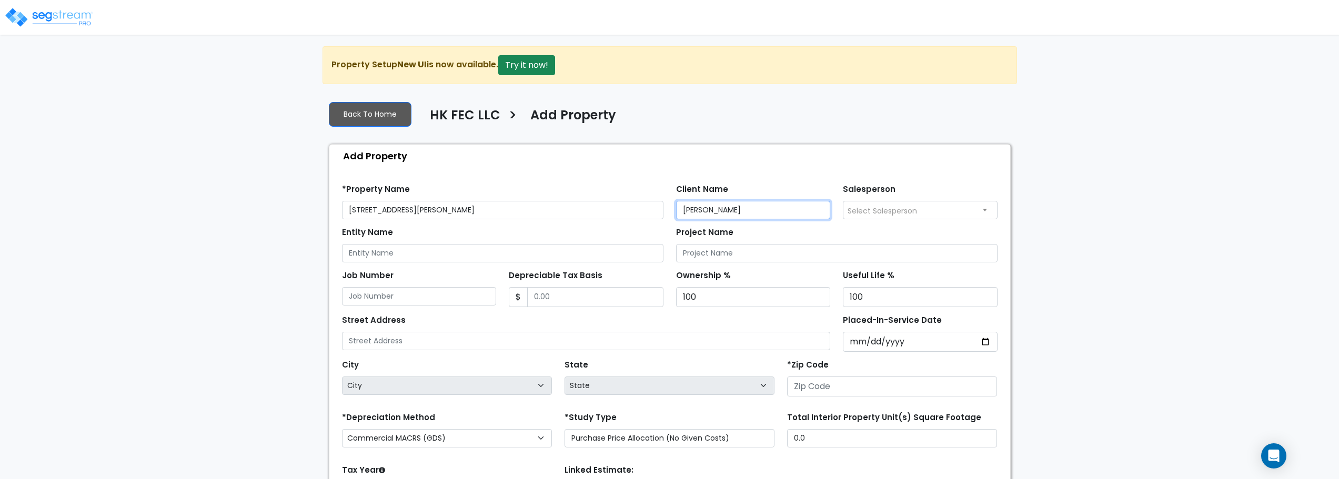
type input "[PERSON_NAME]"
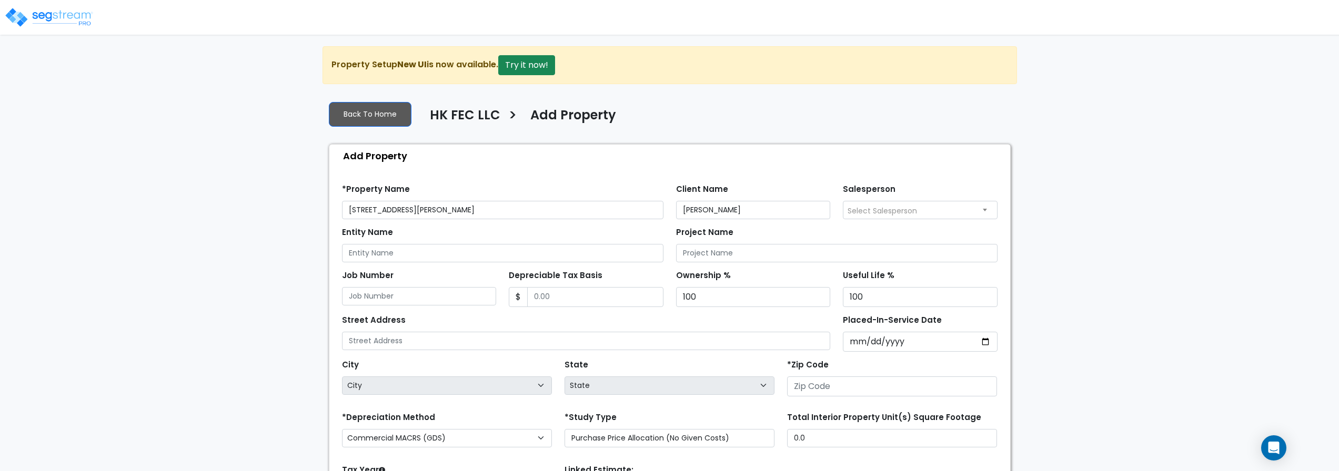
click at [938, 208] on span "Select Salesperson" at bounding box center [920, 210] width 154 height 17
select select "232"
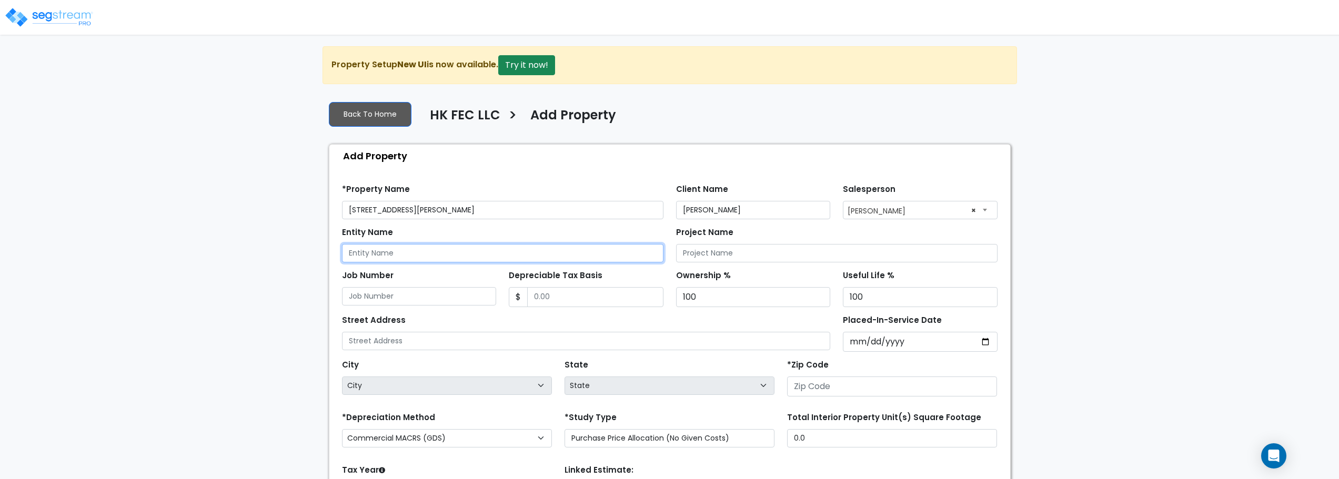
click at [446, 255] on input "Entity Name" at bounding box center [502, 253] width 321 height 18
type input "HK FEC LLC"
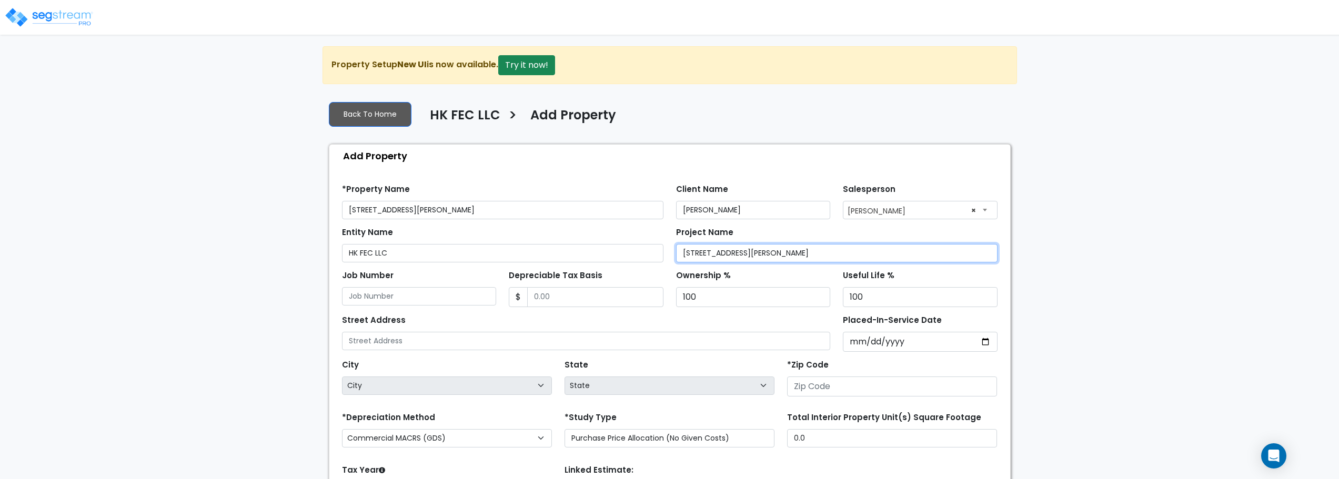
type input "[STREET_ADDRESS][PERSON_NAME]"
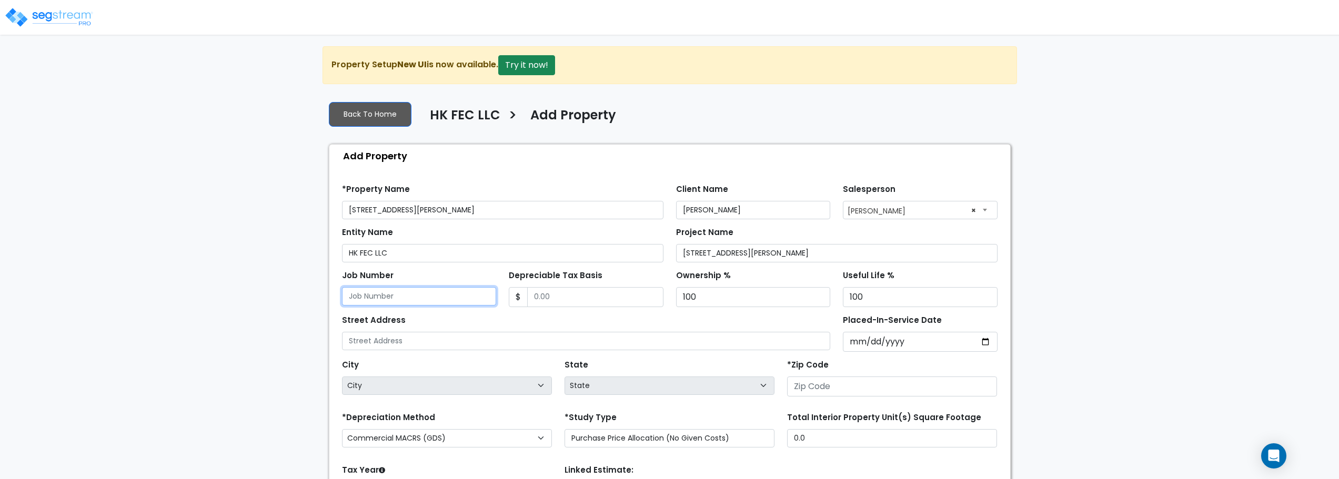
click at [442, 300] on input "Job Number" at bounding box center [419, 296] width 155 height 18
type input "11"
click at [565, 297] on input "Depreciable Tax Basis" at bounding box center [595, 297] width 136 height 20
type input "194,720.76"
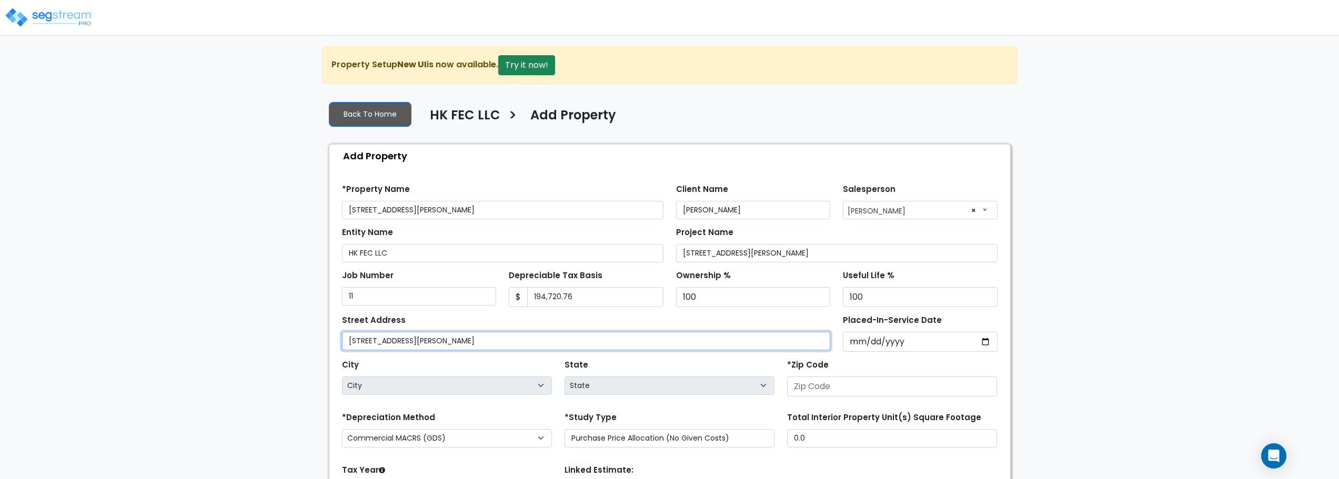
type input "[STREET_ADDRESS][PERSON_NAME]"
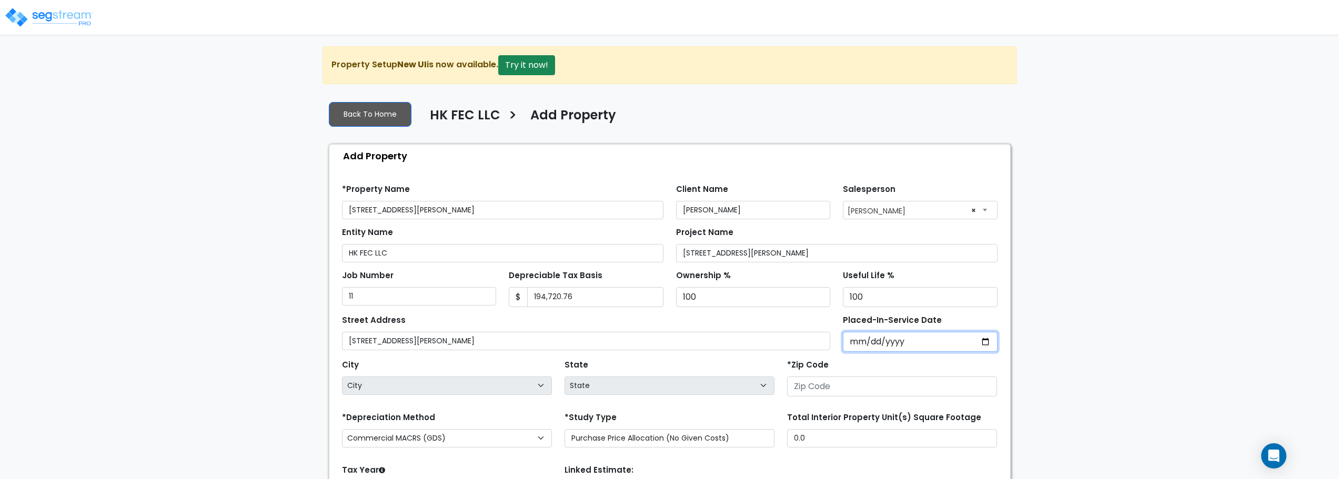
click at [928, 347] on input "Placed-In-Service Date" at bounding box center [920, 342] width 155 height 20
type input "0002-06-17"
select select "2"
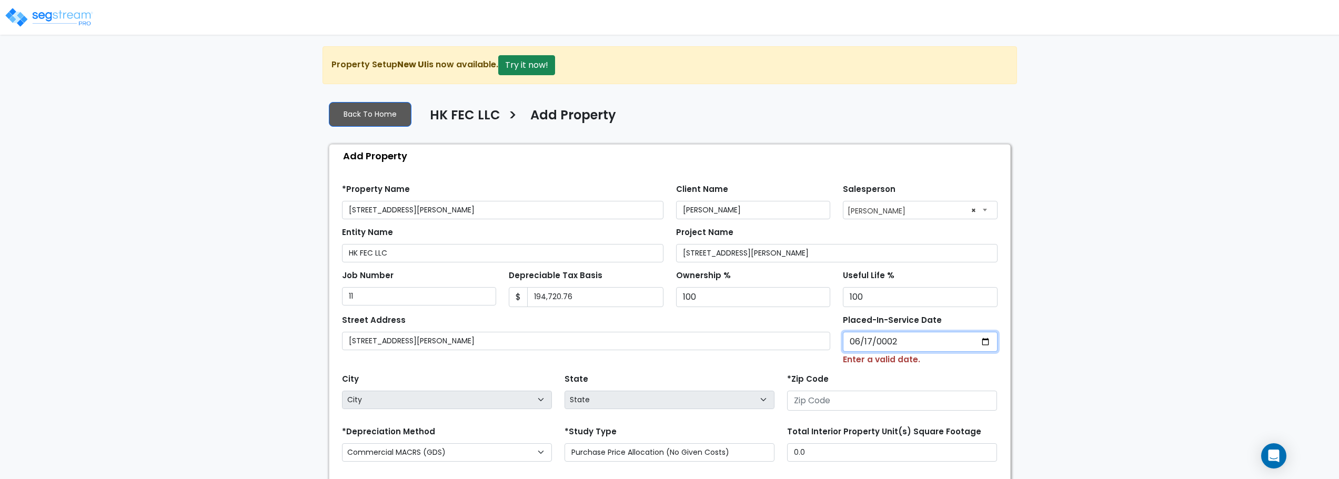
type input "0020-06-17"
select select "20"
type input "2025-06-17"
select select "2025"
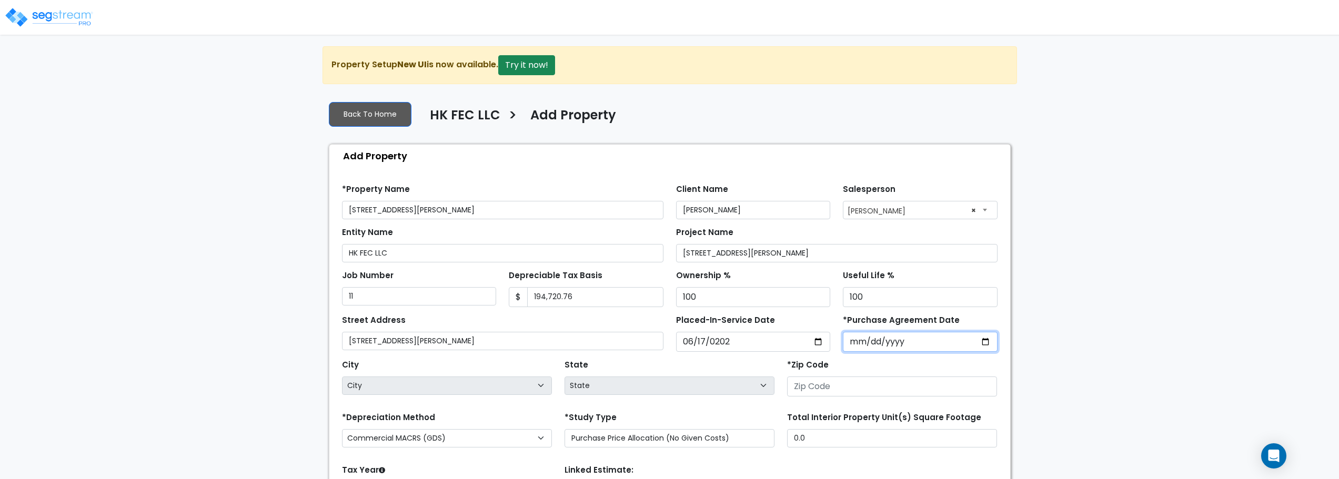
click at [927, 344] on input "*Purchase Agreement Date" at bounding box center [920, 342] width 155 height 20
type input "2025-06-17"
click at [834, 386] on input "number" at bounding box center [892, 387] width 210 height 20
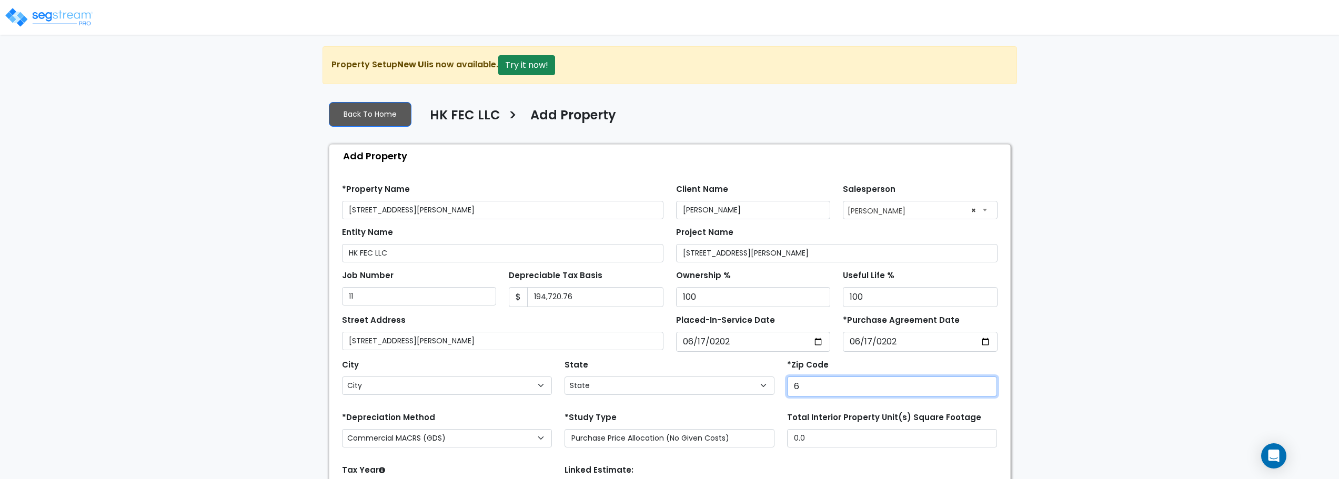
type input "65"
select select "IL"
type input "658"
select select "MO"
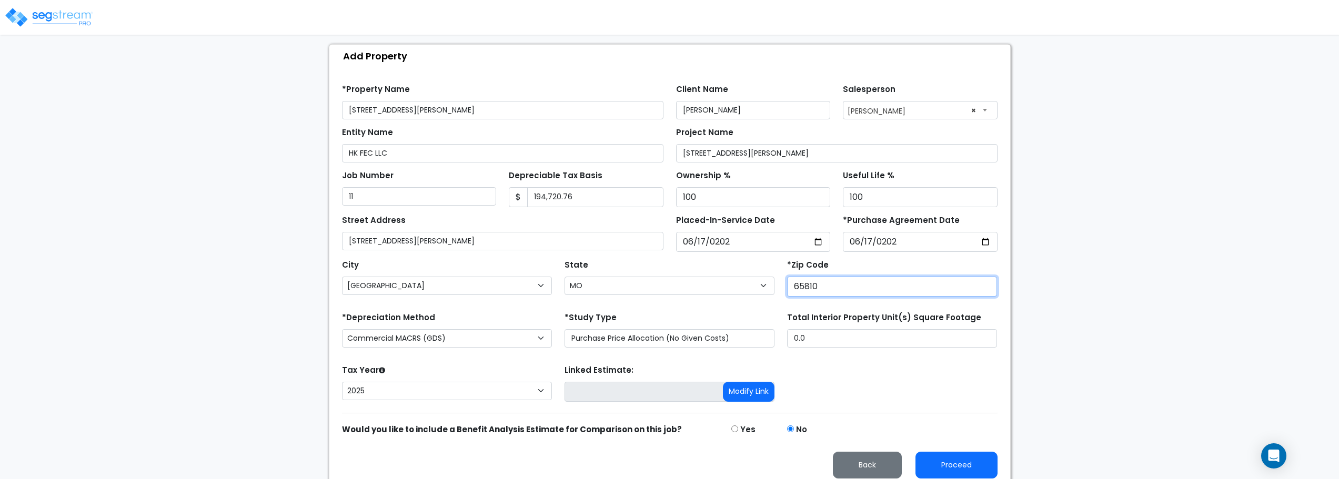
scroll to position [105, 0]
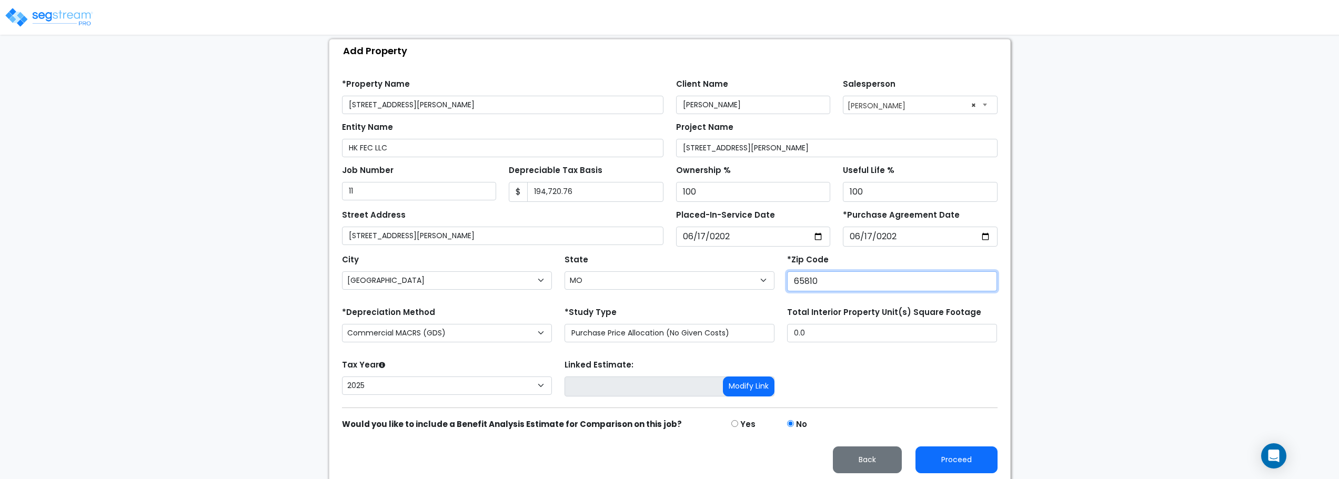
type input "65810"
click at [541, 335] on select "Commercial MACRS (GDS) Residential Rental MACRS (GDS) Commercial MACRS (GDS) QIP" at bounding box center [447, 333] width 210 height 18
select select "RRM(_49"
click at [505, 333] on select "Commercial MACRS (GDS) Residential Rental MACRS (GDS) Commercial MACRS (GDS) QIP" at bounding box center [447, 333] width 210 height 18
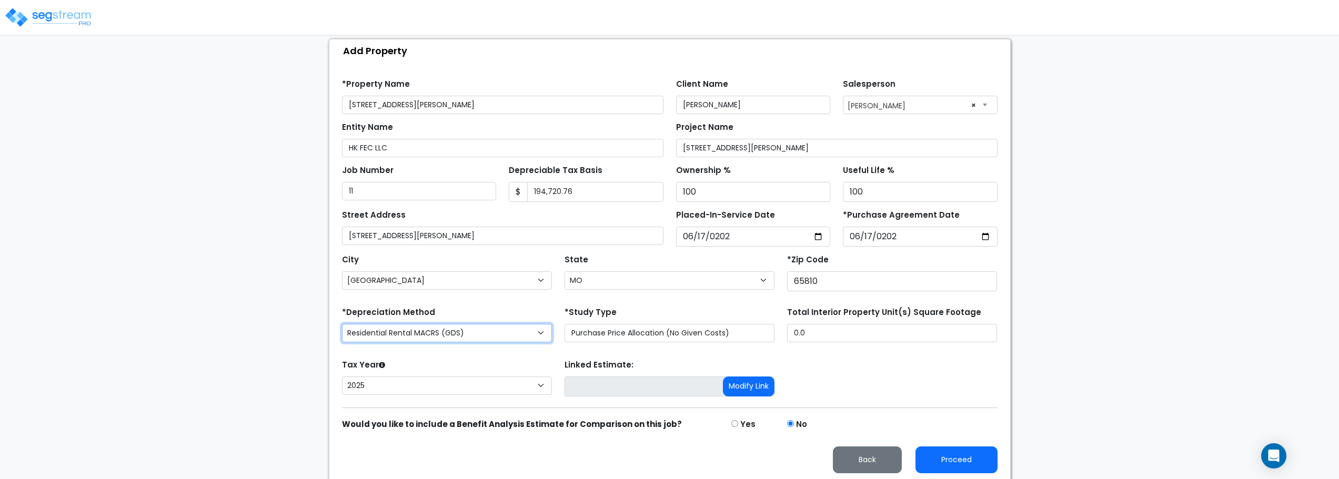
scroll to position [108, 0]
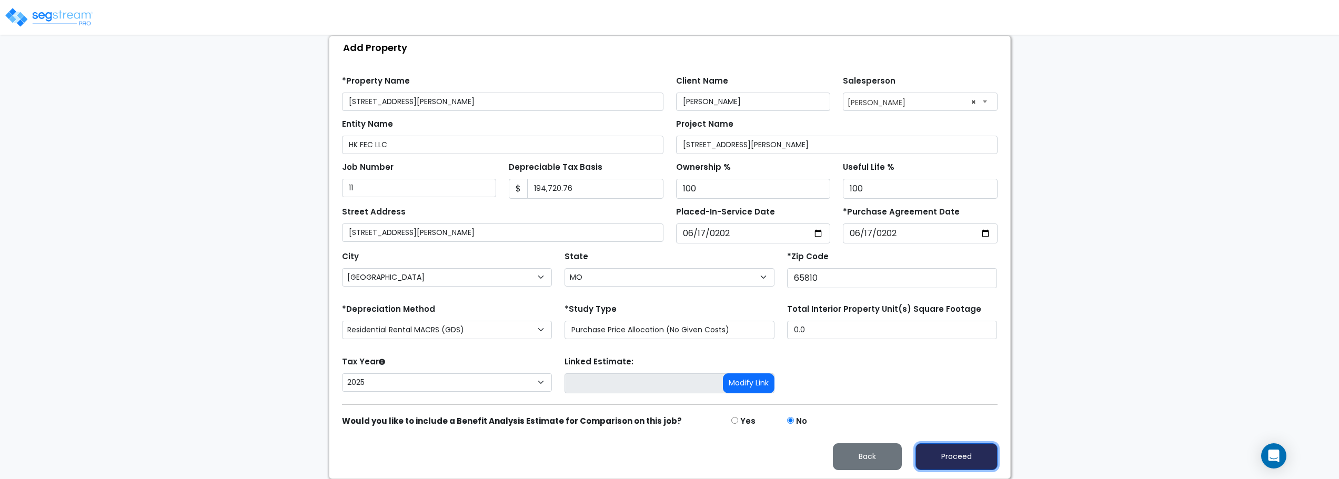
click at [953, 451] on button "Proceed" at bounding box center [957, 457] width 82 height 27
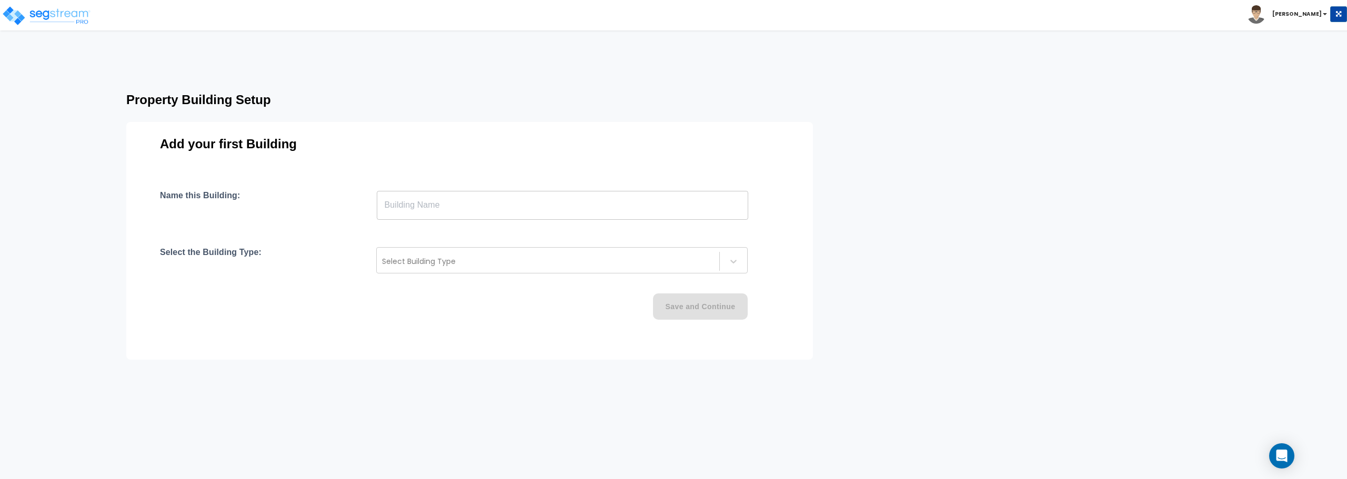
click at [545, 218] on input "text" at bounding box center [562, 204] width 371 height 29
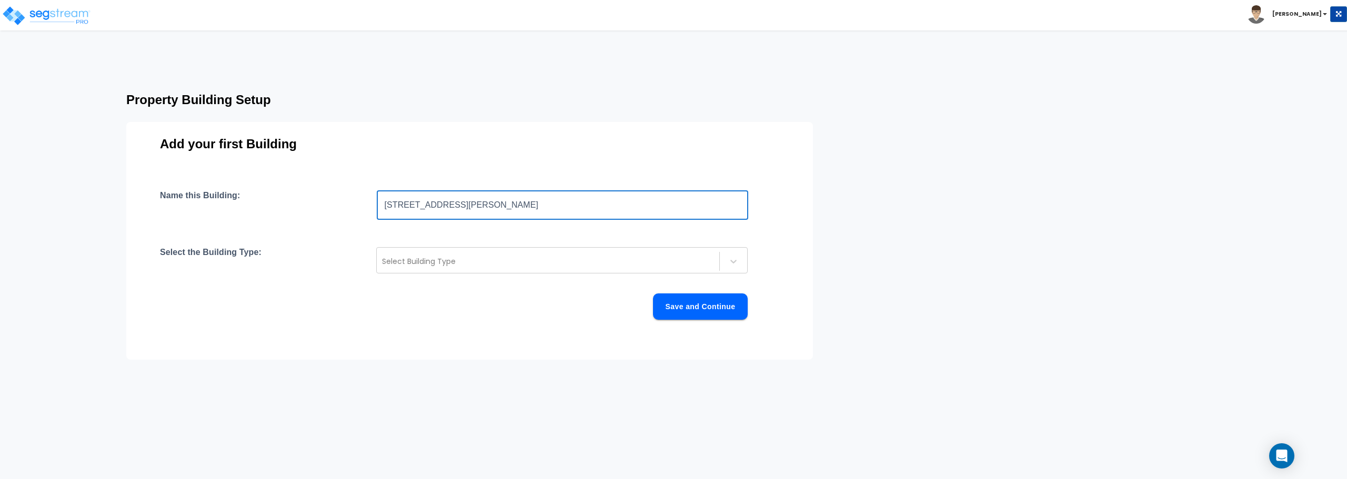
type input "[STREET_ADDRESS][PERSON_NAME]"
click at [707, 282] on div "Name this Building: [STREET_ADDRESS][PERSON_NAME] ​ Select the Building Type: S…" at bounding box center [469, 267] width 619 height 155
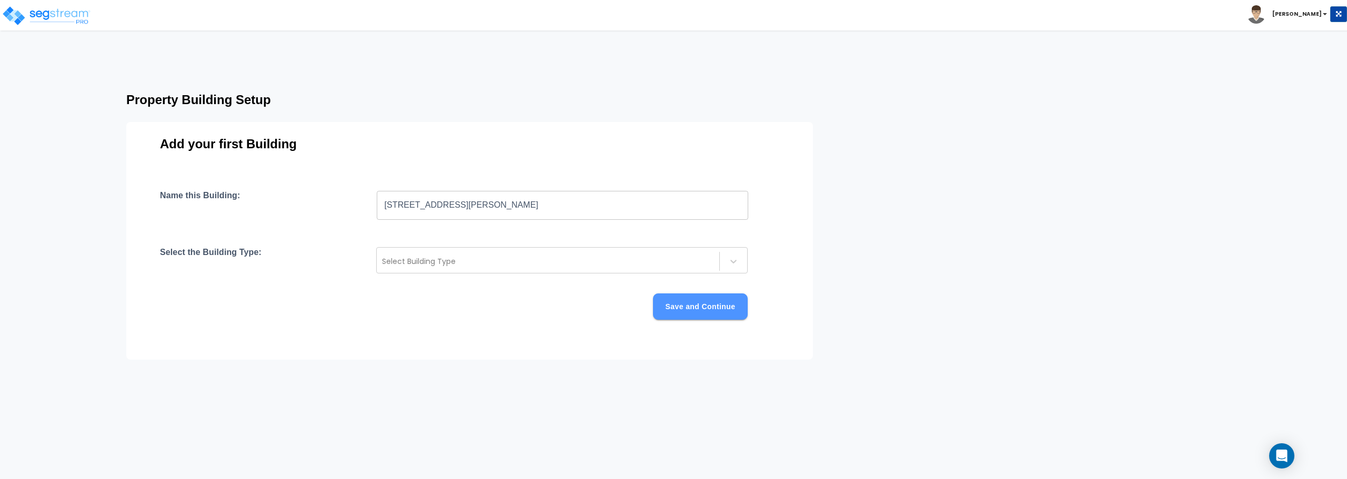
click at [712, 309] on button "Save and Continue" at bounding box center [700, 307] width 95 height 26
click at [567, 260] on div at bounding box center [548, 262] width 331 height 13
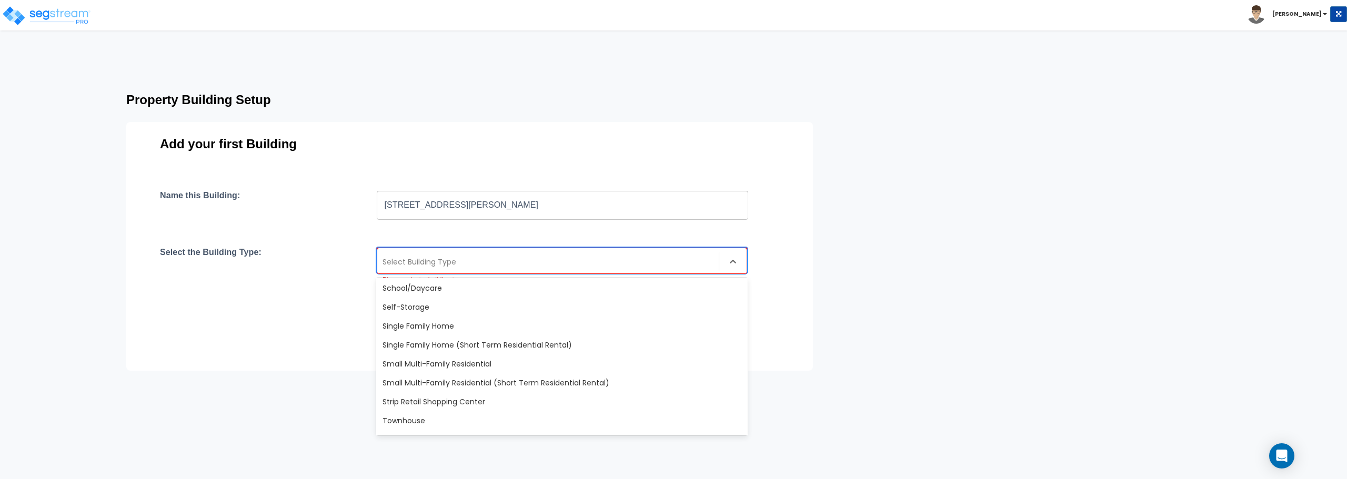
scroll to position [855, 0]
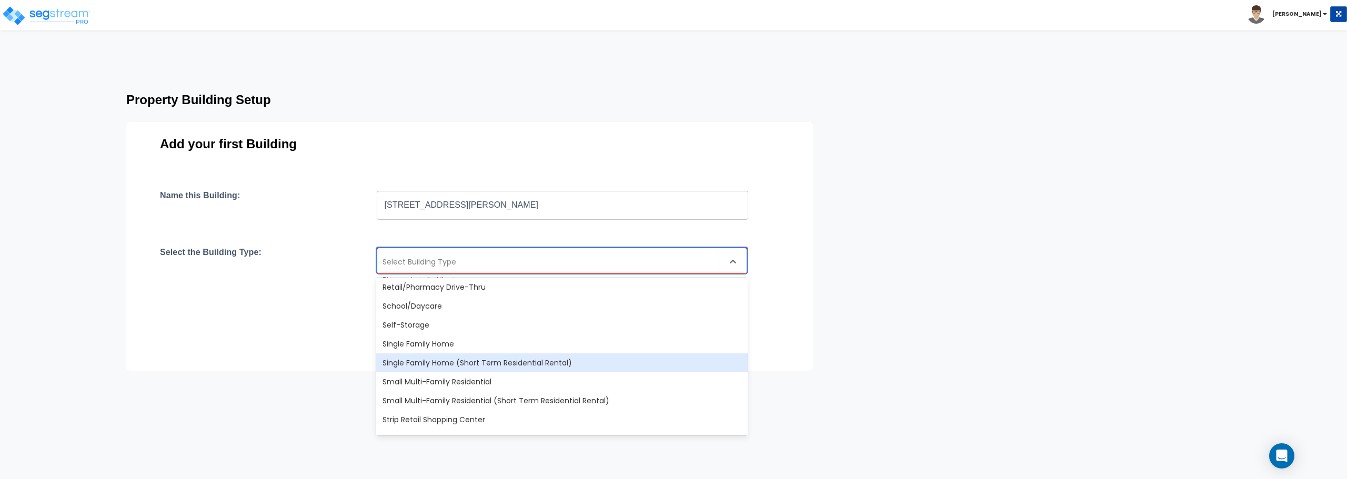
click at [480, 369] on div "Single Family Home (Short Term Residential Rental)" at bounding box center [561, 363] width 371 height 19
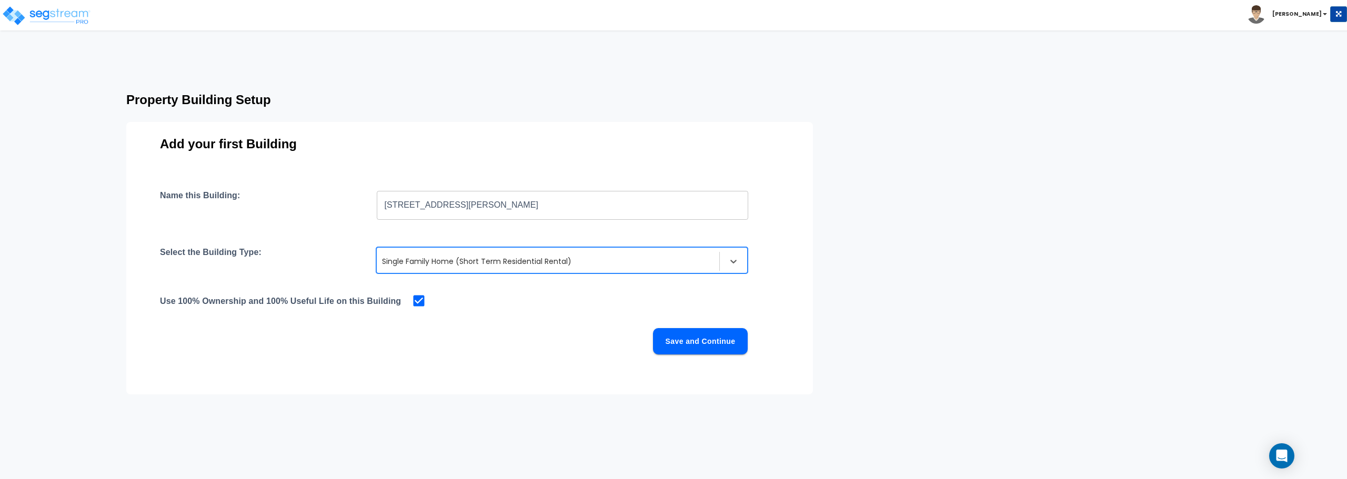
click at [716, 345] on button "Save and Continue" at bounding box center [700, 341] width 95 height 26
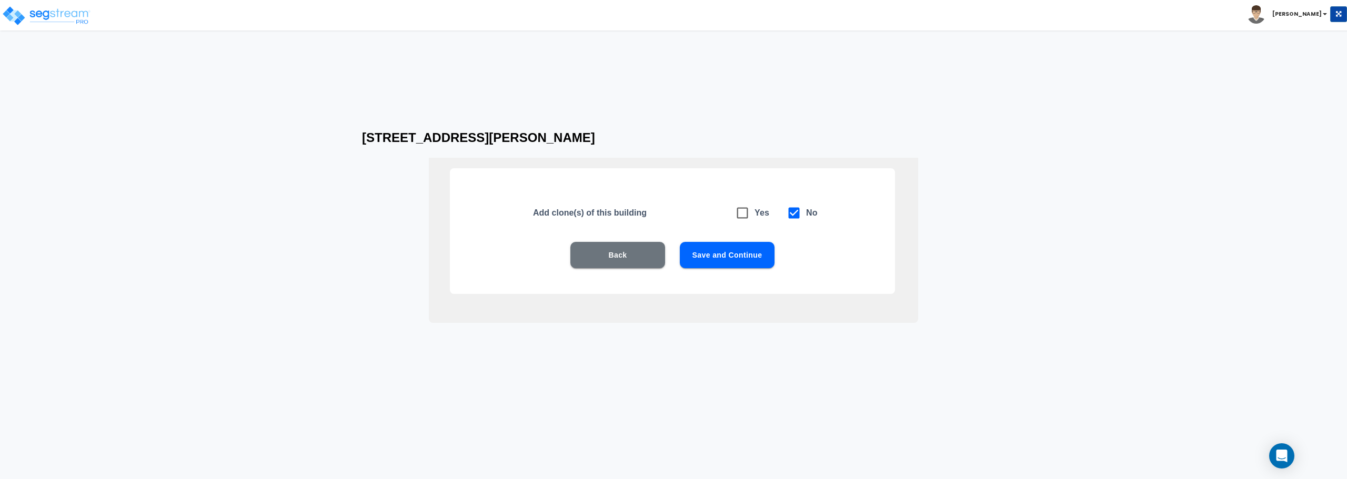
click at [733, 259] on button "Save and Continue" at bounding box center [727, 255] width 95 height 26
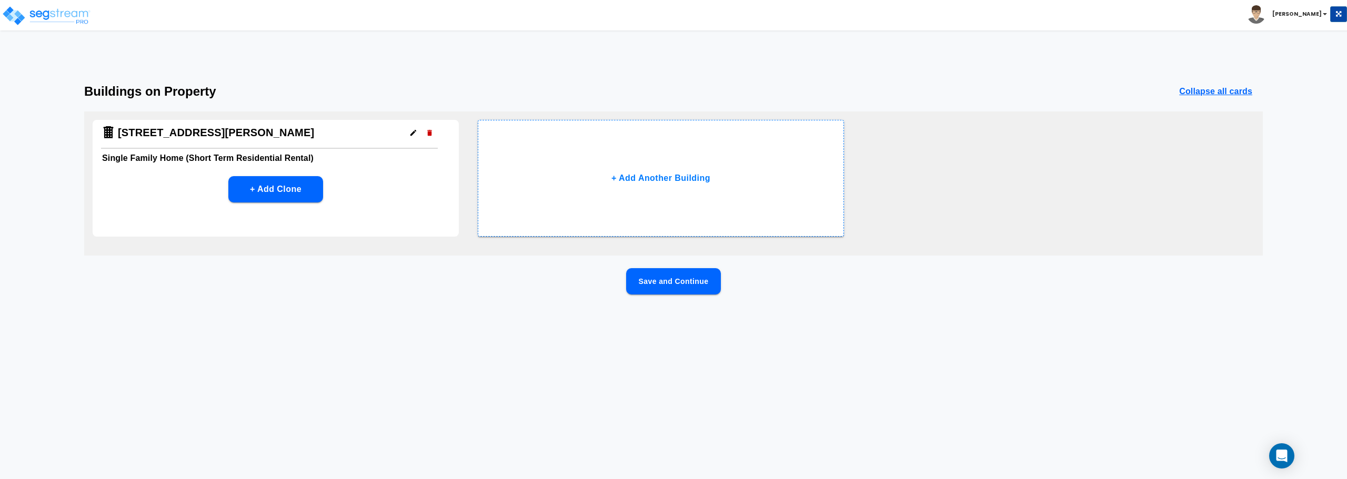
click at [692, 287] on button "Save and Continue" at bounding box center [673, 281] width 95 height 26
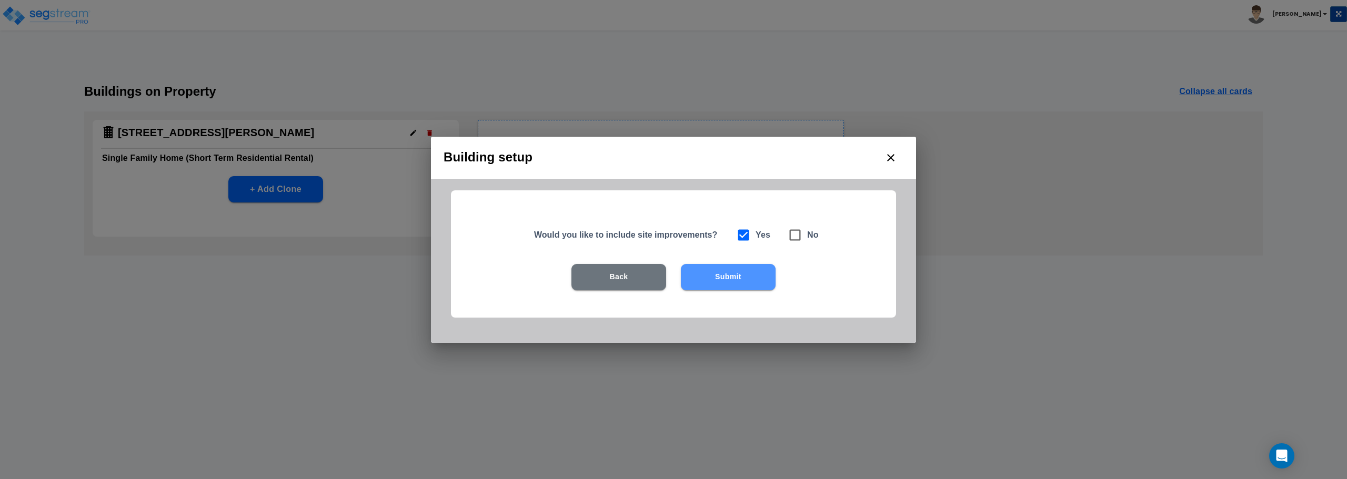
click at [722, 278] on button "Submit" at bounding box center [728, 277] width 95 height 26
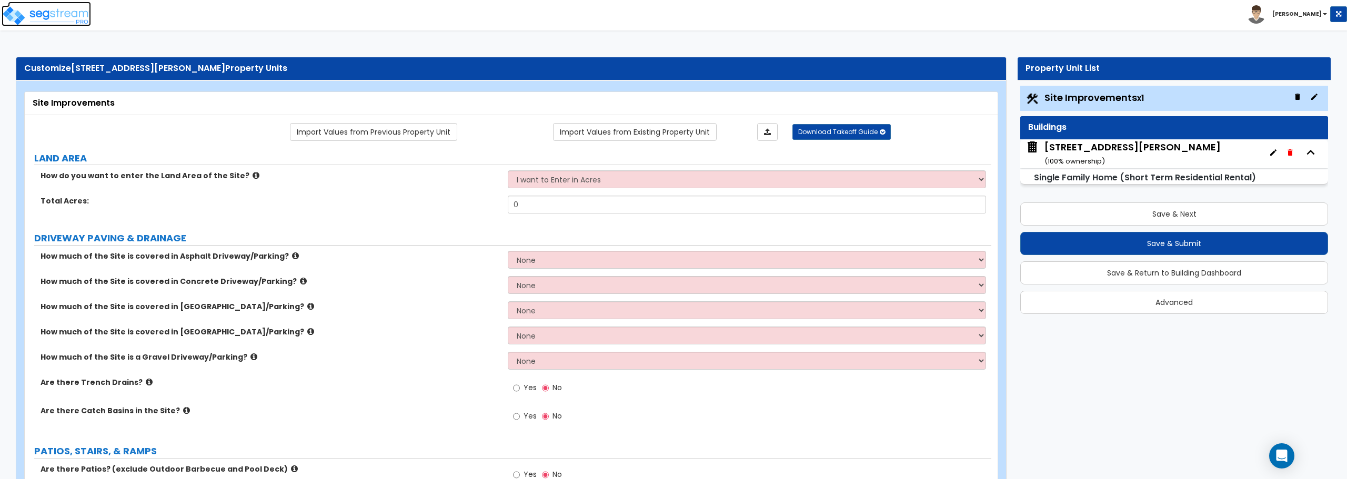
click at [67, 14] on img at bounding box center [46, 15] width 89 height 21
